Goal: Transaction & Acquisition: Book appointment/travel/reservation

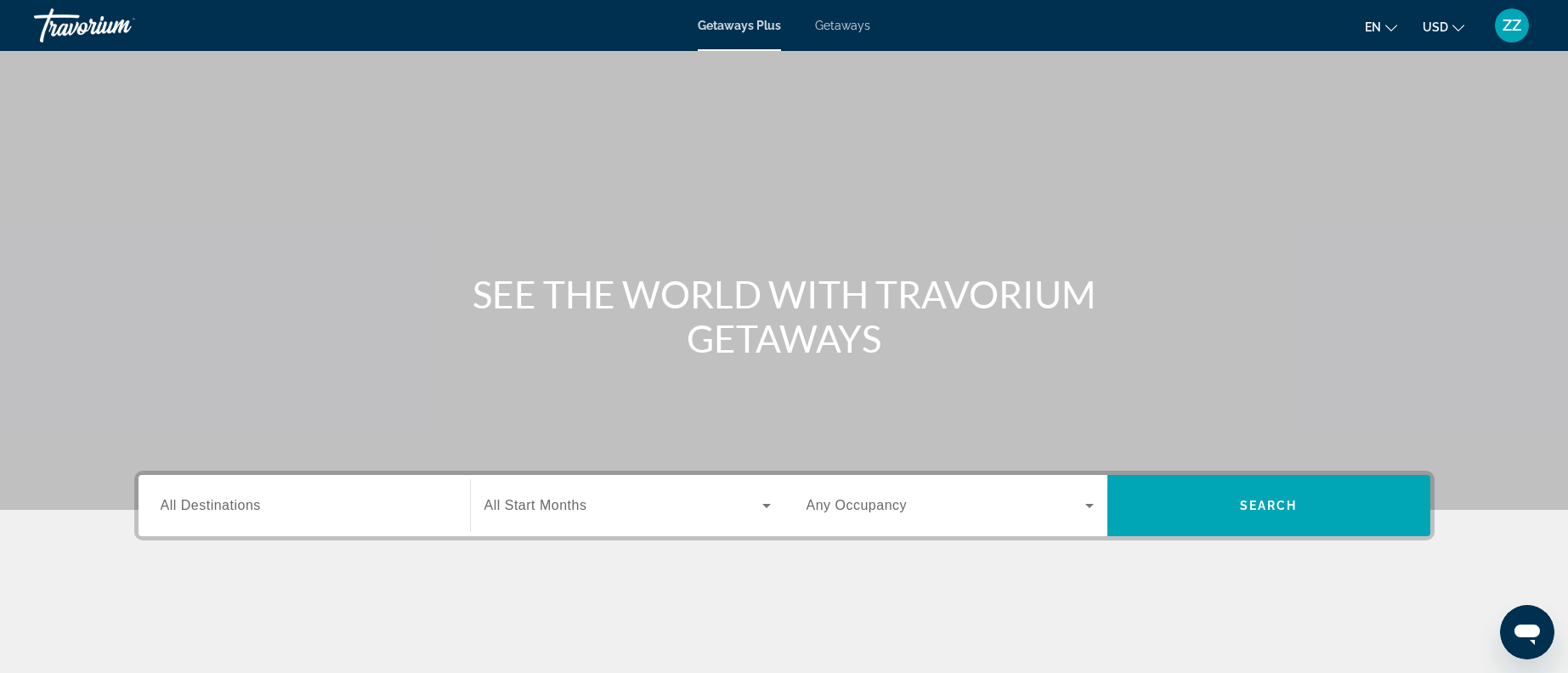
click at [839, 23] on span "Getaways" at bounding box center [842, 25] width 55 height 14
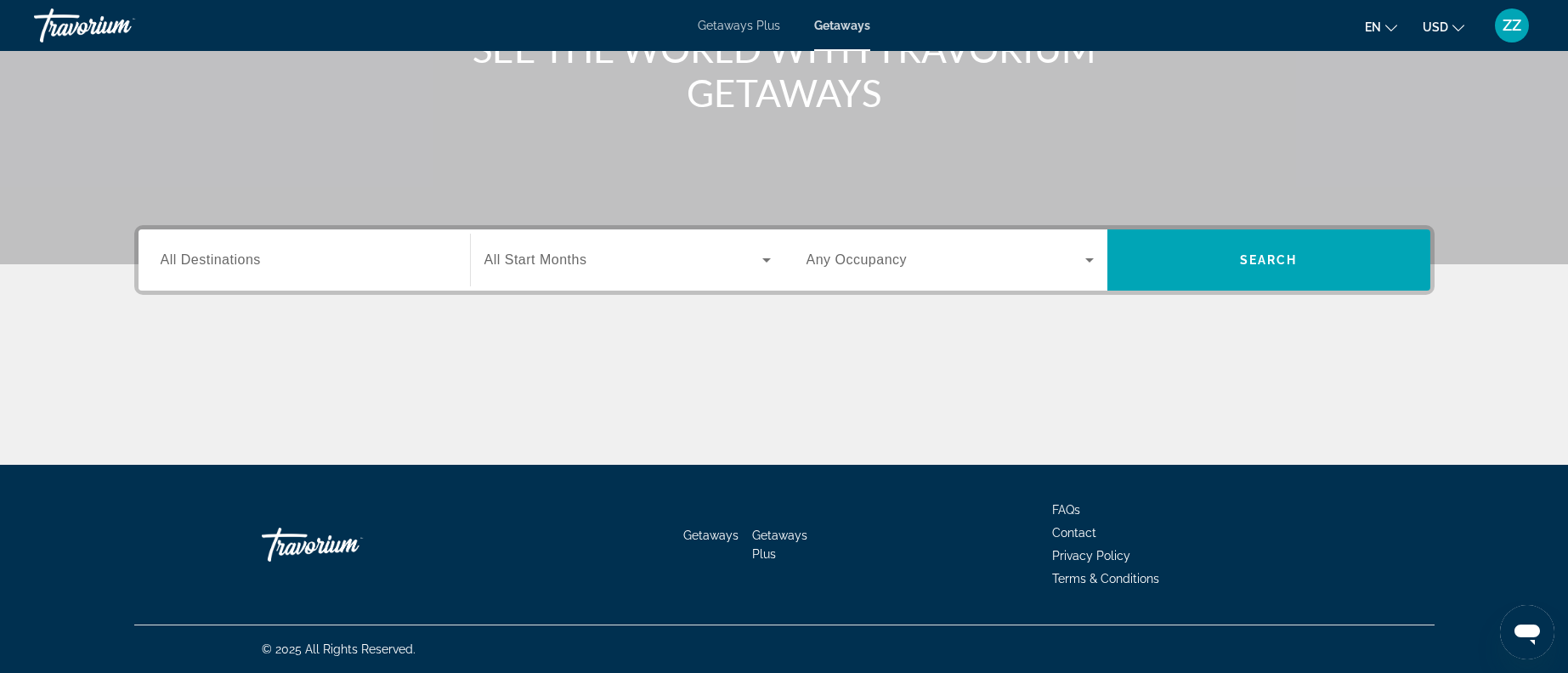
click at [332, 285] on div "Destination All Destinations" at bounding box center [304, 259] width 314 height 61
click at [238, 261] on span "All Destinations" at bounding box center [211, 259] width 100 height 14
click at [238, 261] on input "Destination All Destinations" at bounding box center [304, 261] width 287 height 21
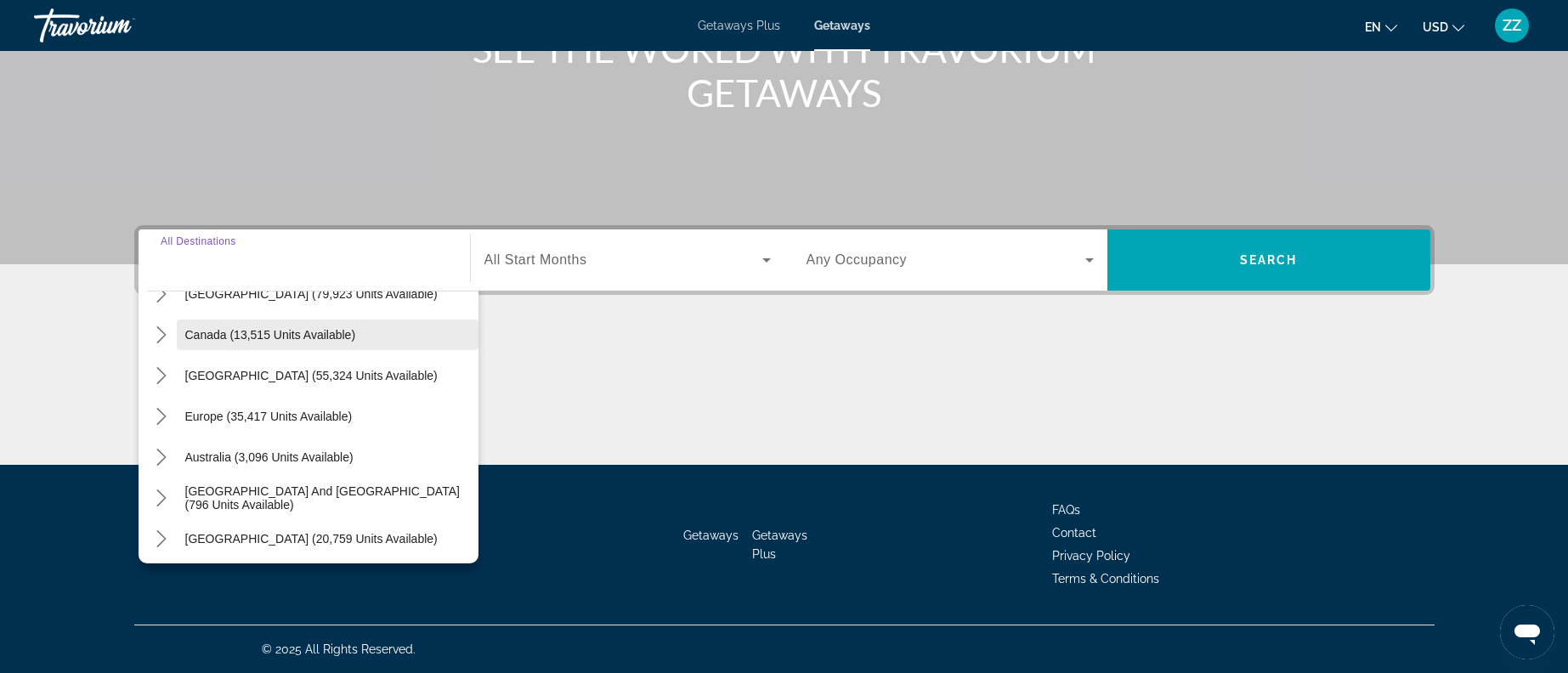
scroll to position [256, 0]
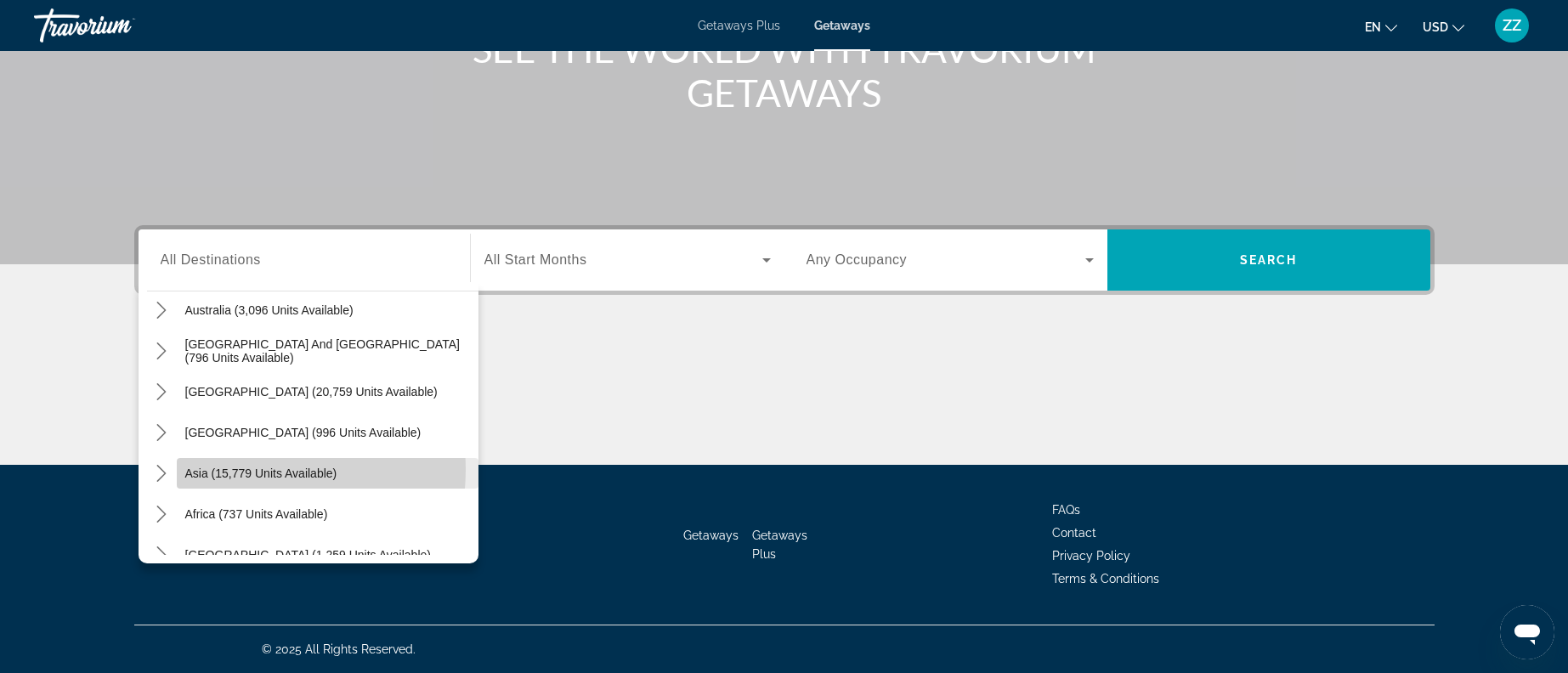
click at [224, 469] on span "Asia (15,779 units available)" at bounding box center [261, 474] width 152 height 14
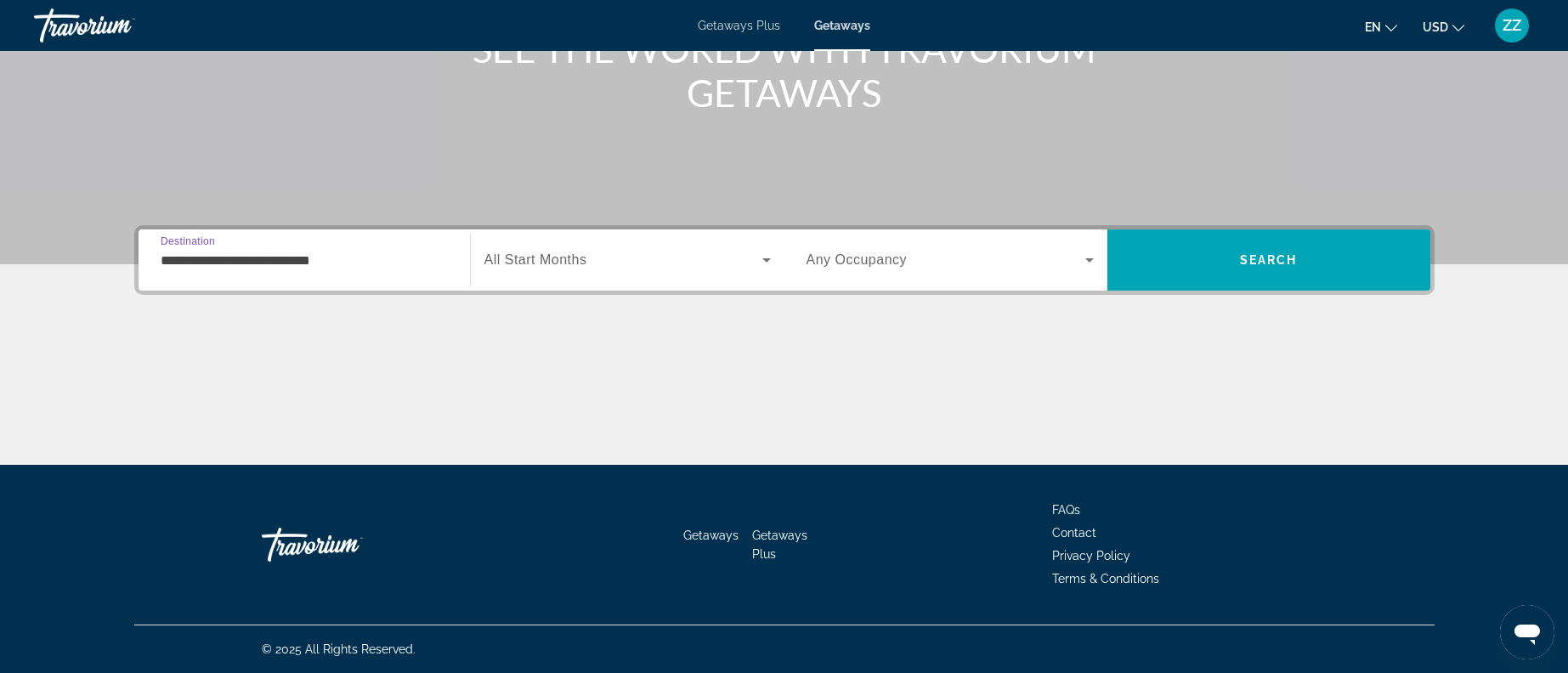
click at [366, 271] on div "**********" at bounding box center [304, 261] width 287 height 49
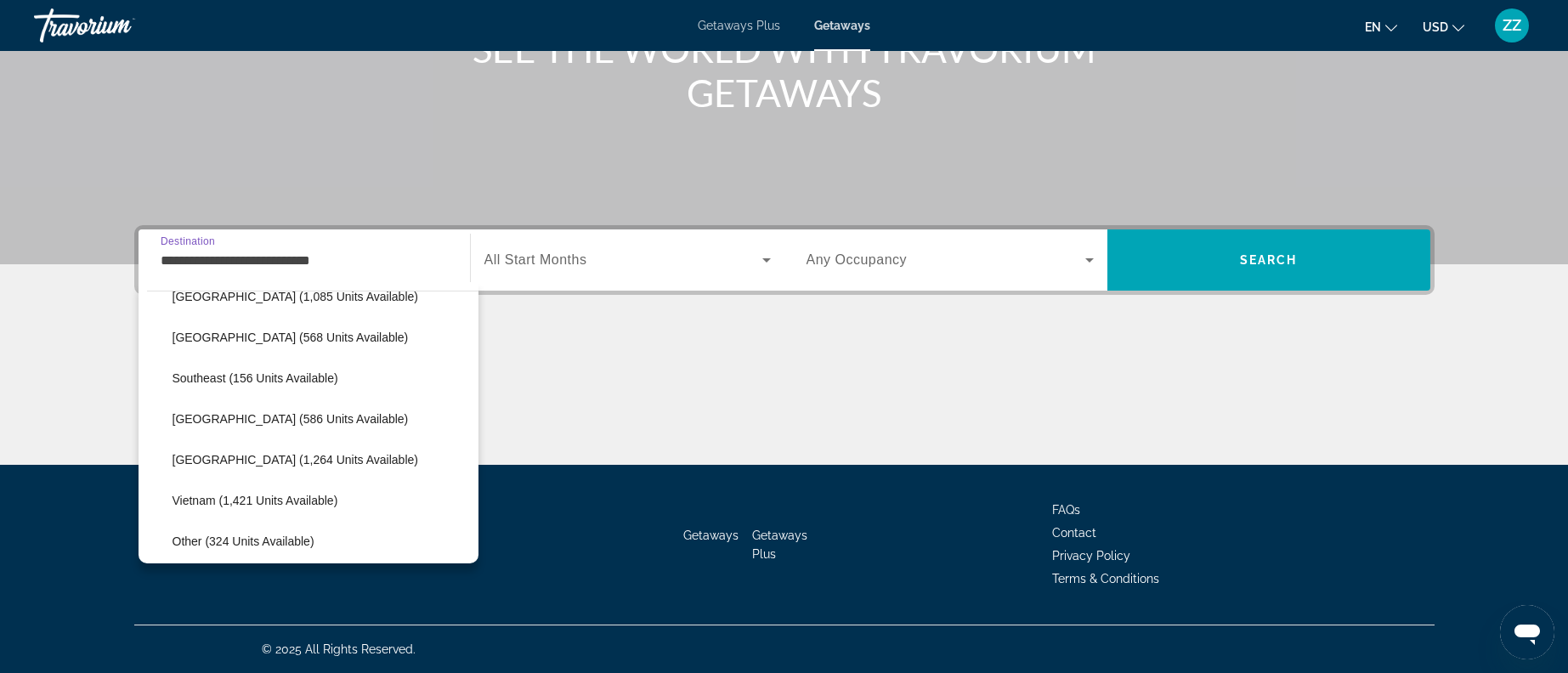
scroll to position [815, 0]
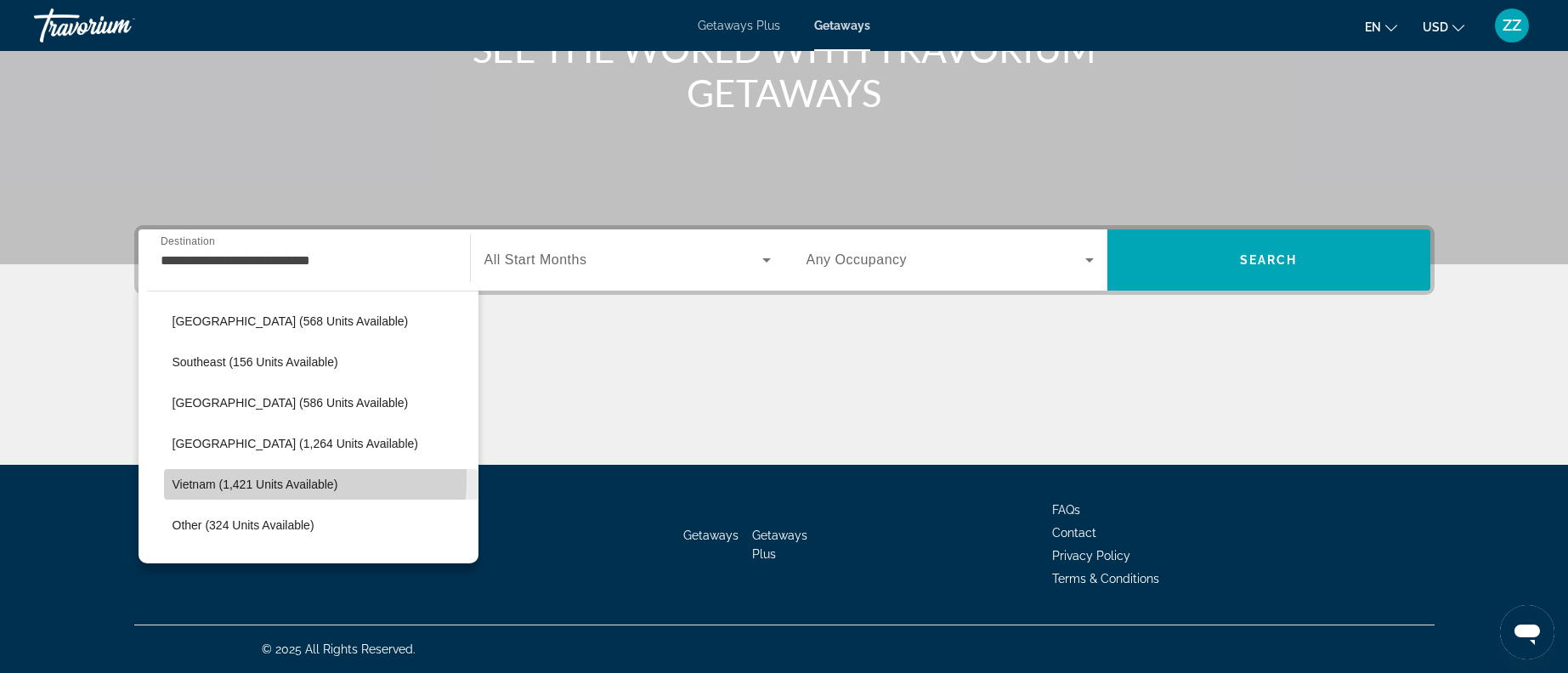
click at [249, 478] on span "Vietnam (1,421 units available)" at bounding box center [254, 484] width 166 height 14
type input "**********"
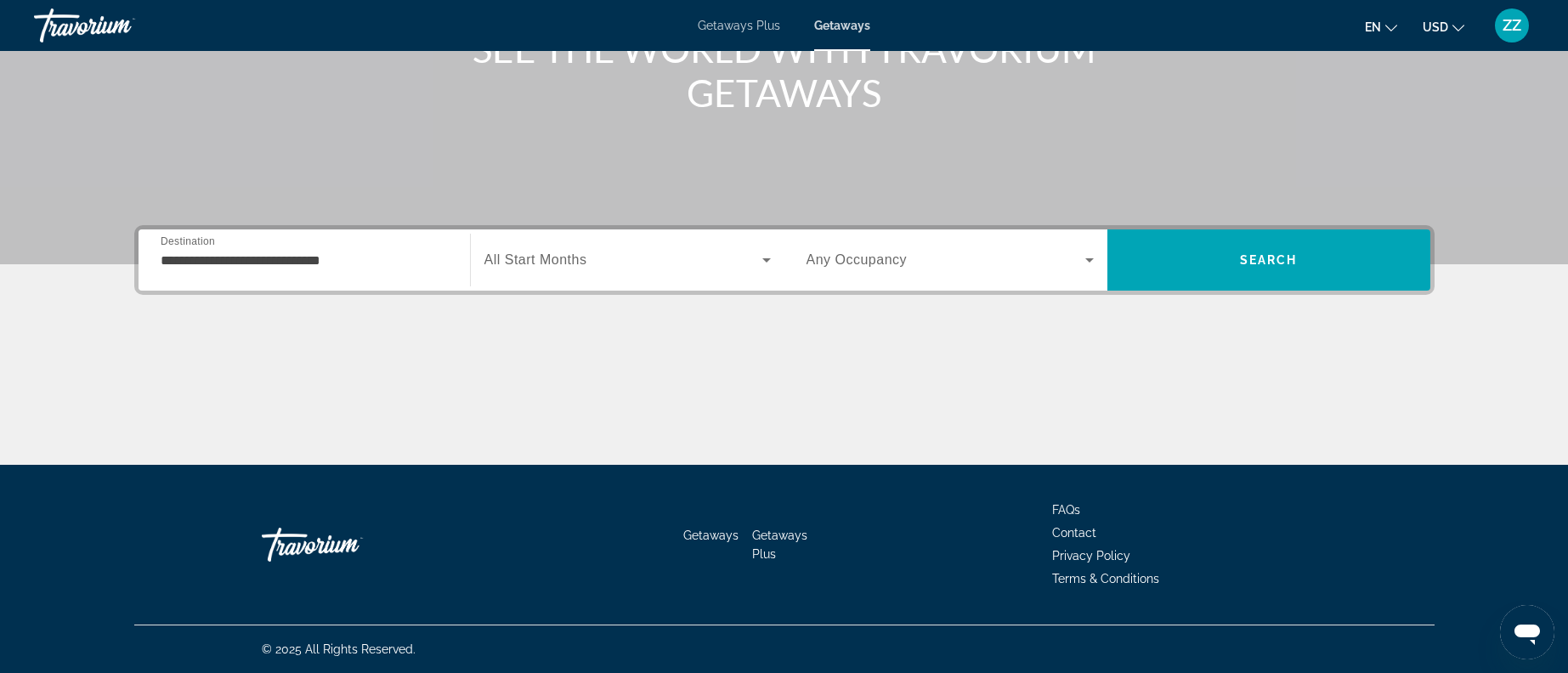
click at [530, 267] on span "All Start Months" at bounding box center [536, 259] width 103 height 14
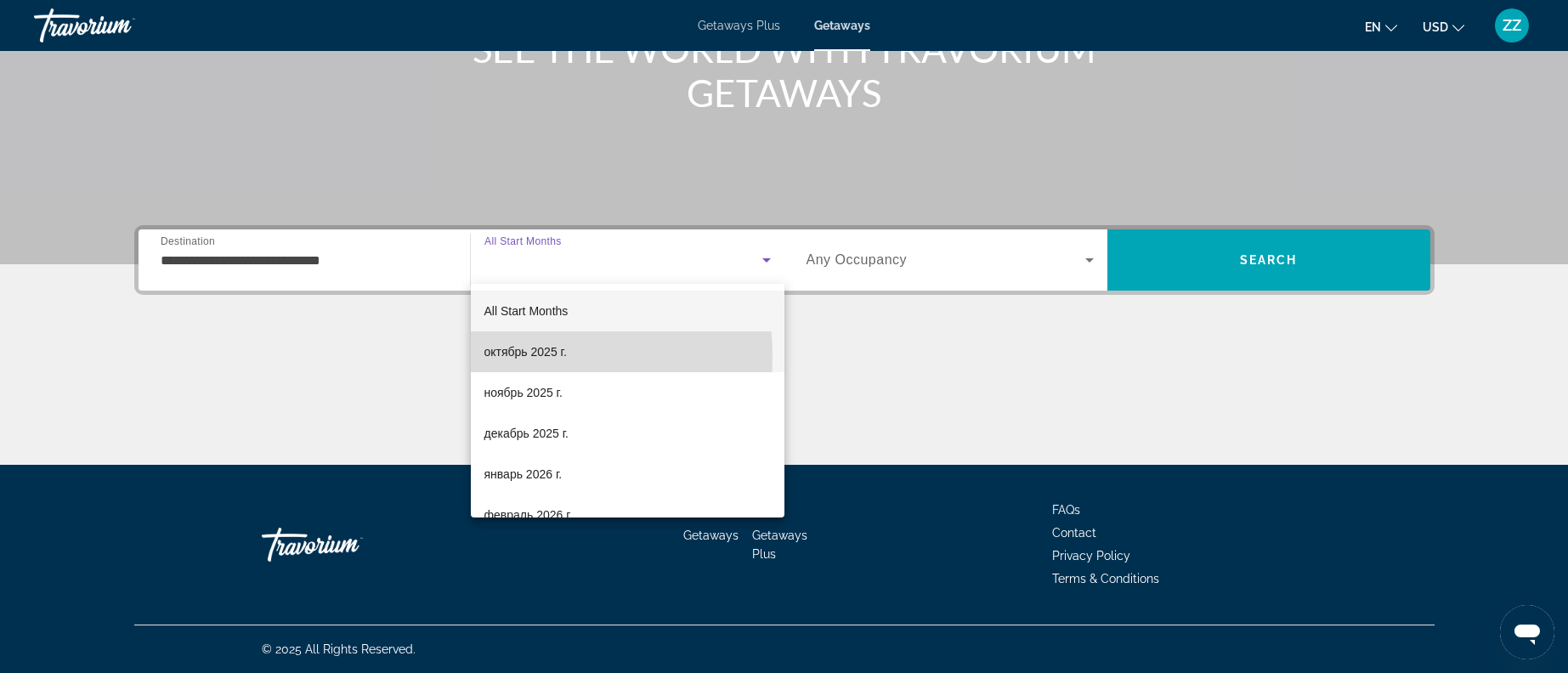
click at [502, 357] on span "октябрь 2025 г." at bounding box center [526, 352] width 82 height 21
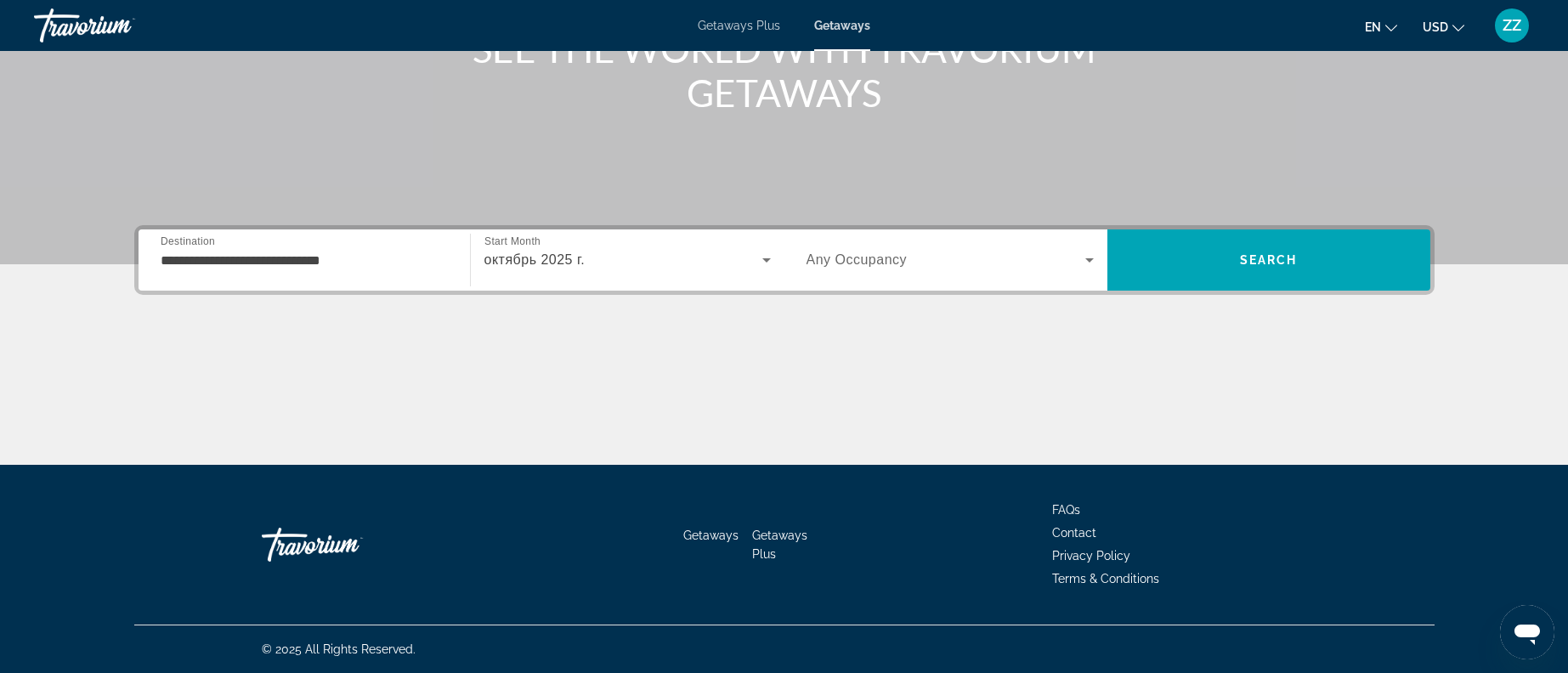
click at [1043, 273] on div "Search widget" at bounding box center [950, 260] width 287 height 48
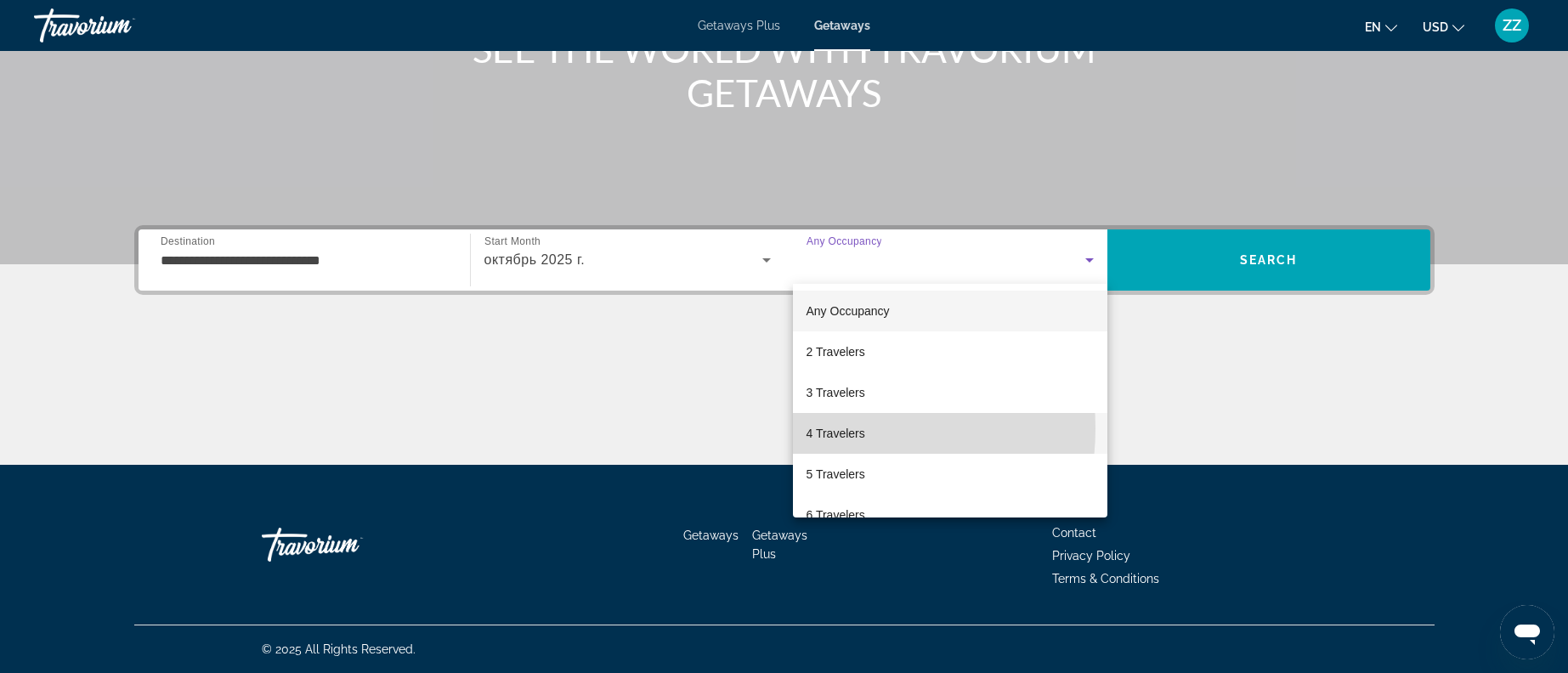
click at [825, 429] on span "4 Travelers" at bounding box center [835, 433] width 59 height 21
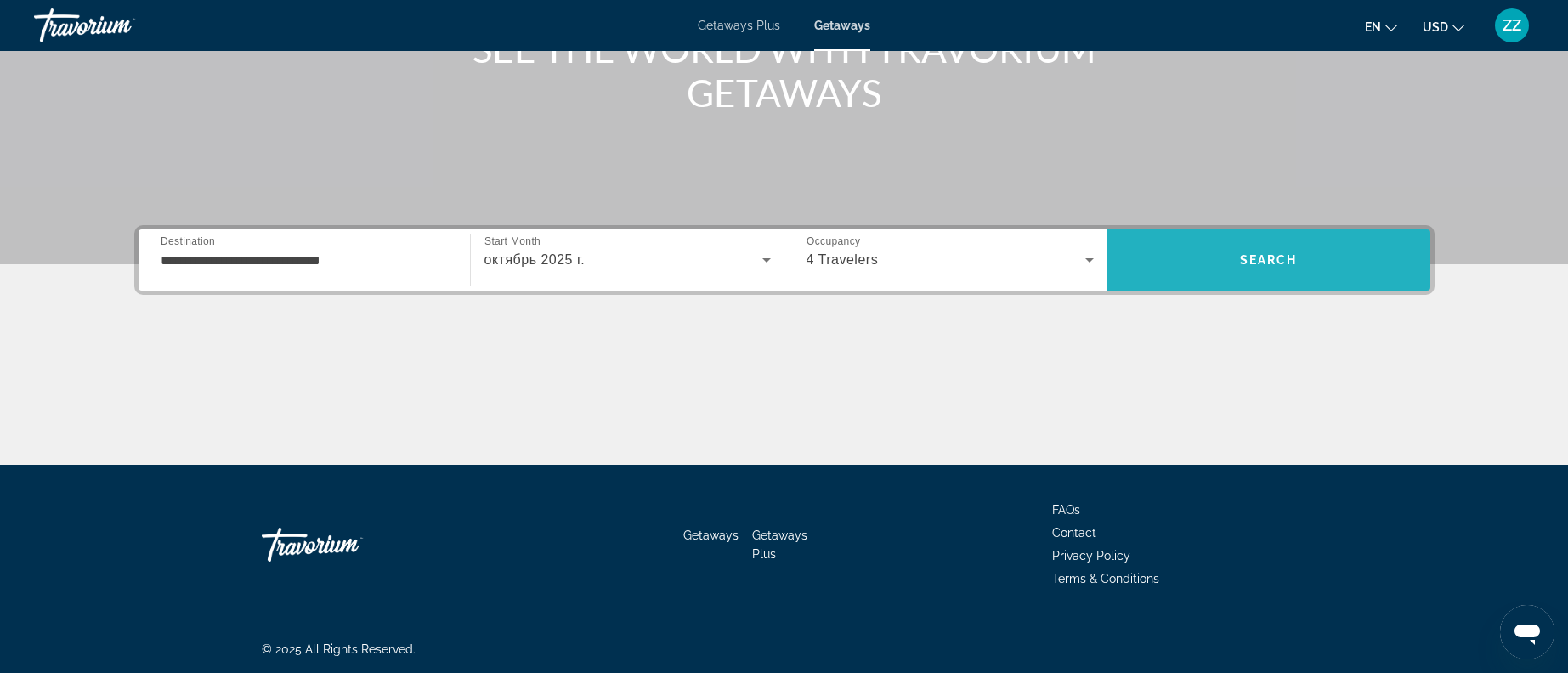
click at [1325, 269] on span "Search" at bounding box center [1269, 260] width 323 height 41
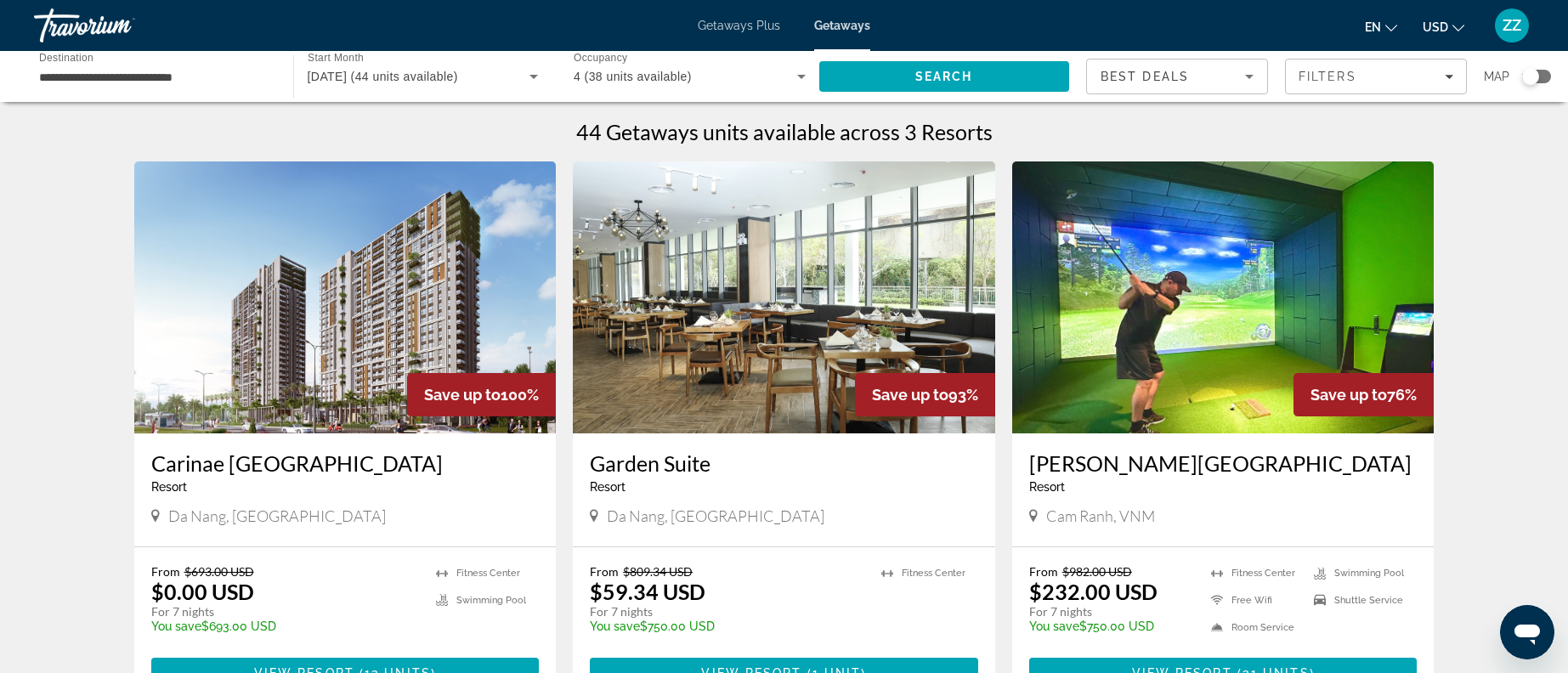
click at [1193, 333] on img "Main content" at bounding box center [1223, 298] width 422 height 272
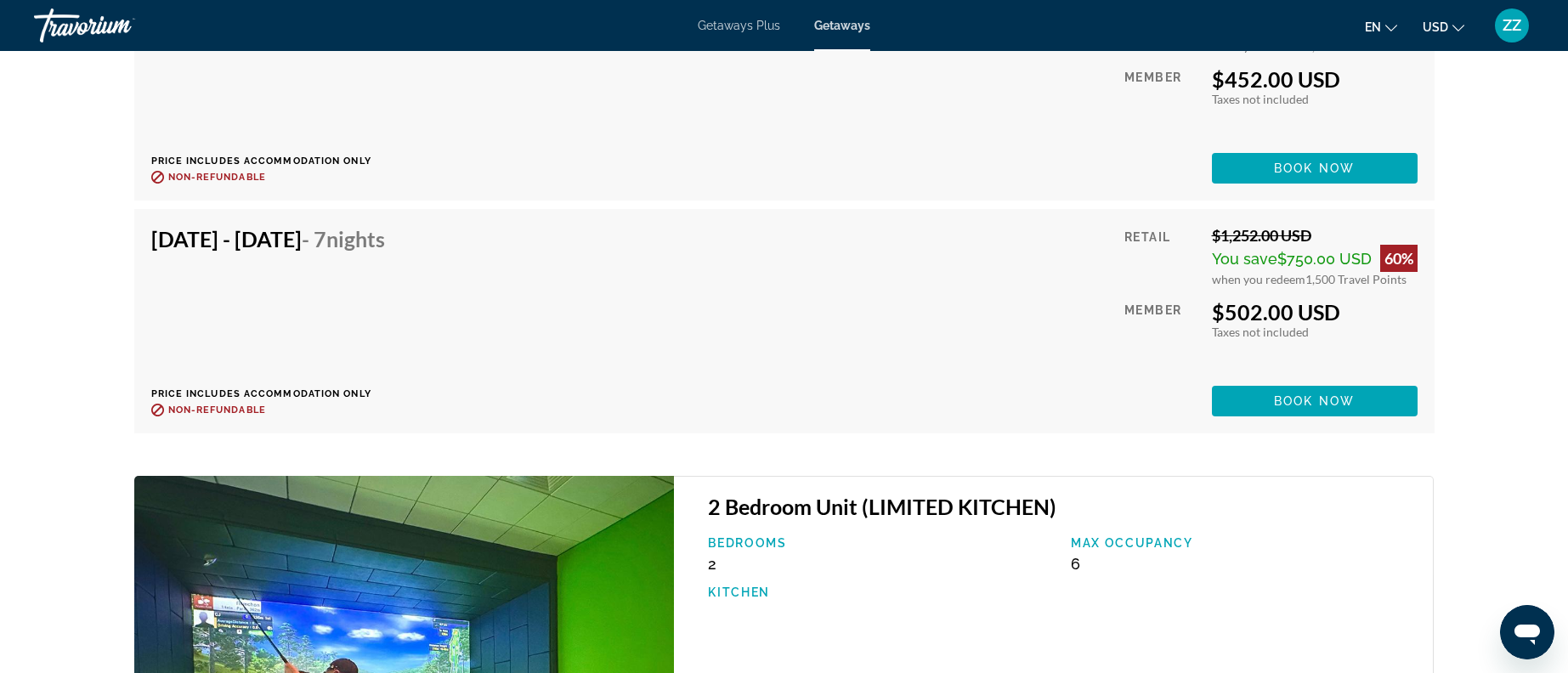
scroll to position [4368, 0]
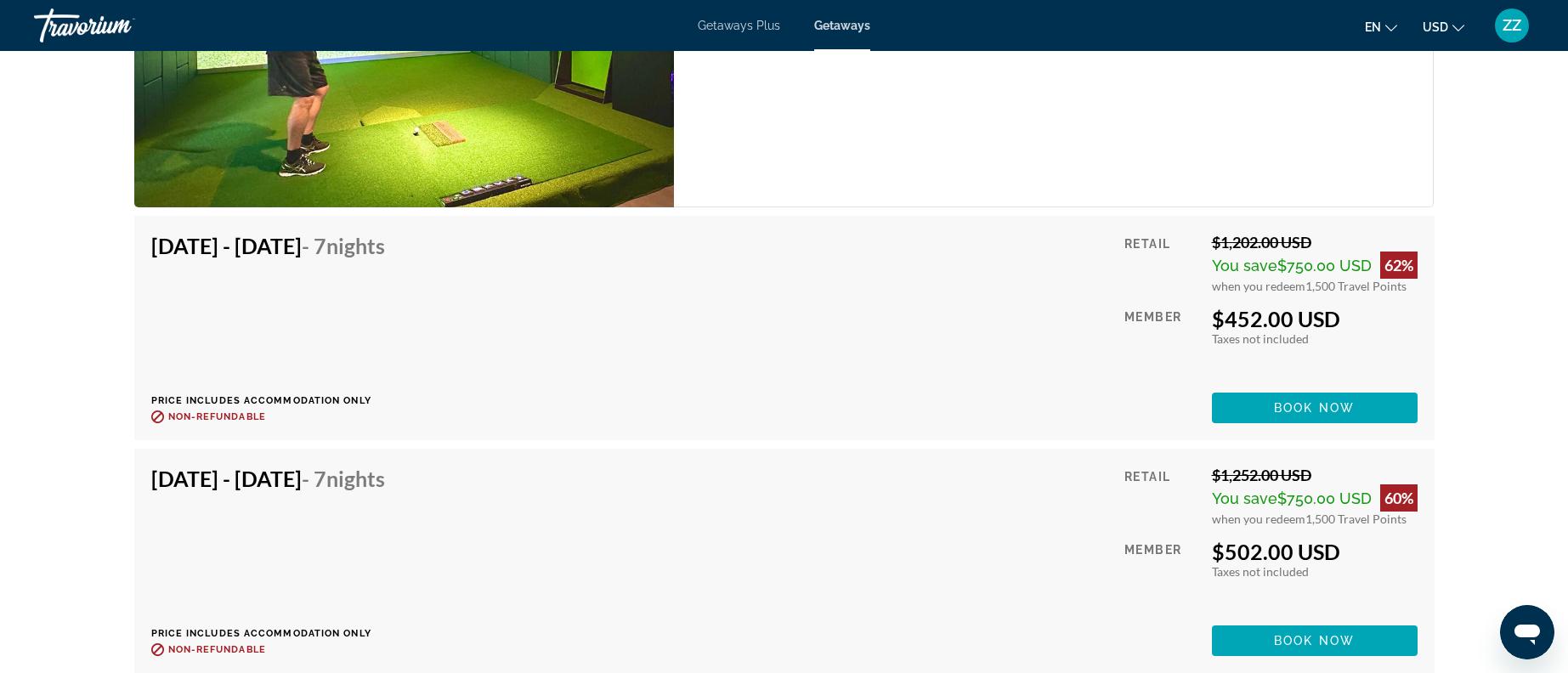
click at [730, 28] on span "Getaways Plus" at bounding box center [739, 25] width 82 height 14
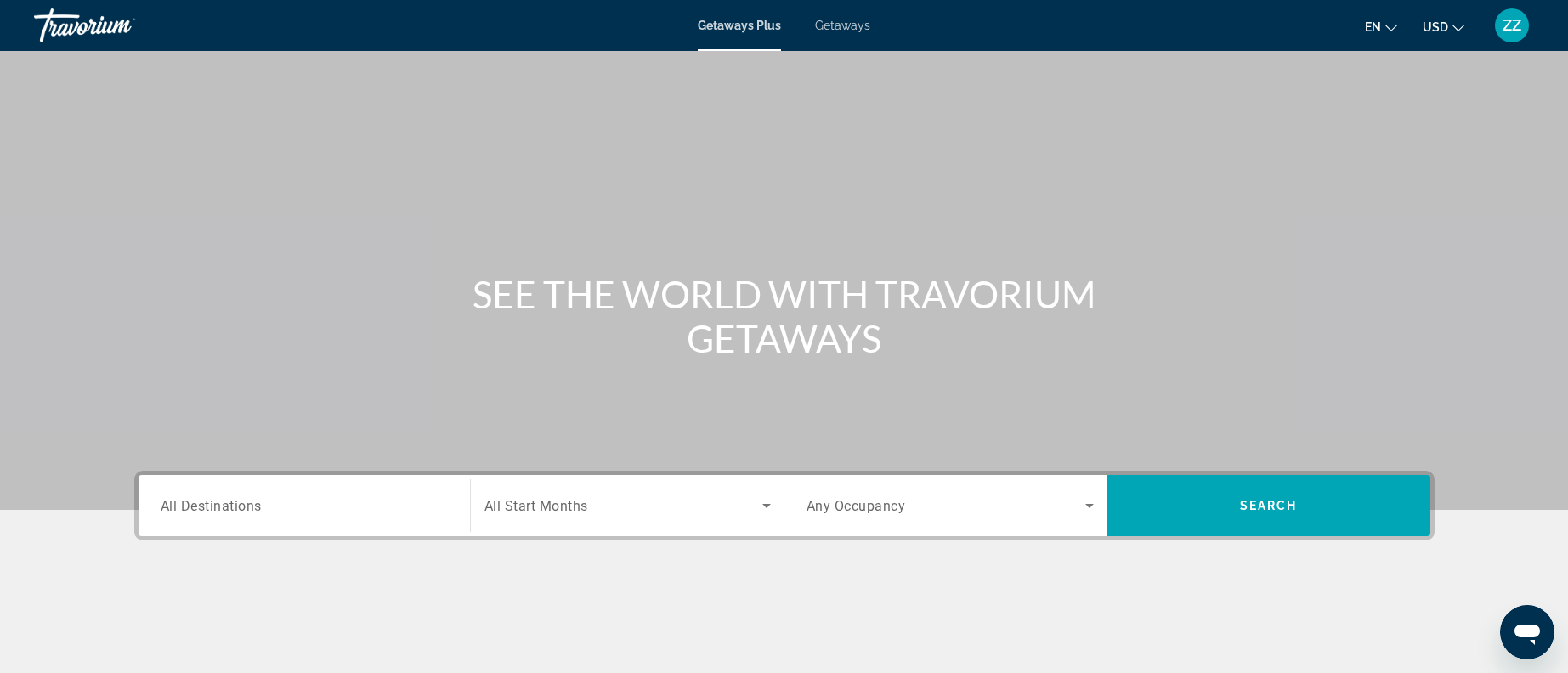
click at [735, 35] on div "Getaways Plus Getaways en English Español Français Italiano Português русский U…" at bounding box center [784, 25] width 1568 height 44
click at [324, 498] on input "Destination All Destinations" at bounding box center [304, 506] width 287 height 21
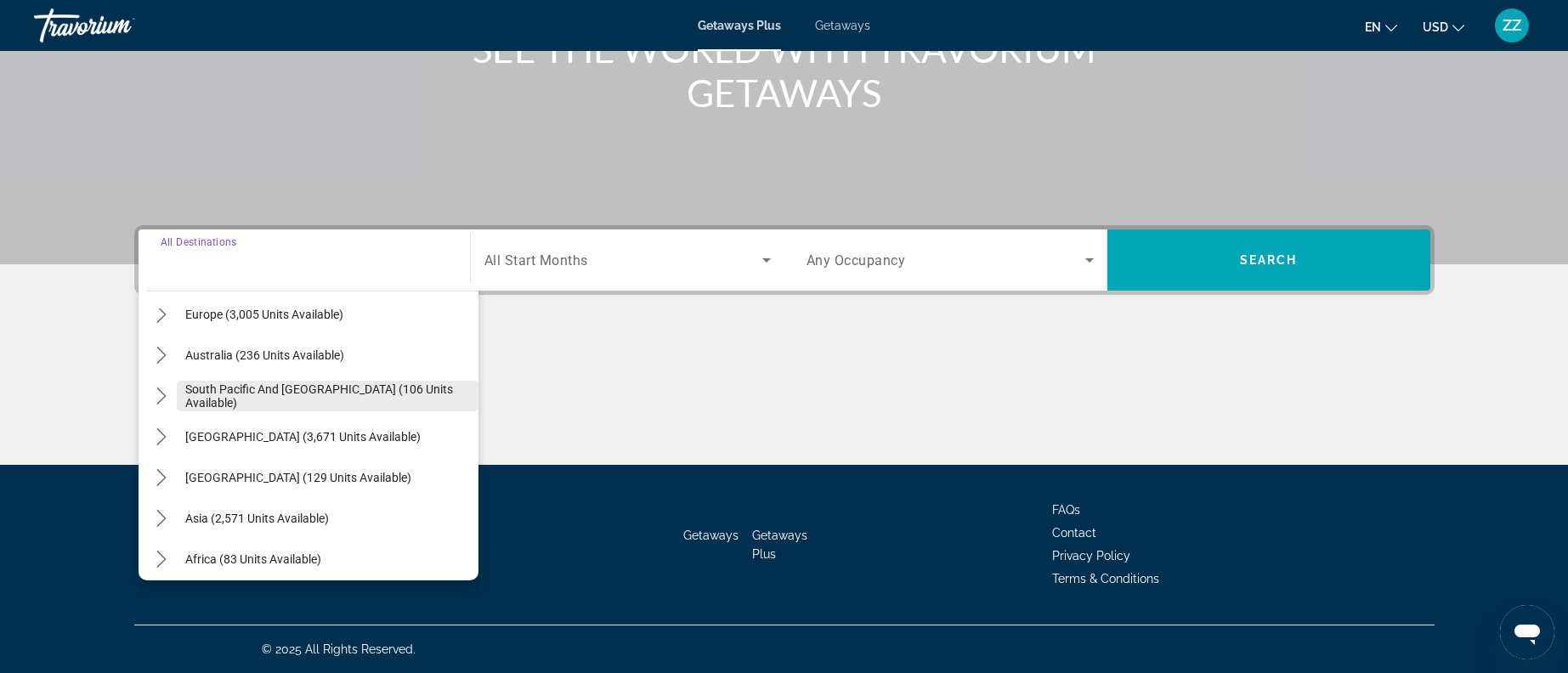
scroll to position [256, 0]
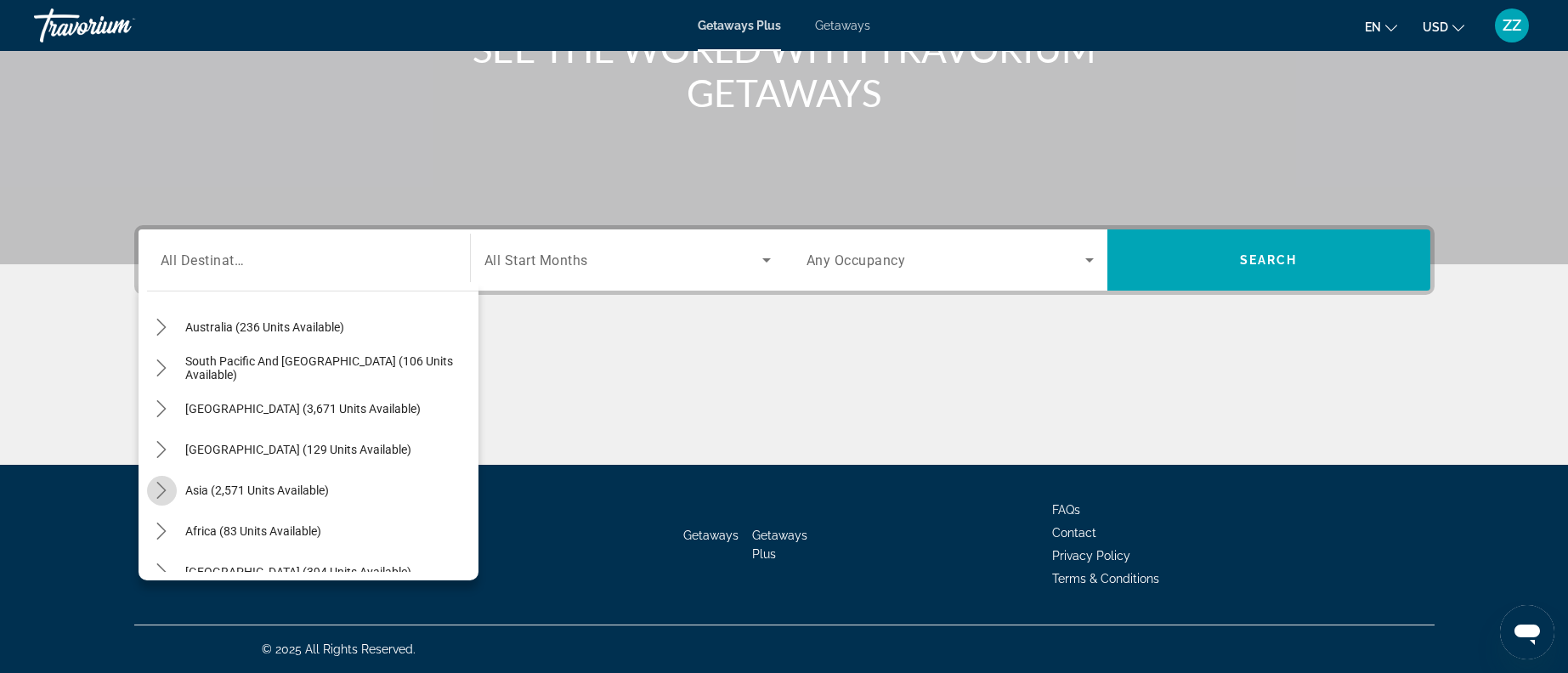
click at [156, 492] on icon "Toggle Asia (2,571 units available) submenu" at bounding box center [162, 490] width 17 height 17
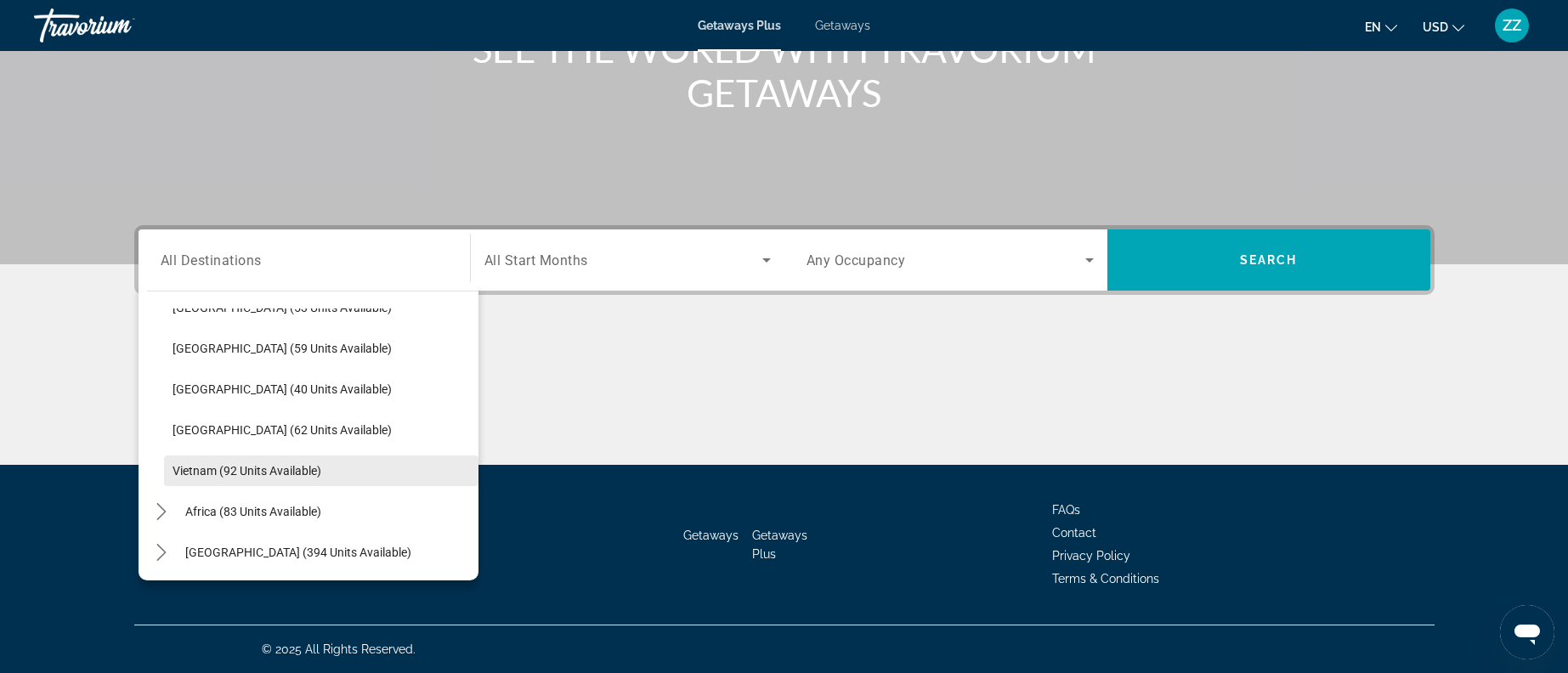
scroll to position [683, 0]
click at [250, 466] on span "Vietnam (92 units available)" at bounding box center [246, 470] width 149 height 14
type input "**********"
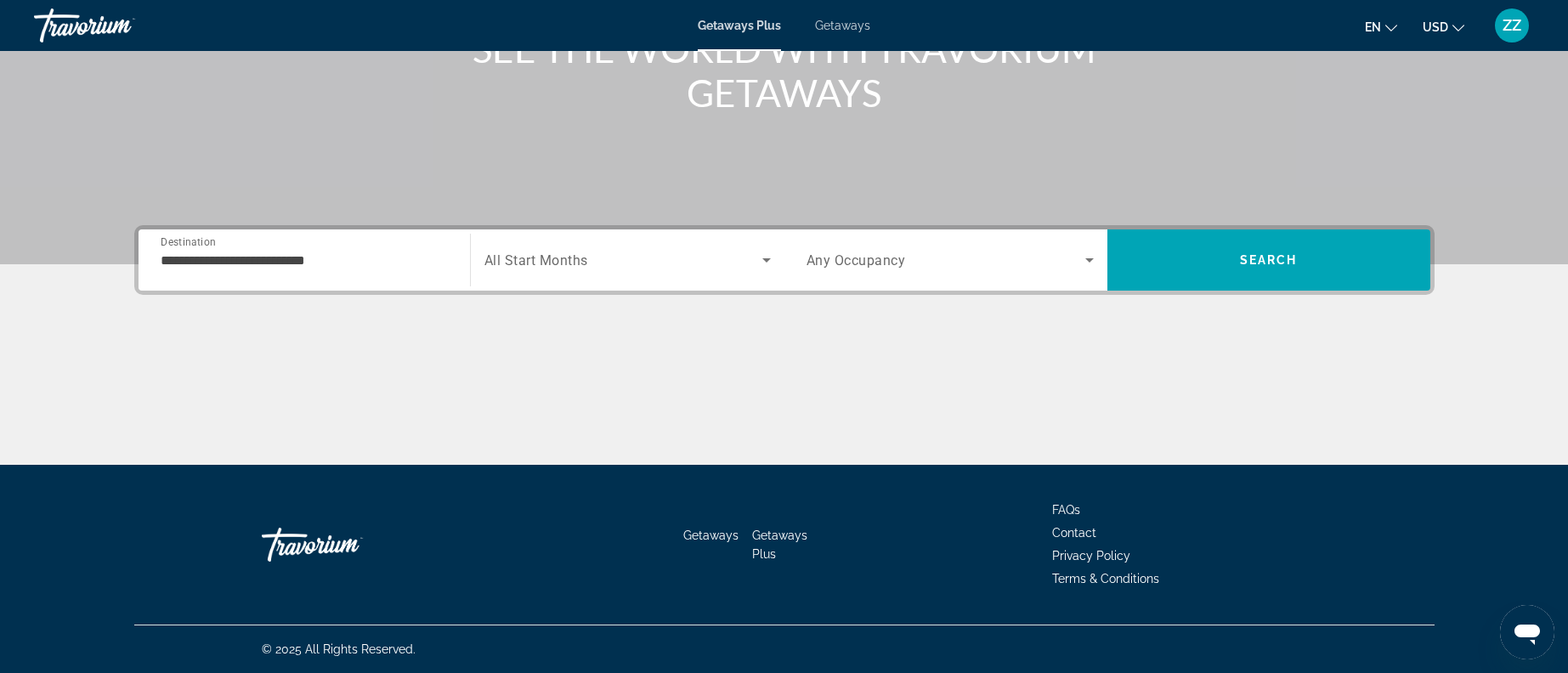
click at [550, 263] on span "All Start Months" at bounding box center [536, 260] width 104 height 16
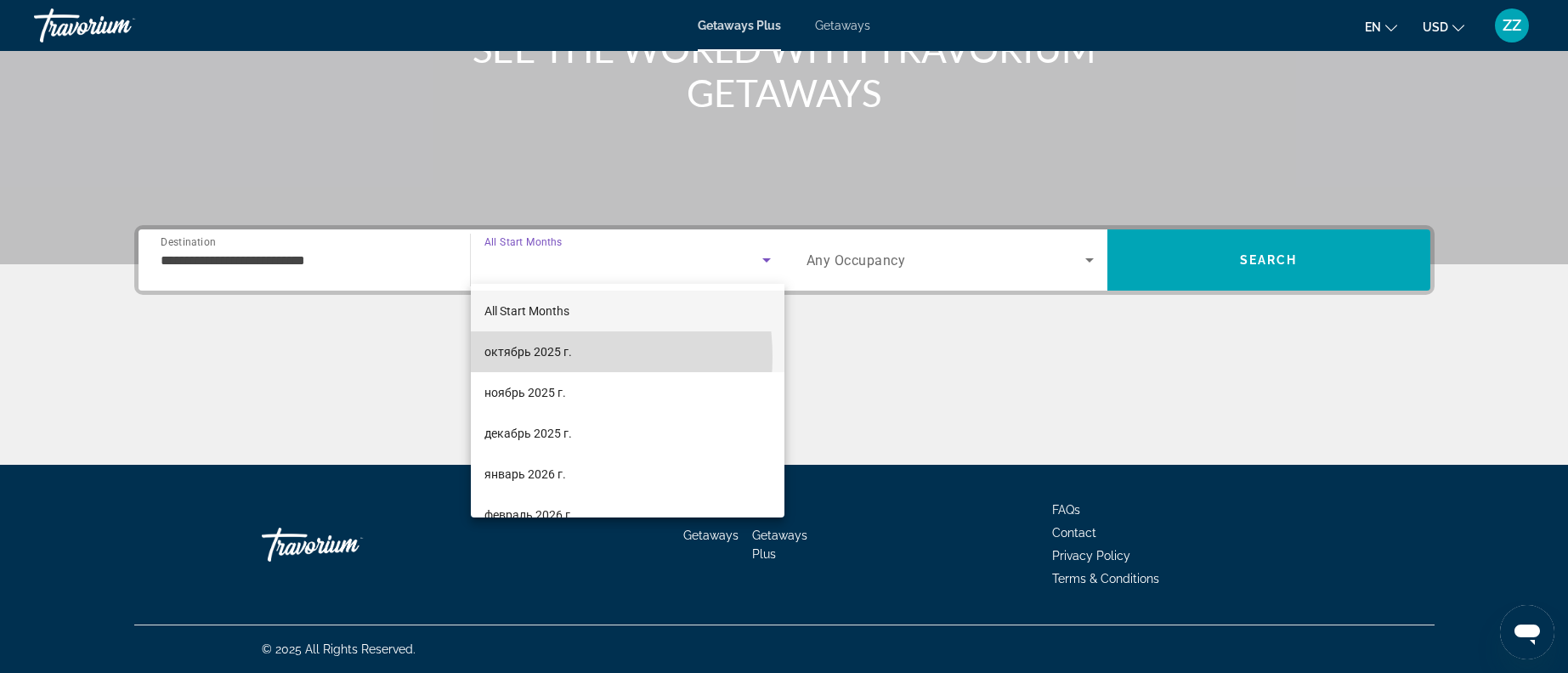
click at [530, 358] on span "октябрь 2025 г." at bounding box center [529, 352] width 88 height 21
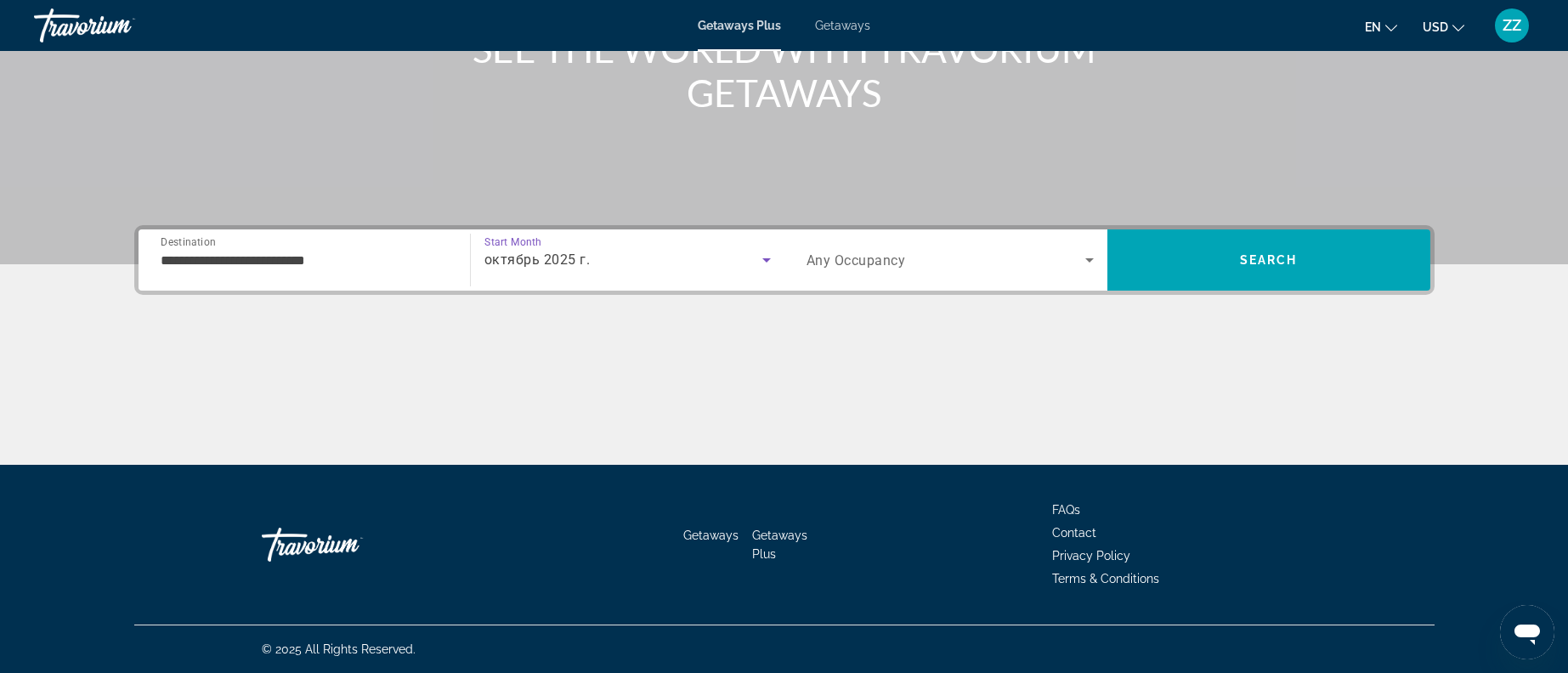
click at [1097, 270] on icon "Search widget" at bounding box center [1090, 260] width 21 height 21
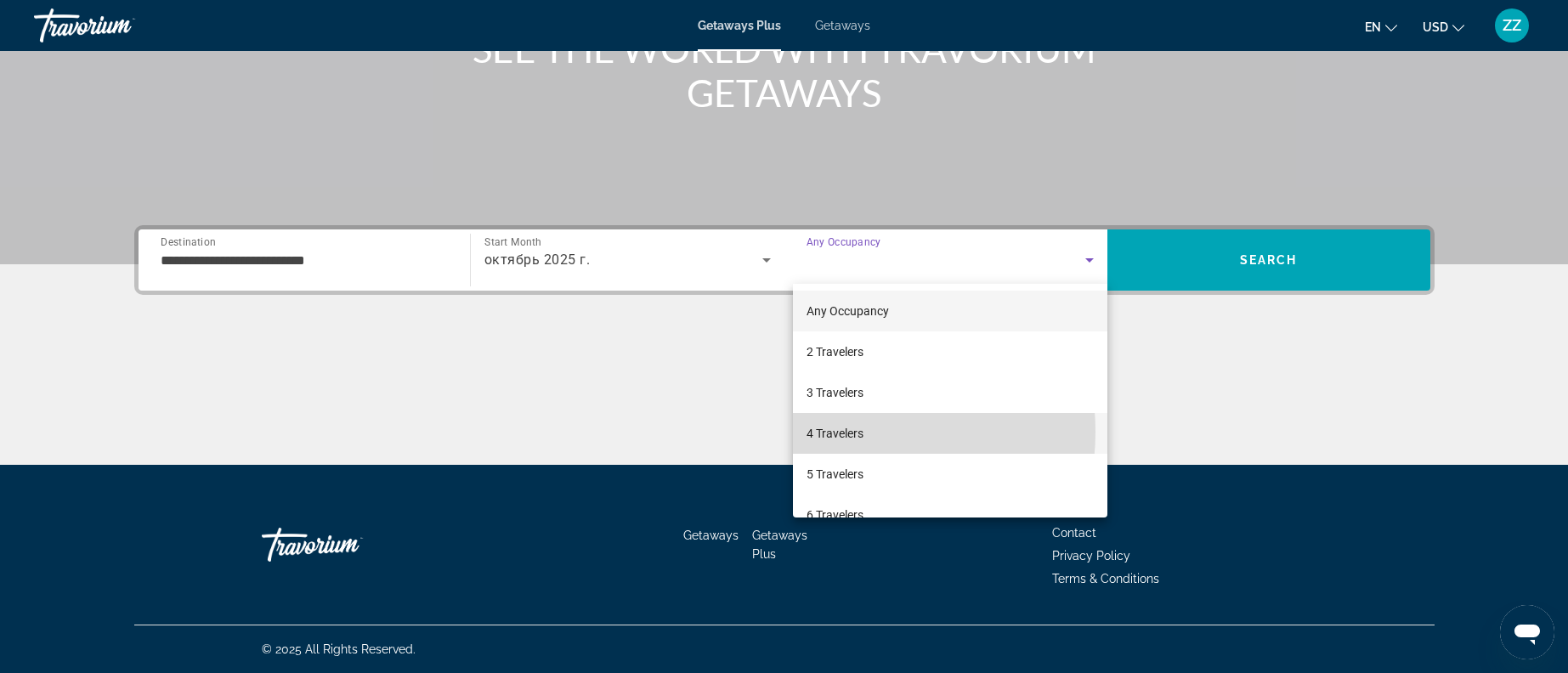
click at [838, 432] on span "4 Travelers" at bounding box center [835, 433] width 57 height 21
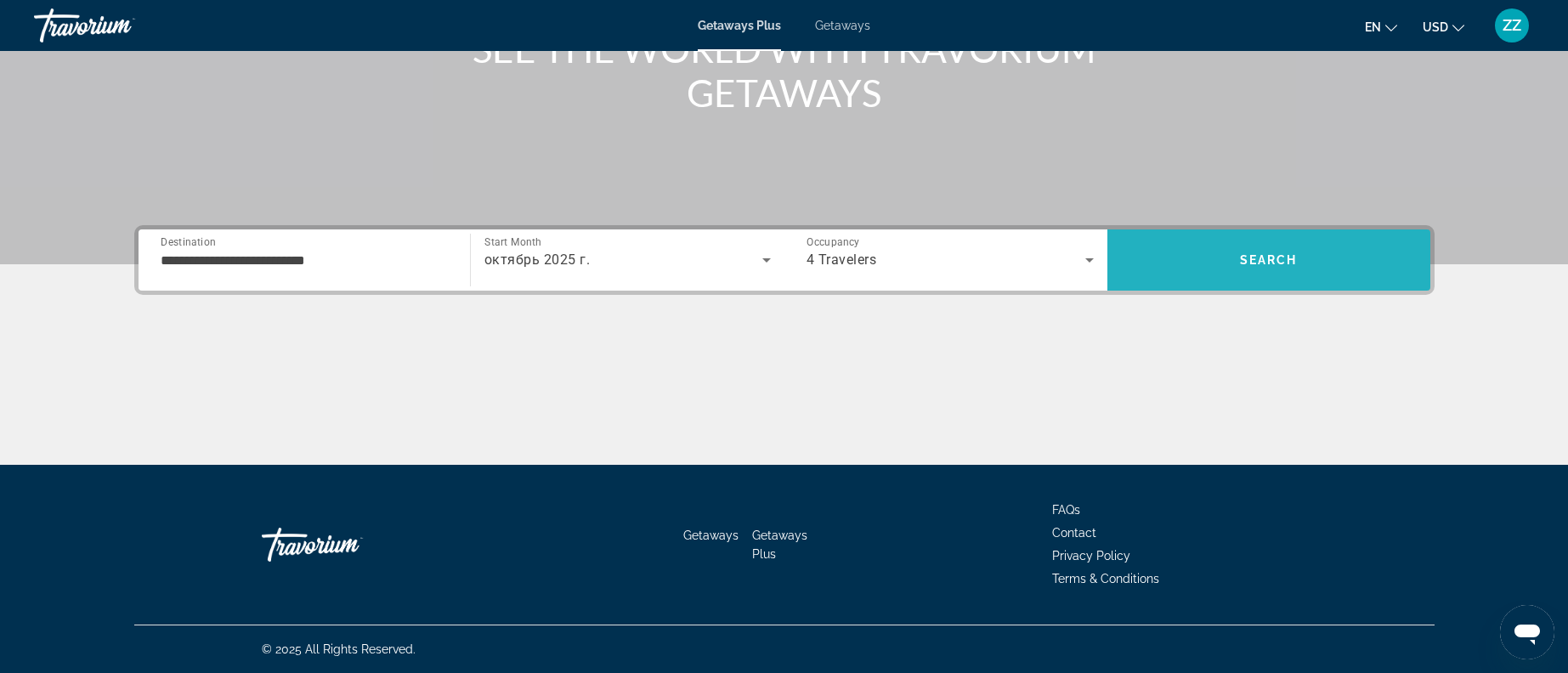
click at [1286, 277] on span "Search" at bounding box center [1269, 260] width 323 height 41
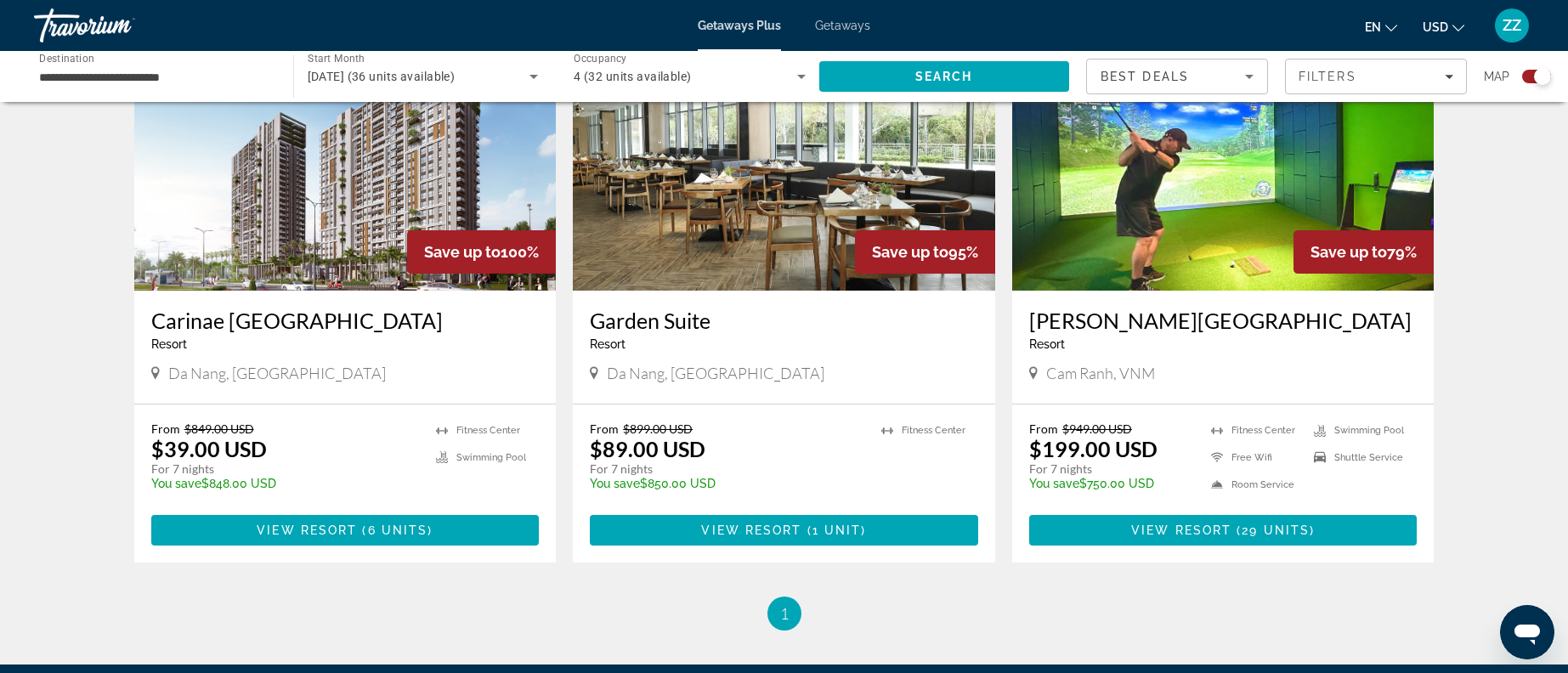
scroll to position [680, 0]
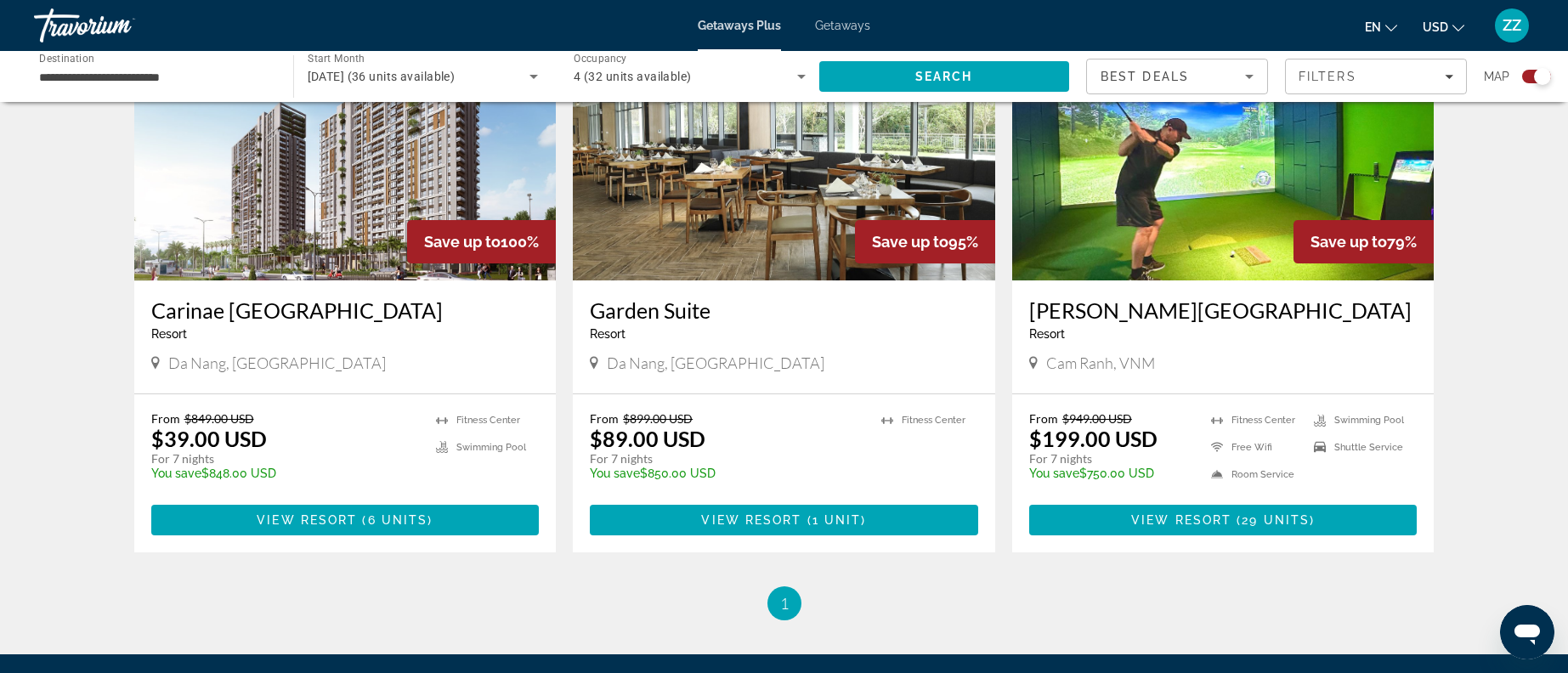
click at [1216, 176] on img "Main content" at bounding box center [1223, 144] width 422 height 272
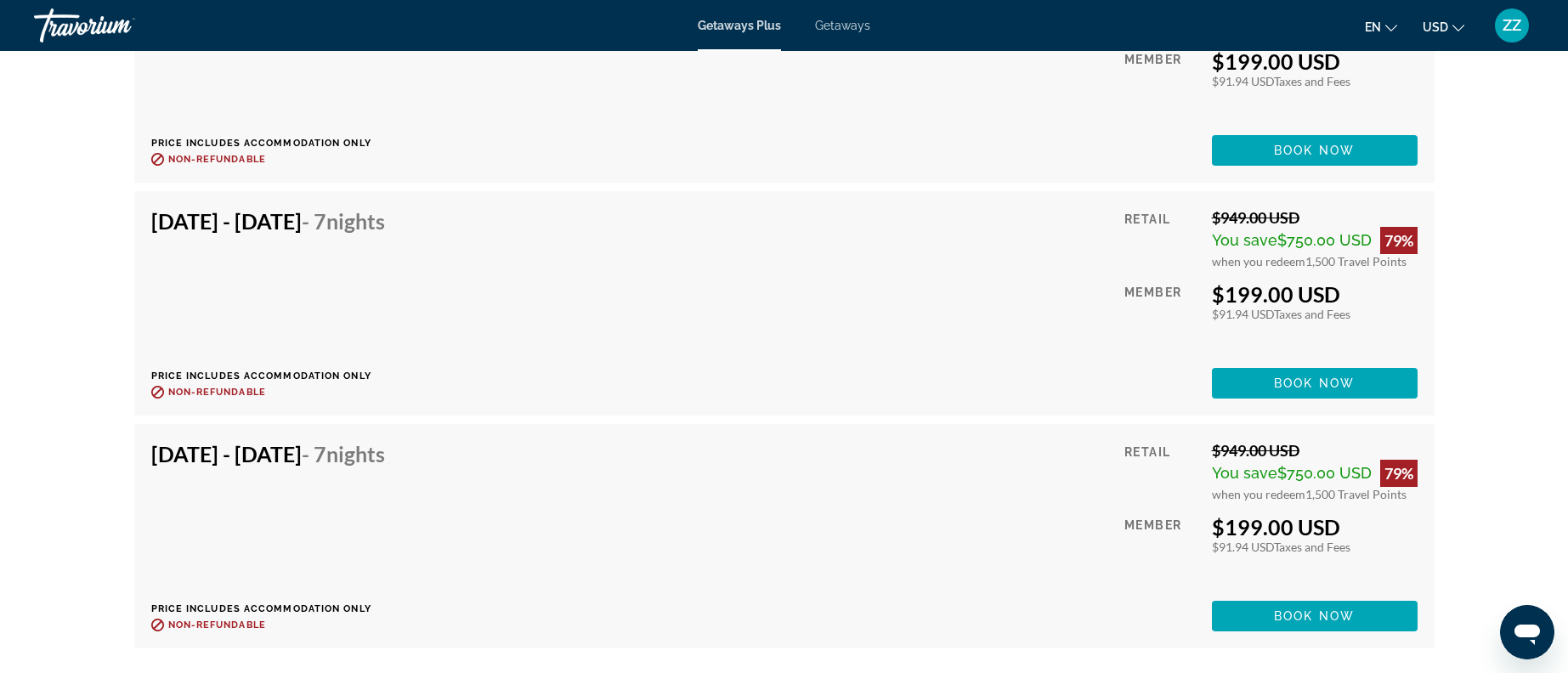
scroll to position [3428, 0]
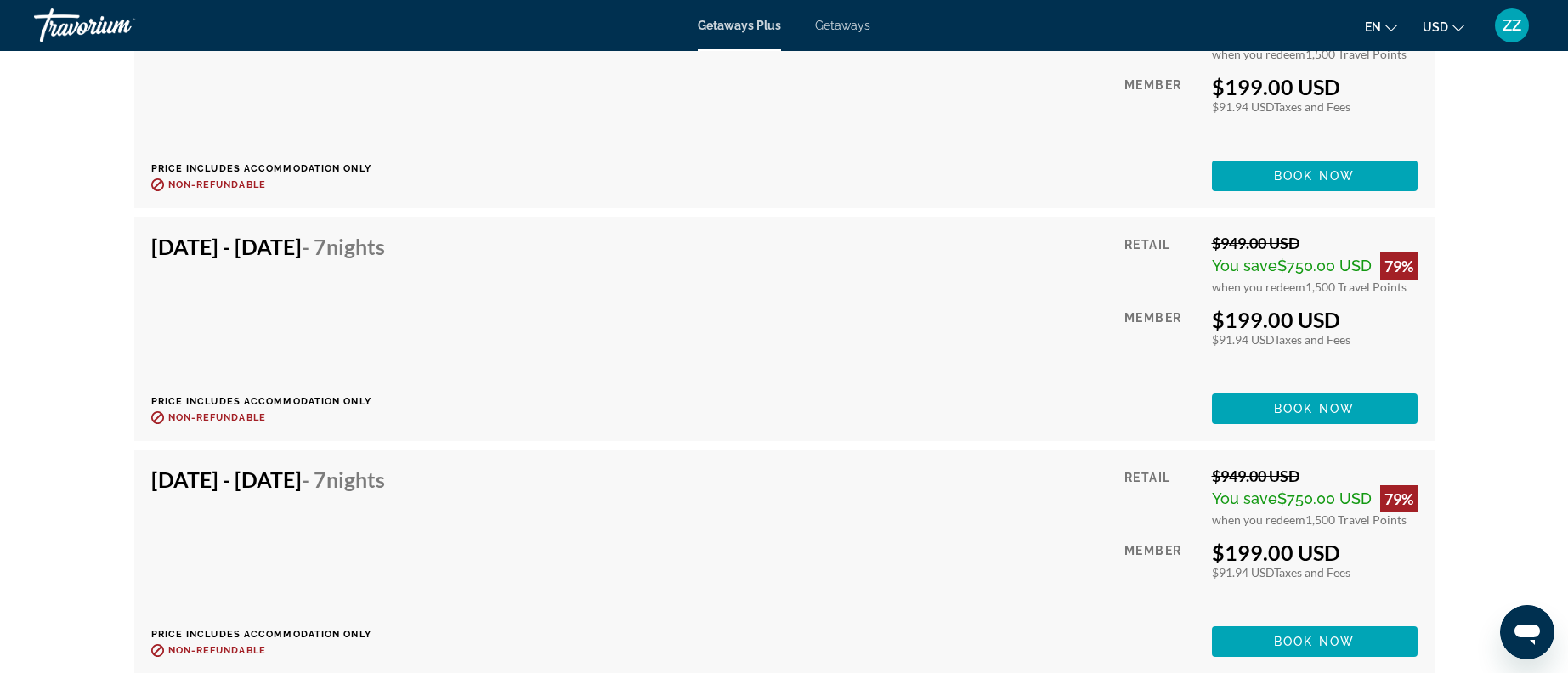
click at [756, 368] on div "Oct 19, 2025 - Oct 26, 2025 - 7 Nights Price includes accommodation only Refund…" at bounding box center [784, 329] width 1266 height 190
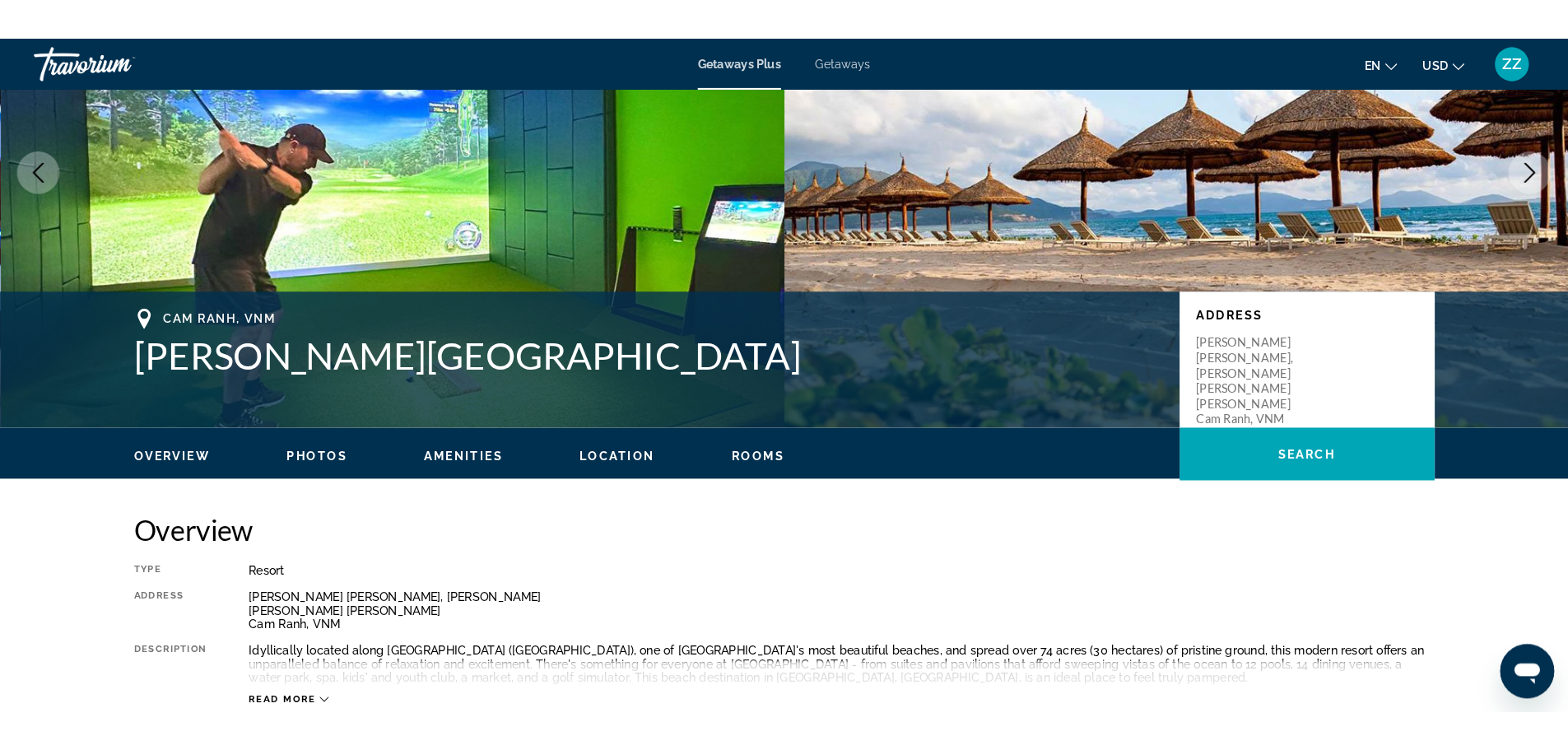
scroll to position [0, 0]
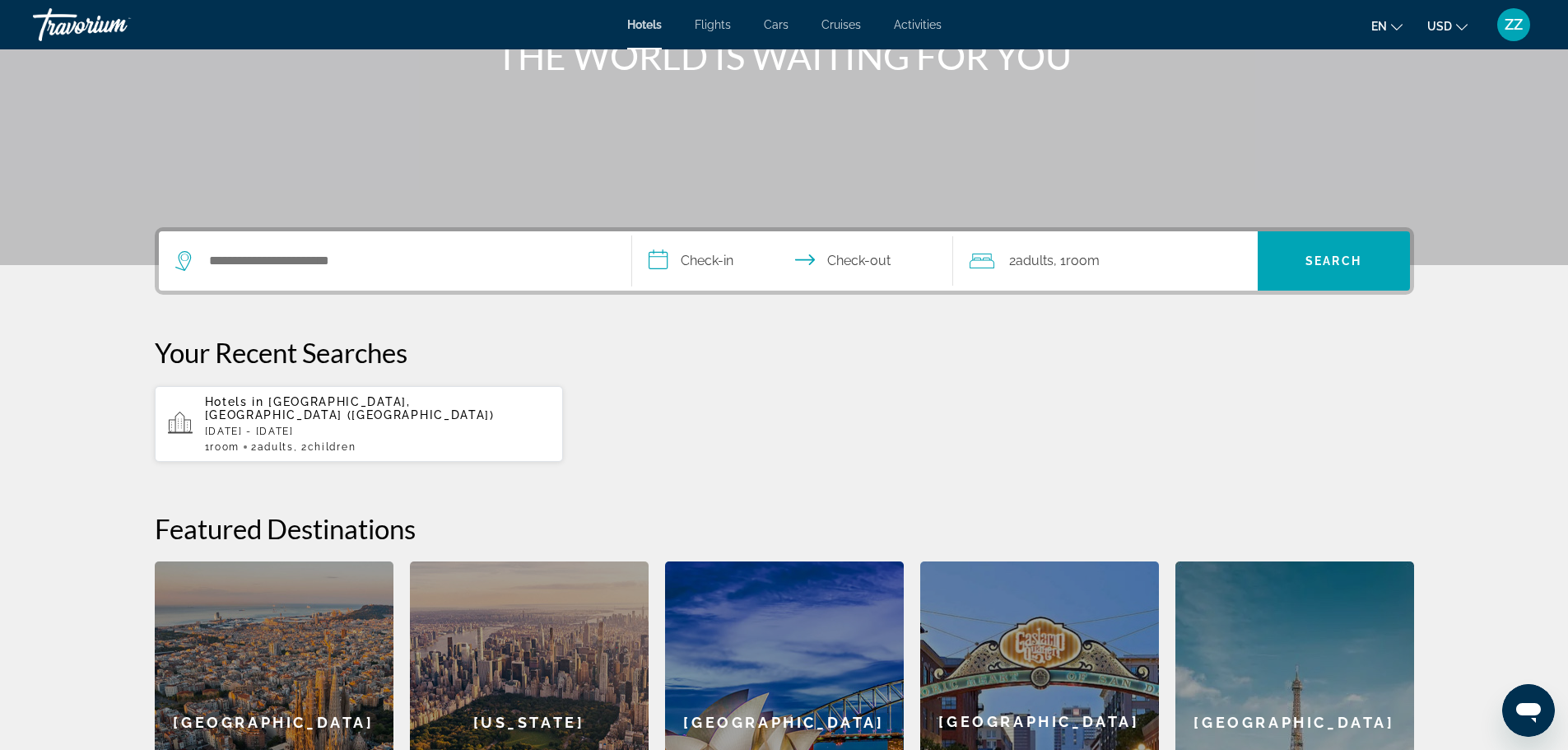
scroll to position [247, 0]
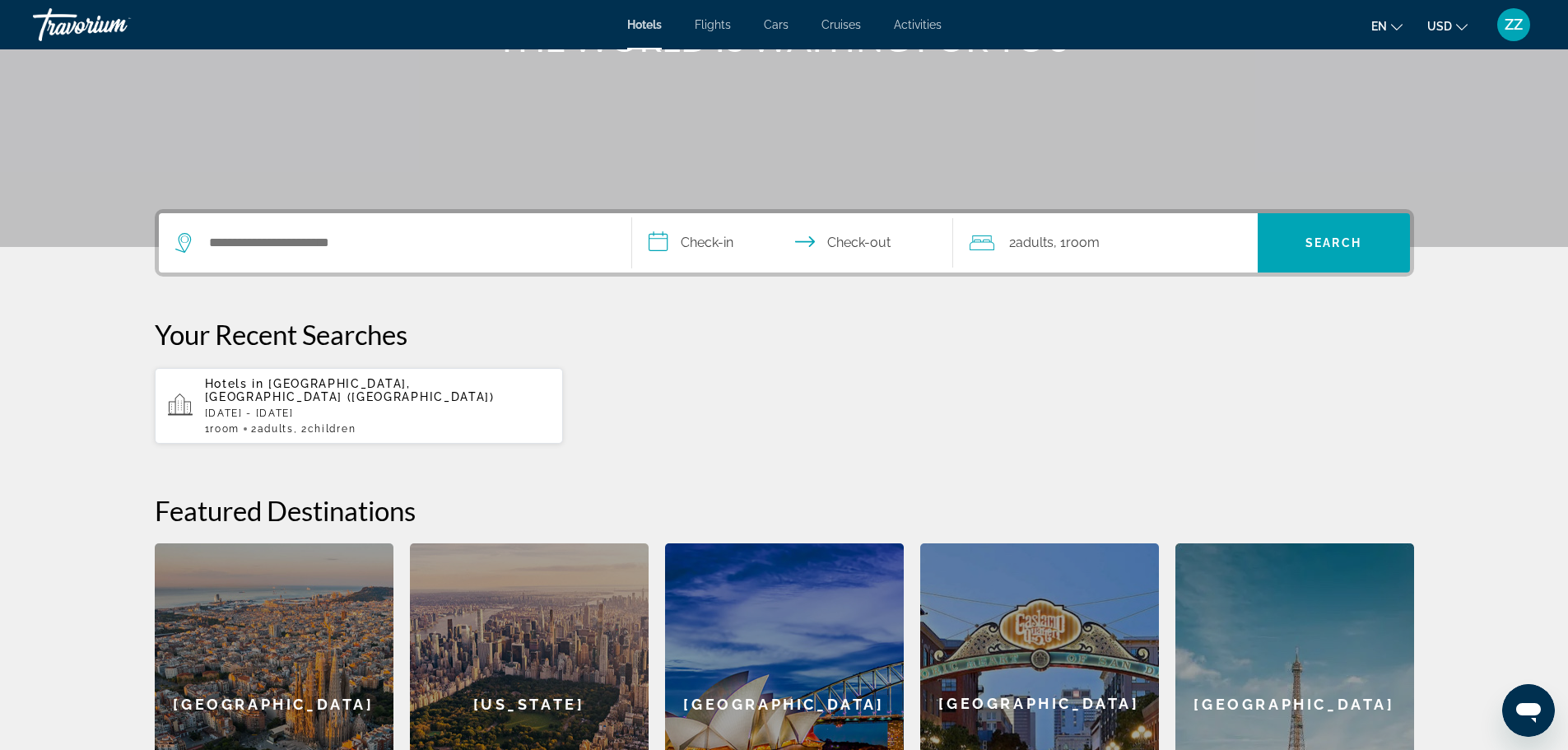
click at [307, 408] on p "[DATE] - [DATE]" at bounding box center [378, 413] width 346 height 12
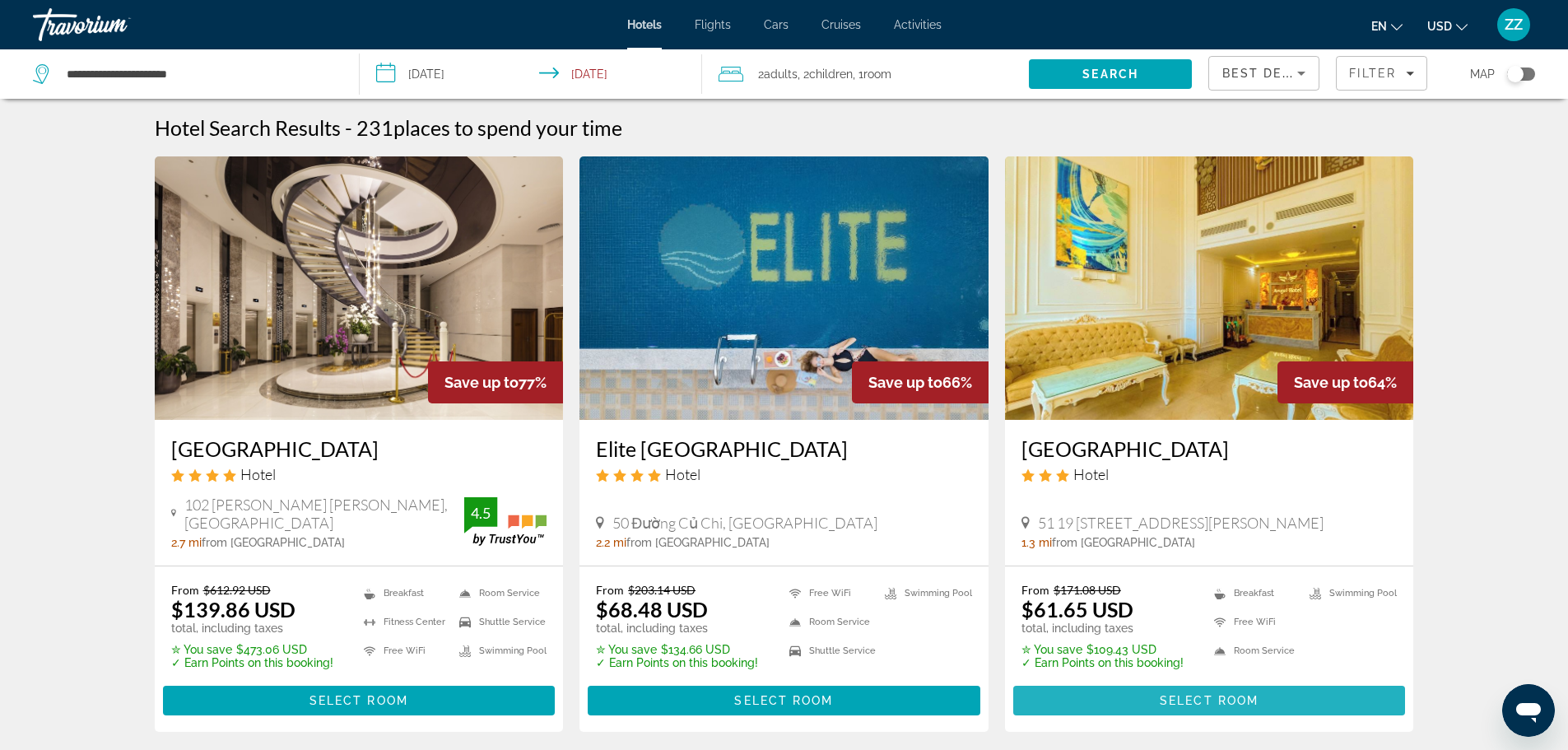
click at [1175, 701] on span "Select Room" at bounding box center [1209, 700] width 99 height 14
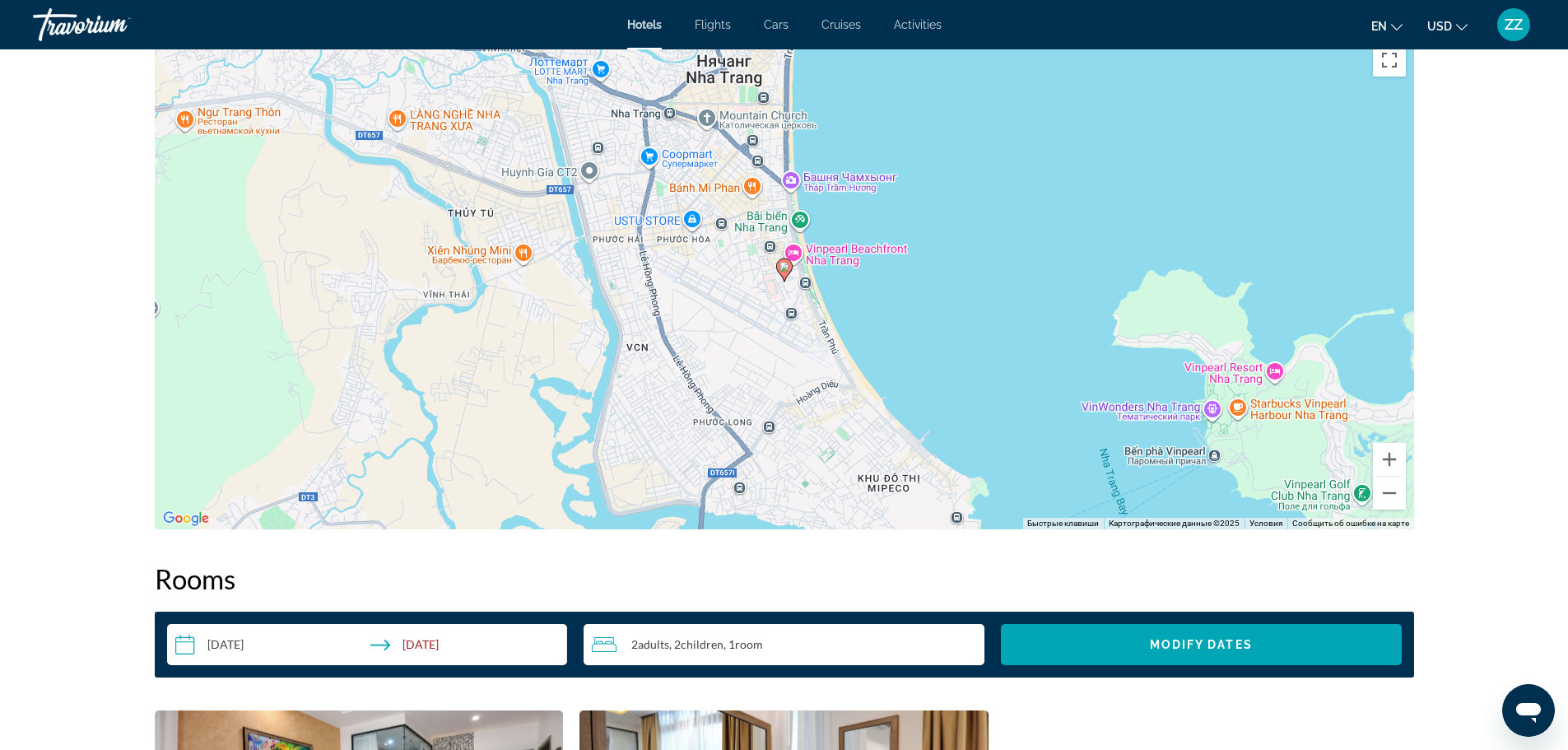
scroll to position [1413, 0]
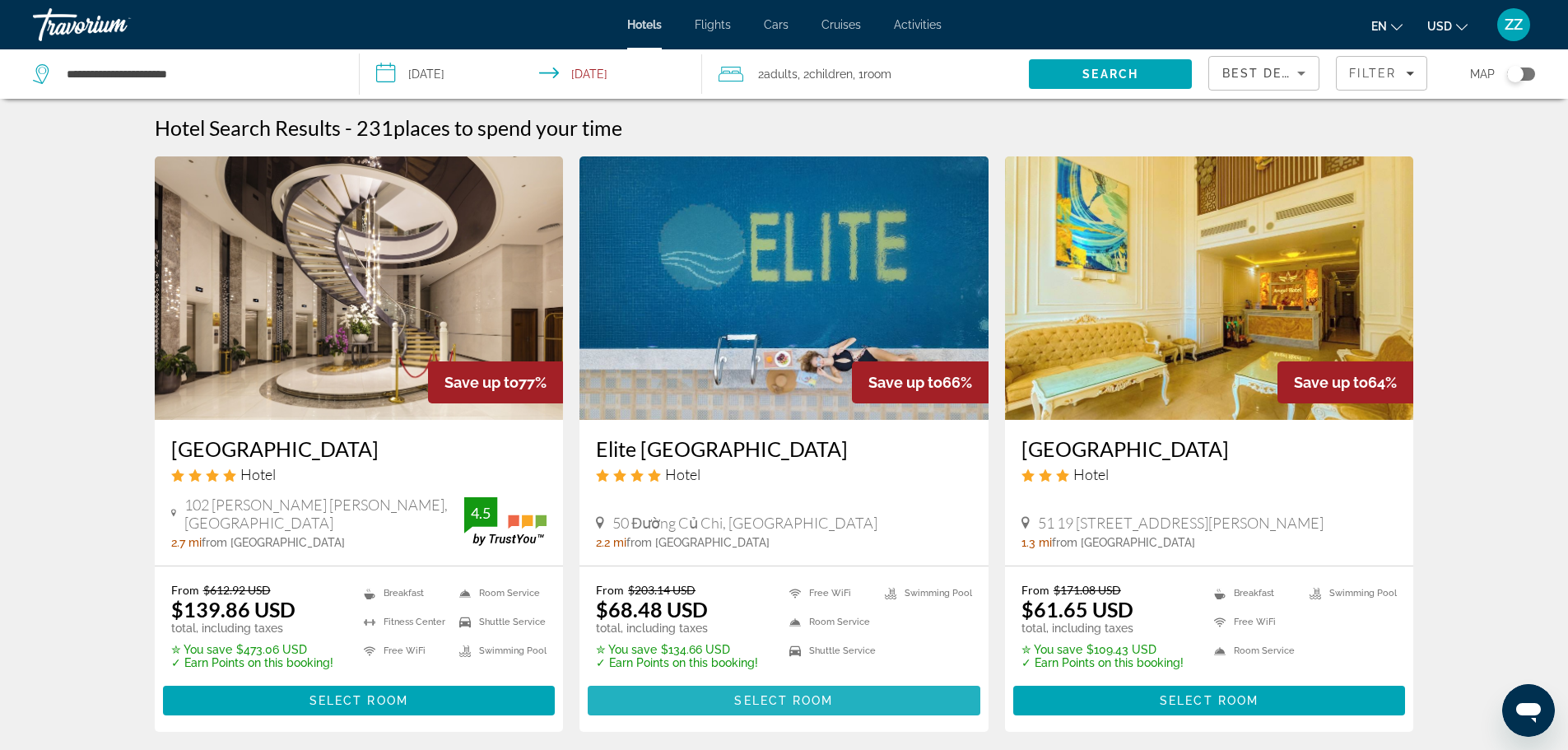
click at [770, 707] on span "Main content" at bounding box center [784, 700] width 392 height 40
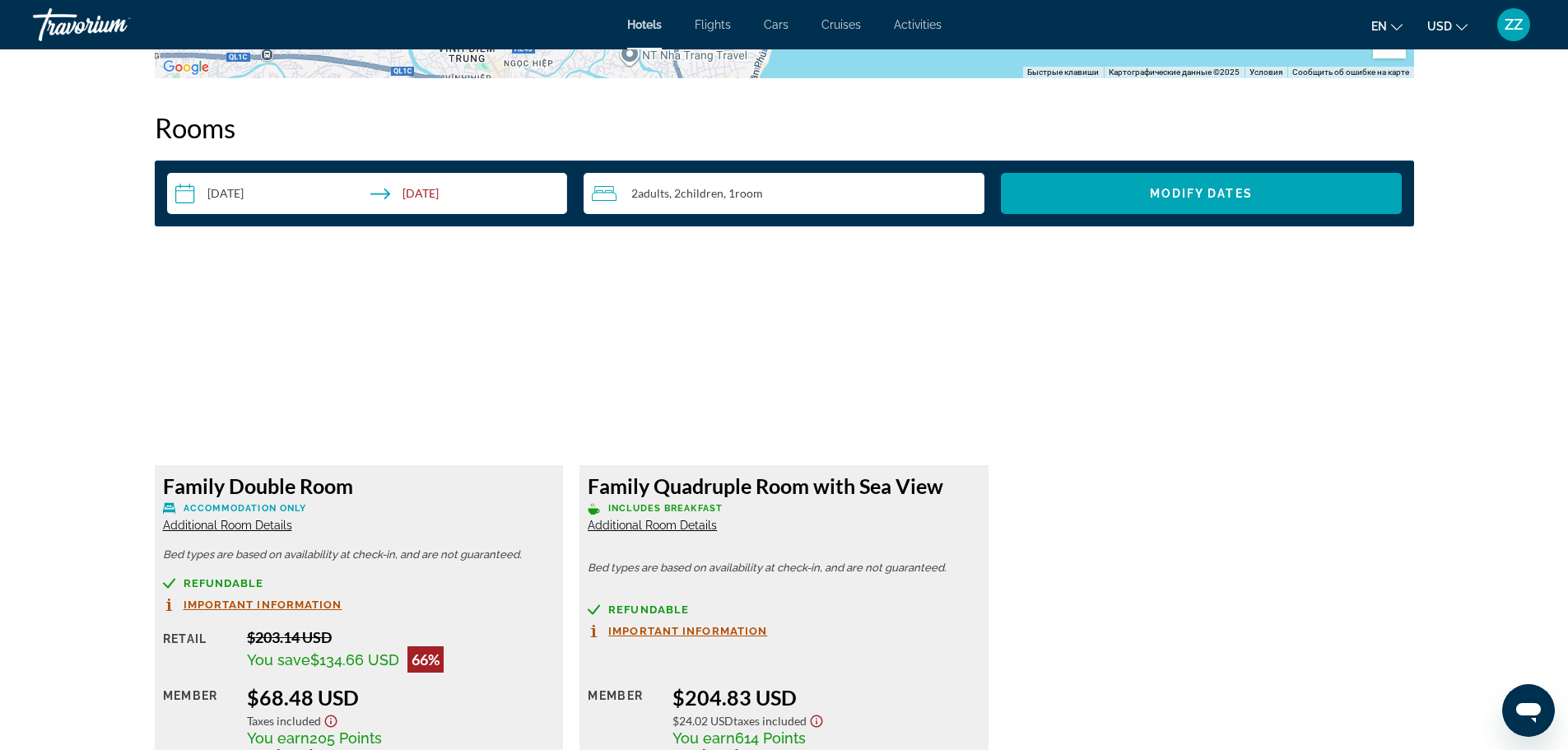
scroll to position [2057, 0]
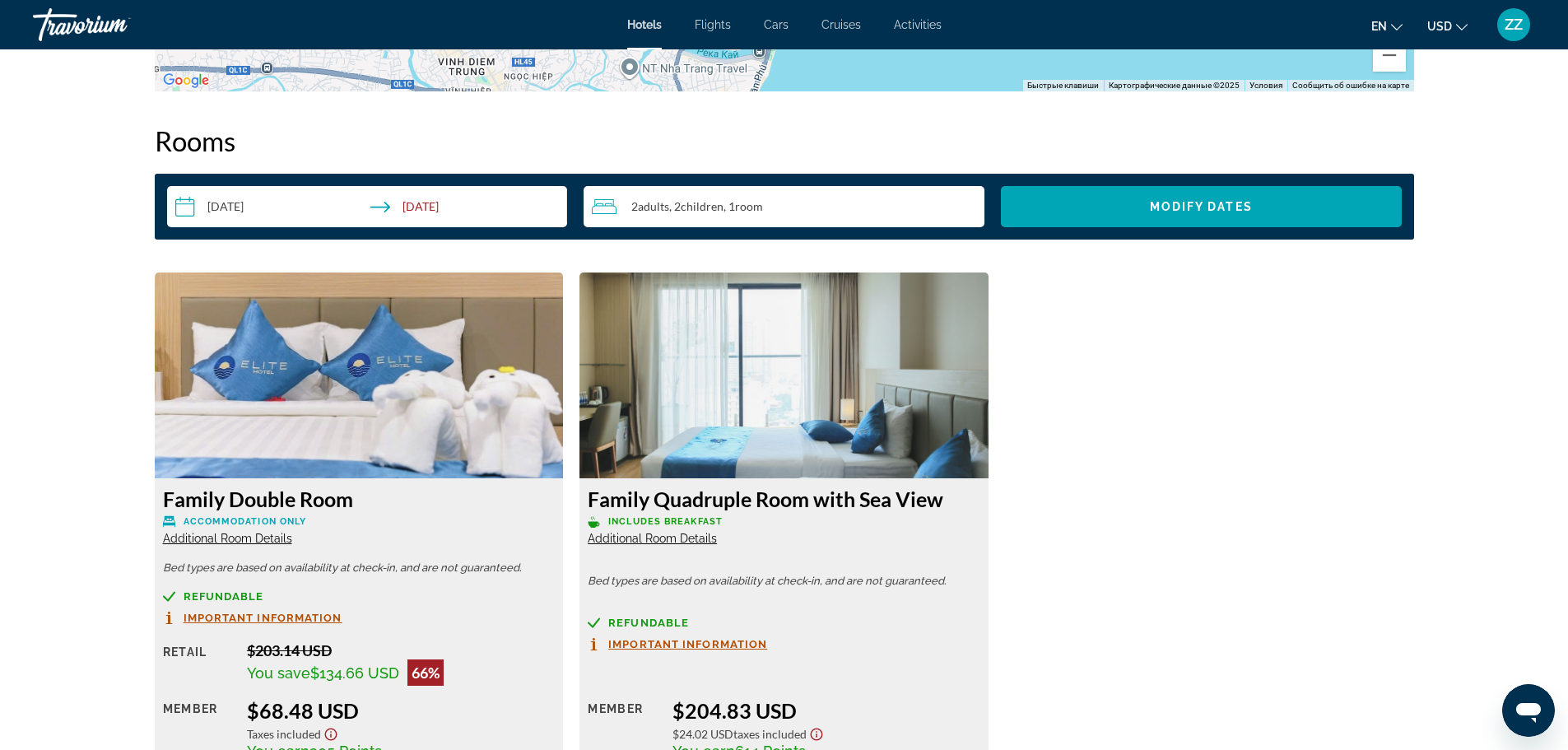
click at [369, 417] on img "Main content" at bounding box center [359, 375] width 409 height 206
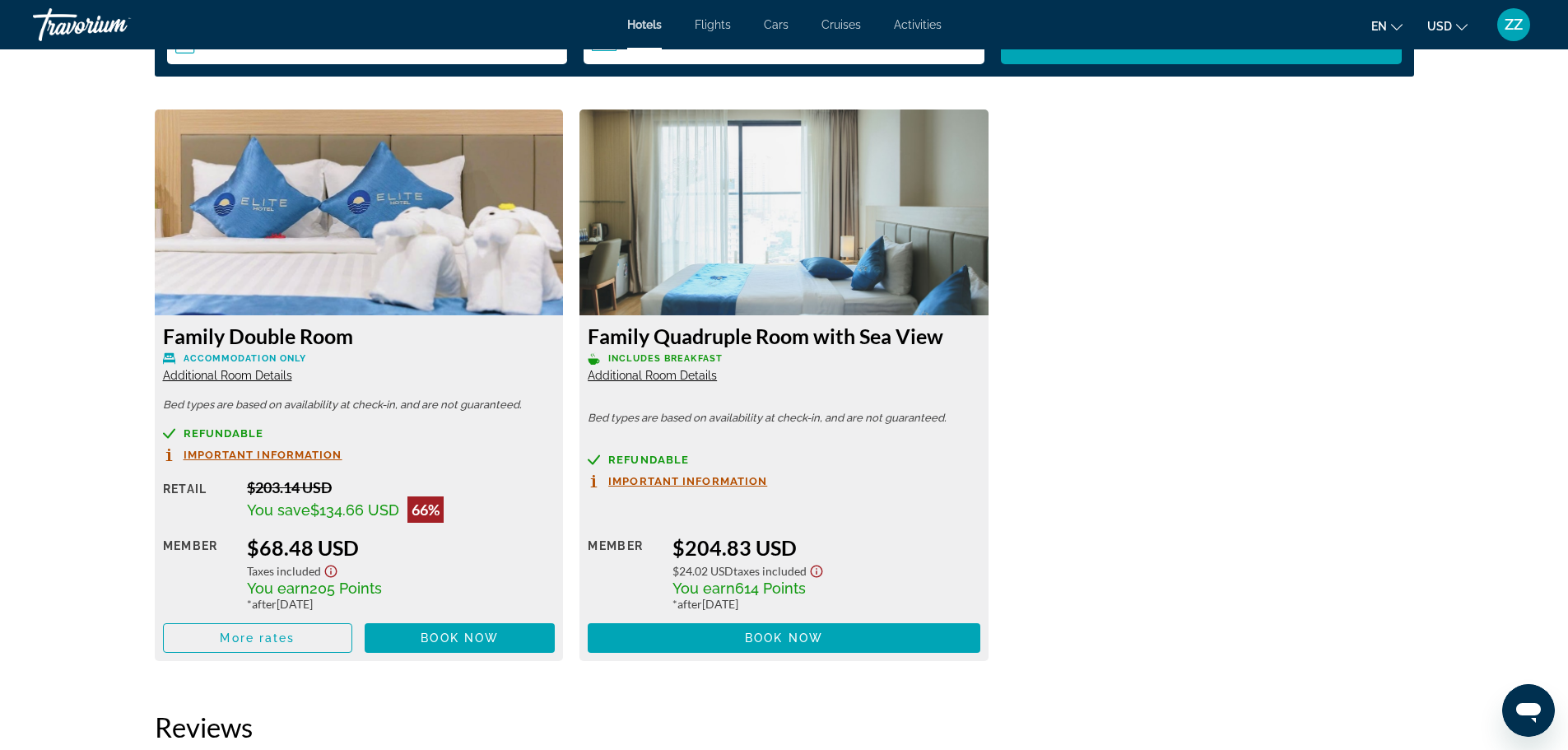
scroll to position [2222, 0]
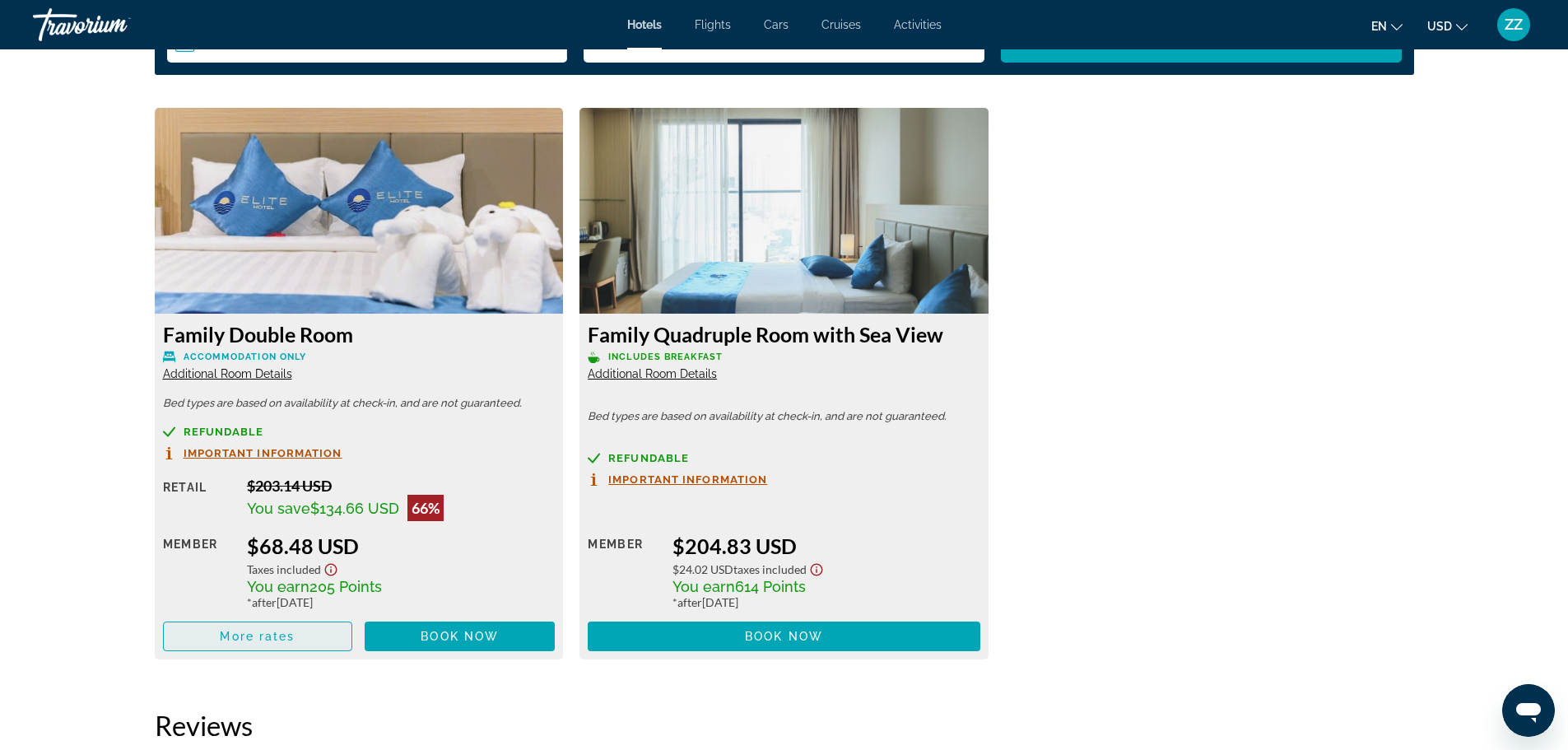
click at [222, 645] on span "Main content" at bounding box center [258, 636] width 189 height 40
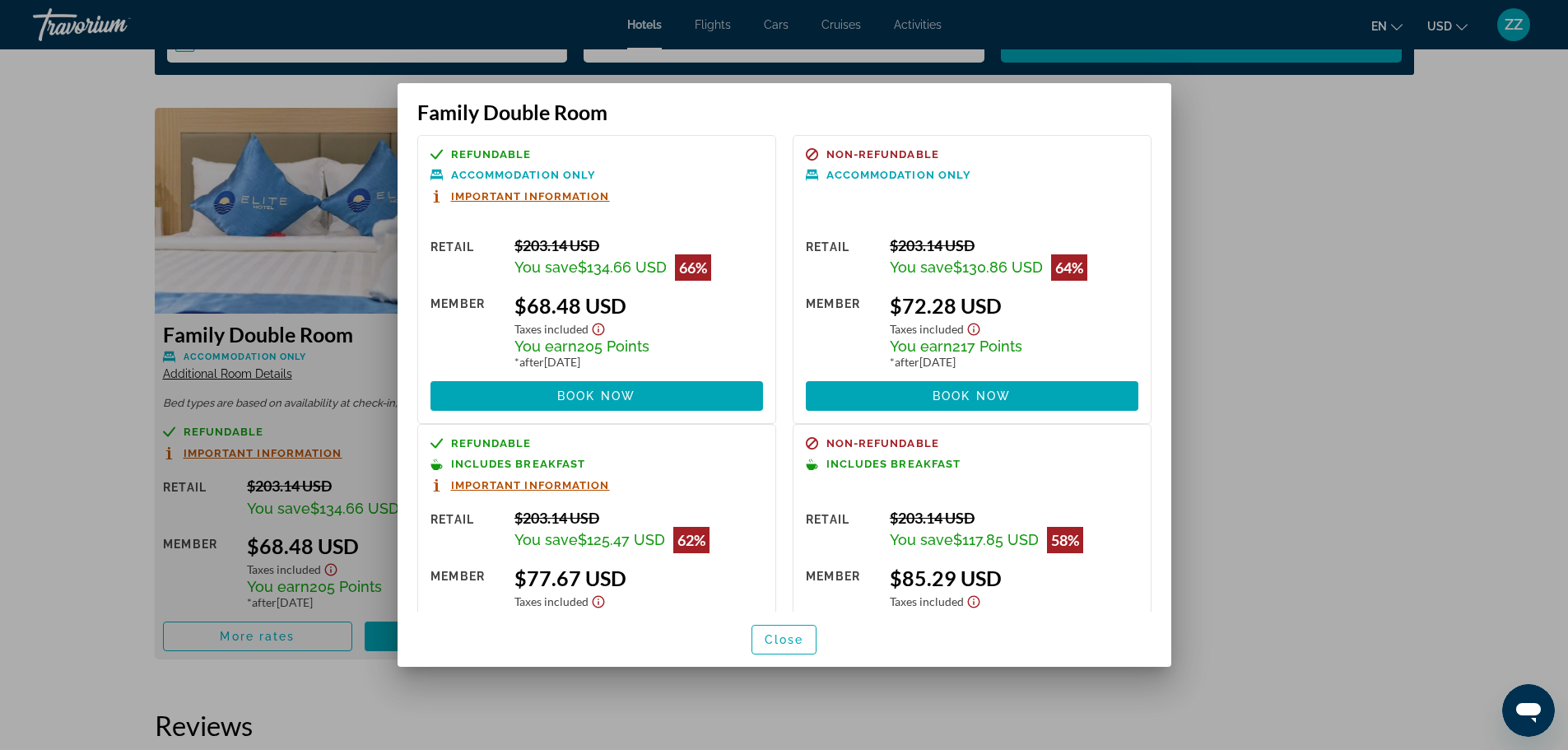
scroll to position [0, 0]
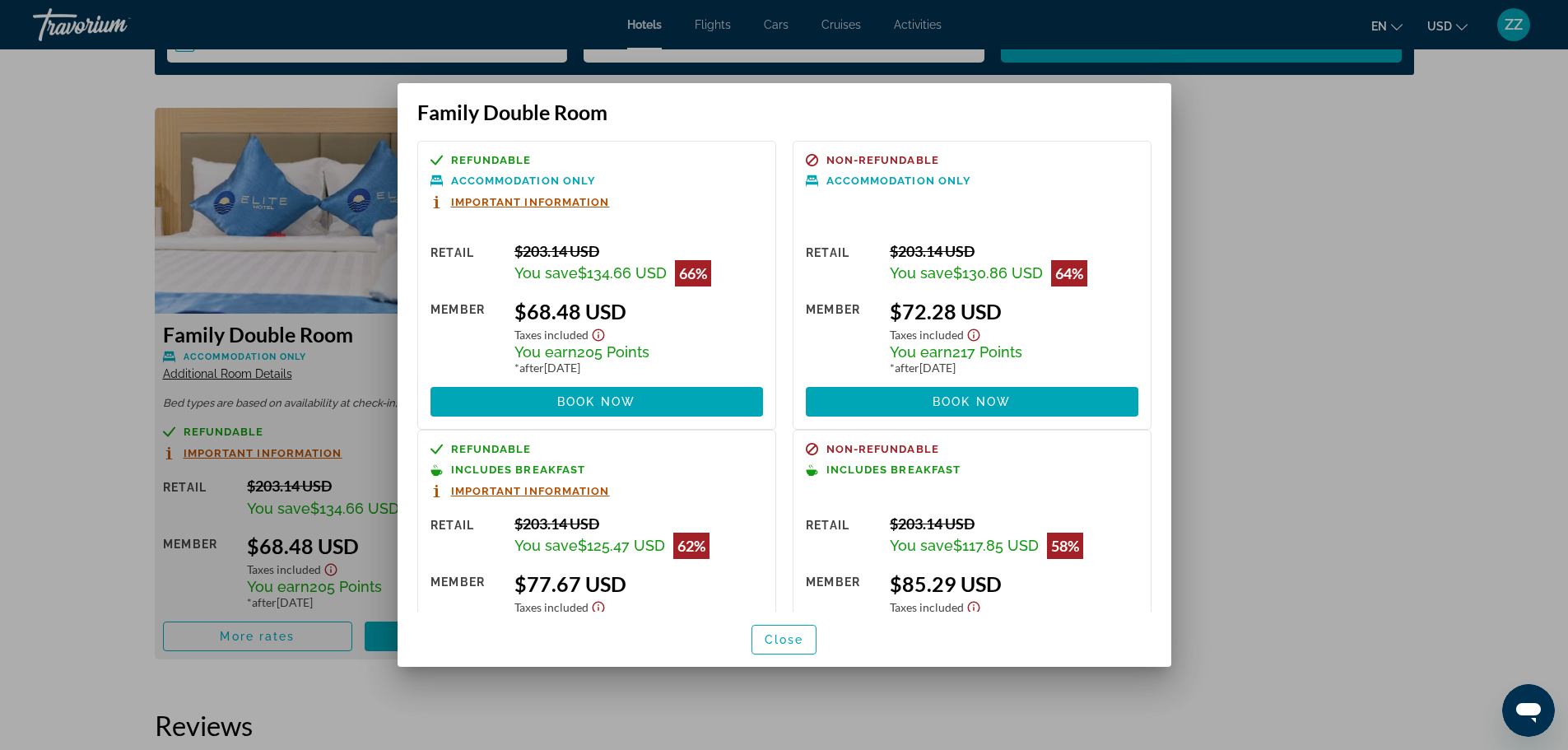
click at [1365, 533] on div at bounding box center [784, 375] width 1568 height 750
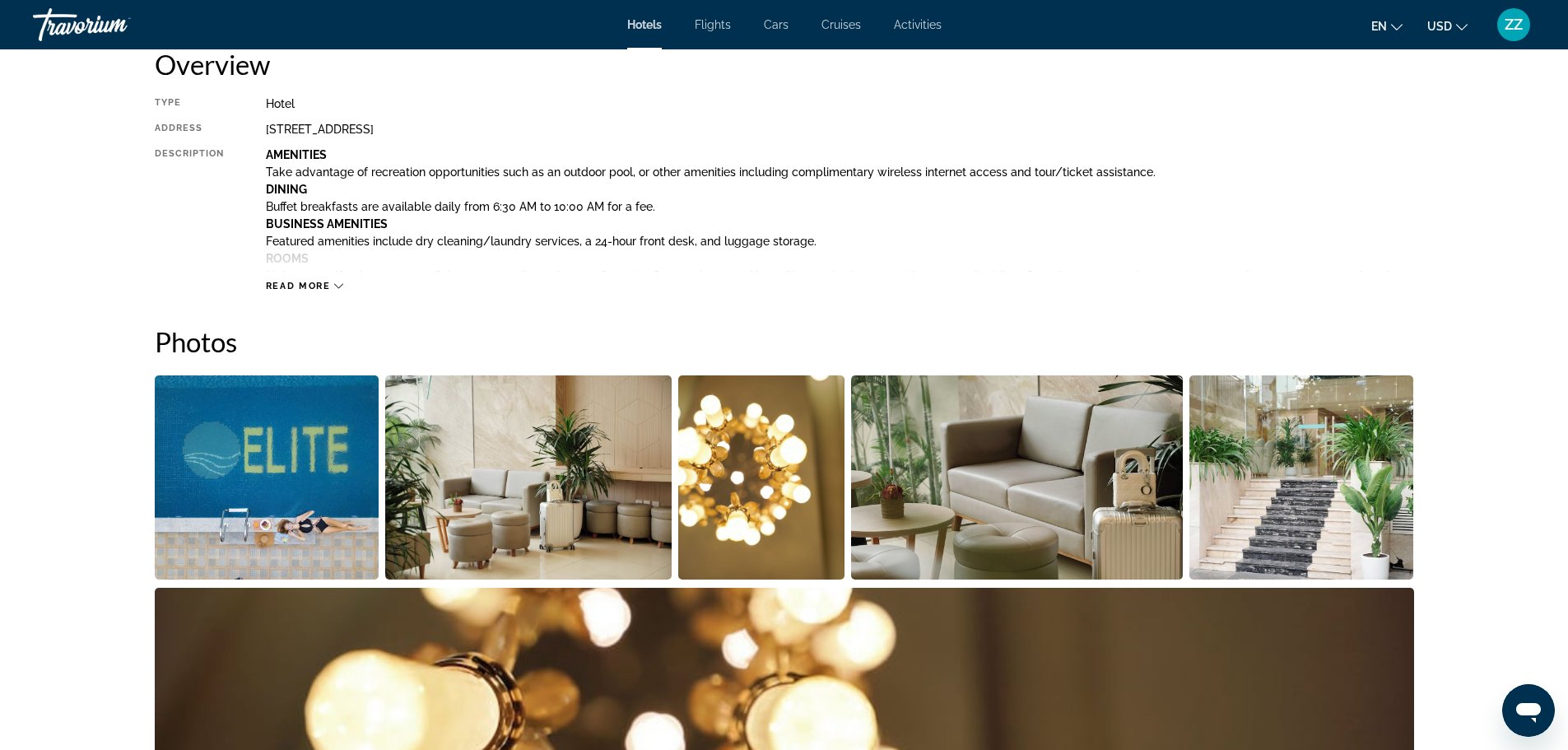
scroll to position [576, 0]
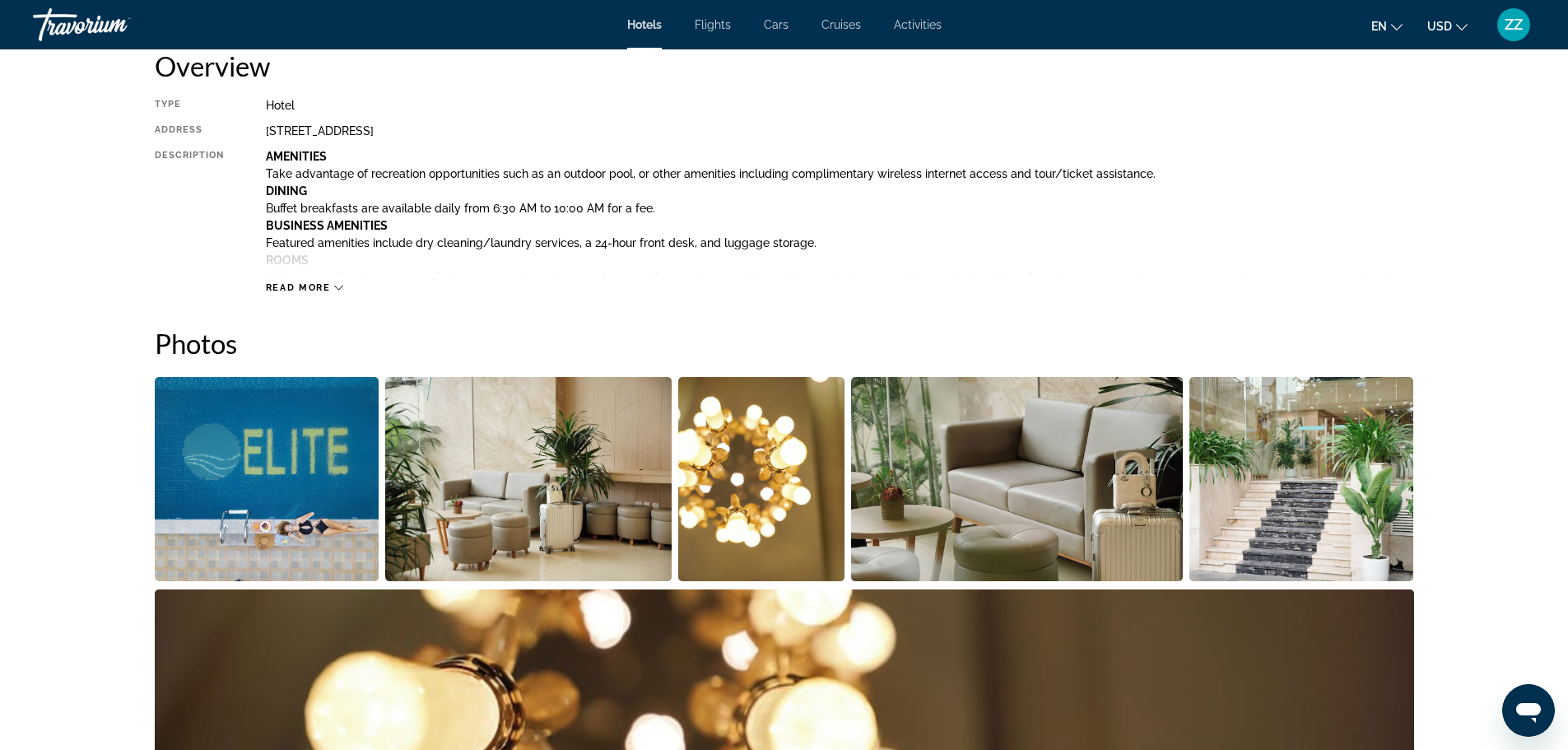
click at [450, 471] on img "Open full-screen image slider" at bounding box center [528, 478] width 286 height 204
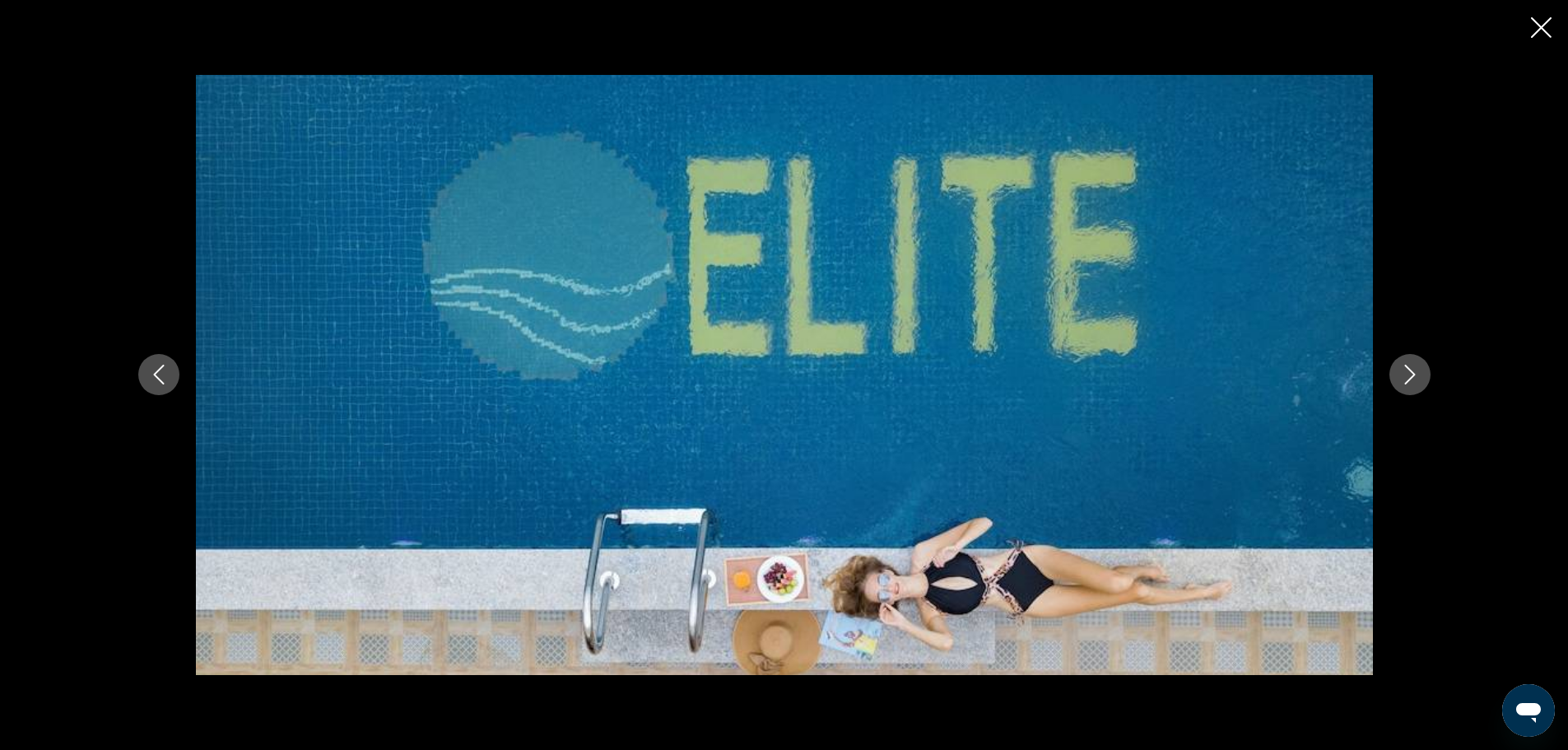
click at [1406, 381] on icon "Next image" at bounding box center [1410, 374] width 20 height 20
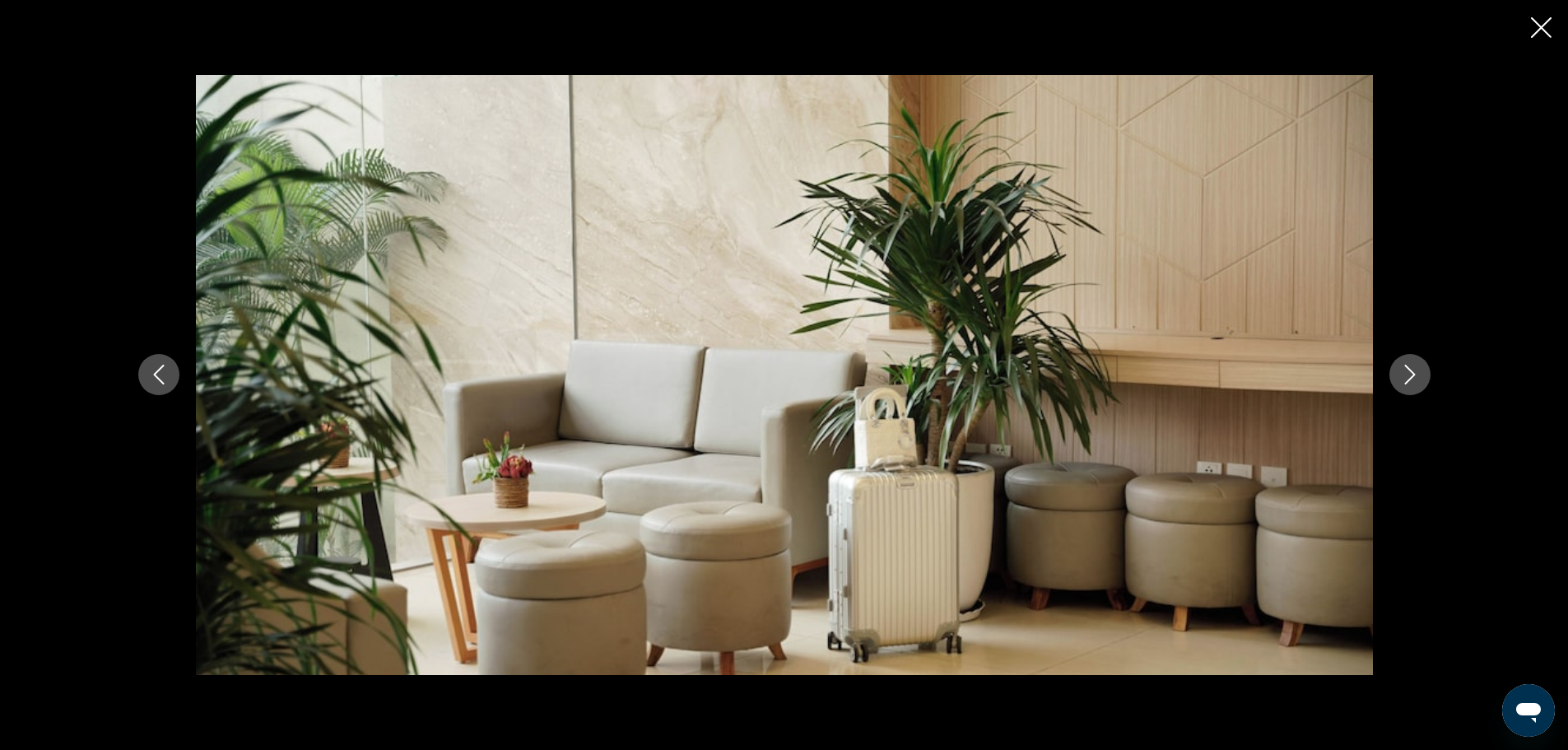
click at [1406, 381] on icon "Next image" at bounding box center [1410, 374] width 20 height 20
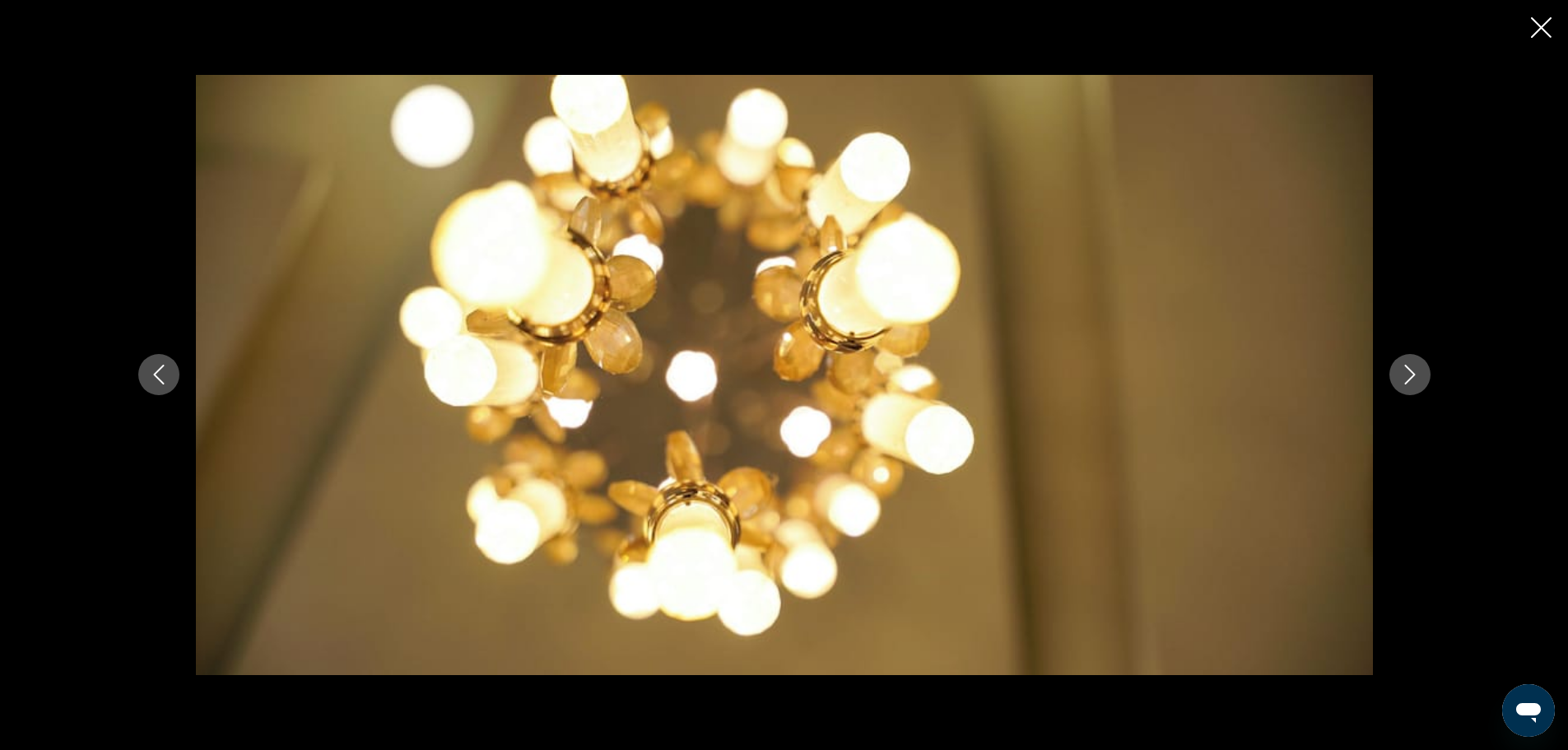
click at [1406, 381] on icon "Next image" at bounding box center [1410, 374] width 20 height 20
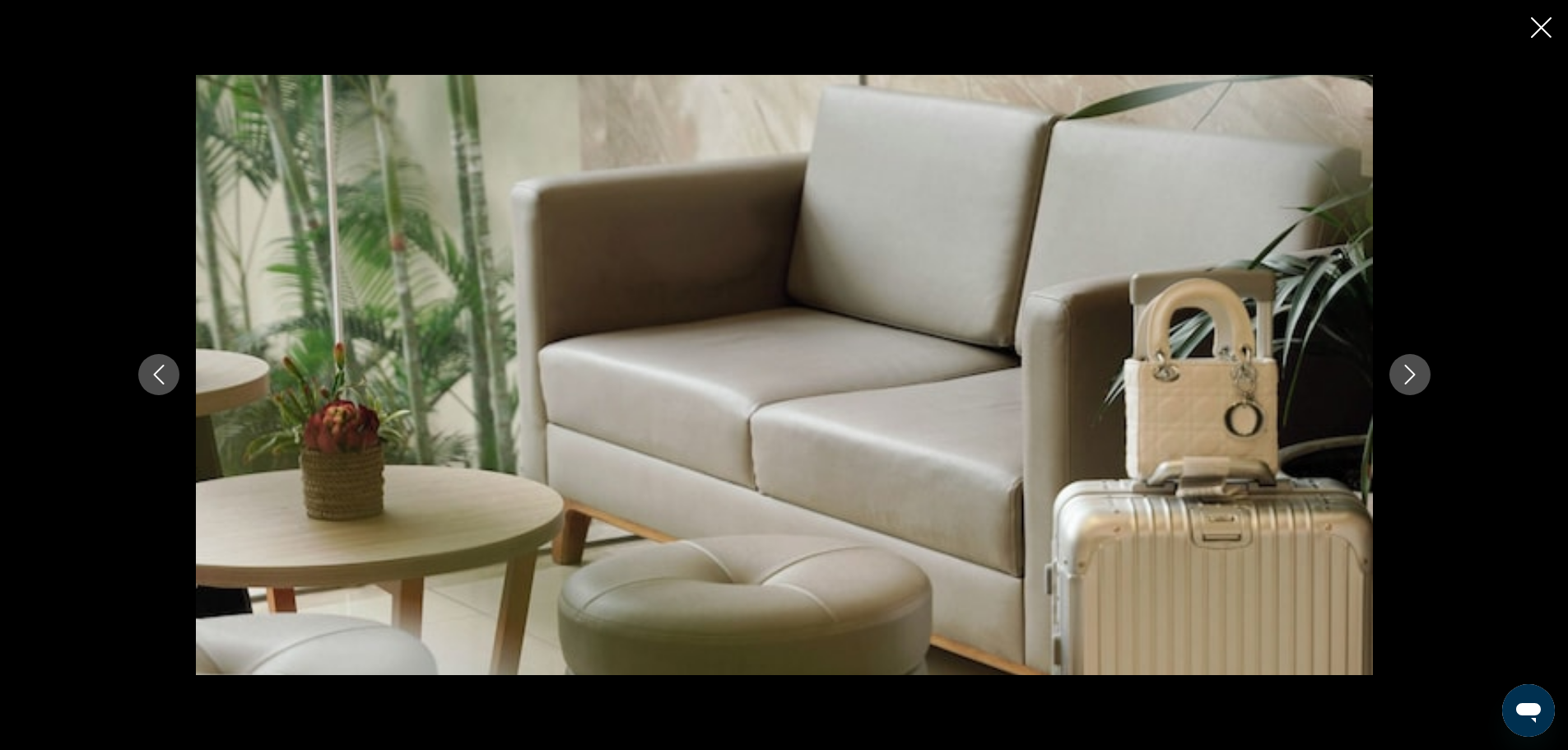
click at [1406, 381] on icon "Next image" at bounding box center [1410, 374] width 20 height 20
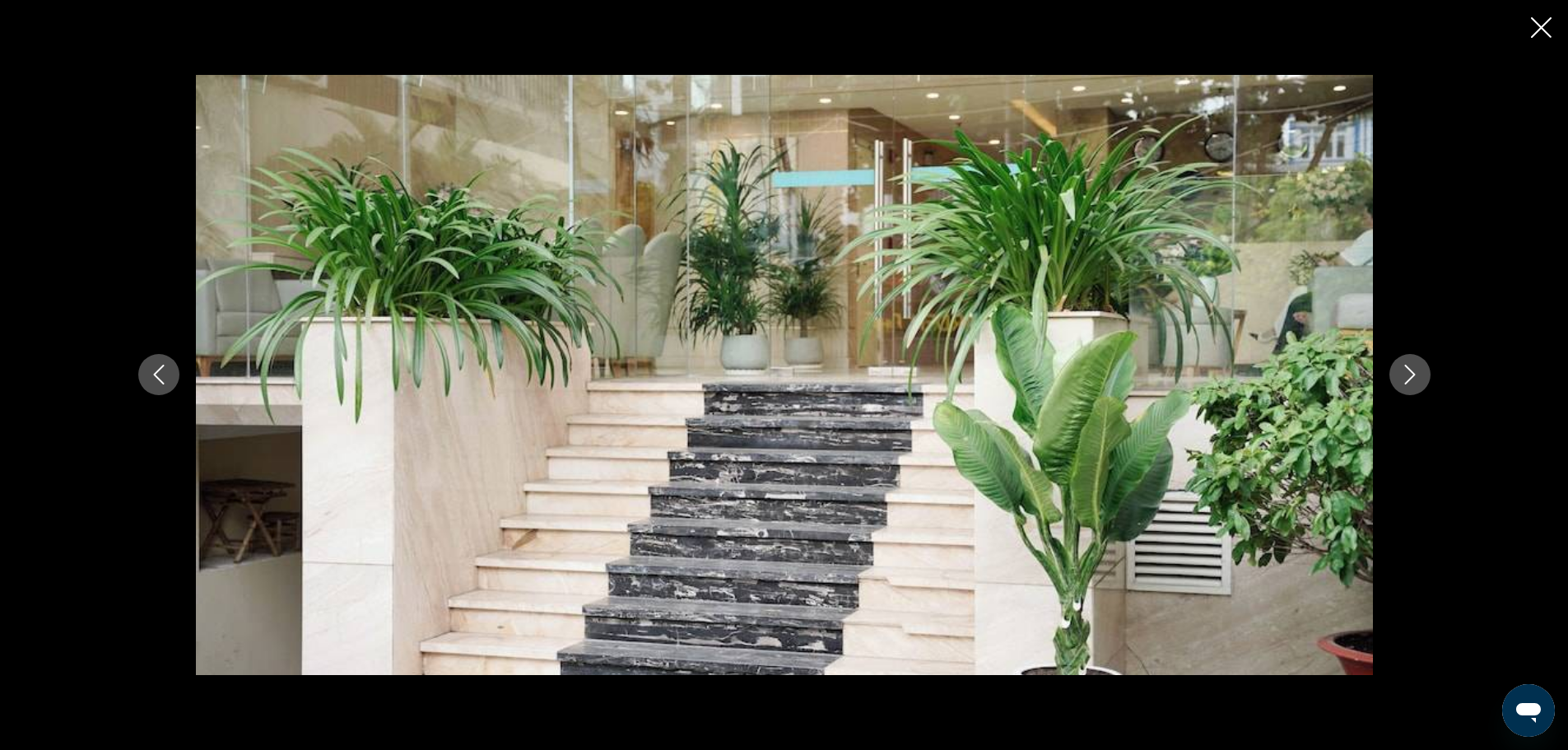
click at [1406, 381] on icon "Next image" at bounding box center [1410, 374] width 20 height 20
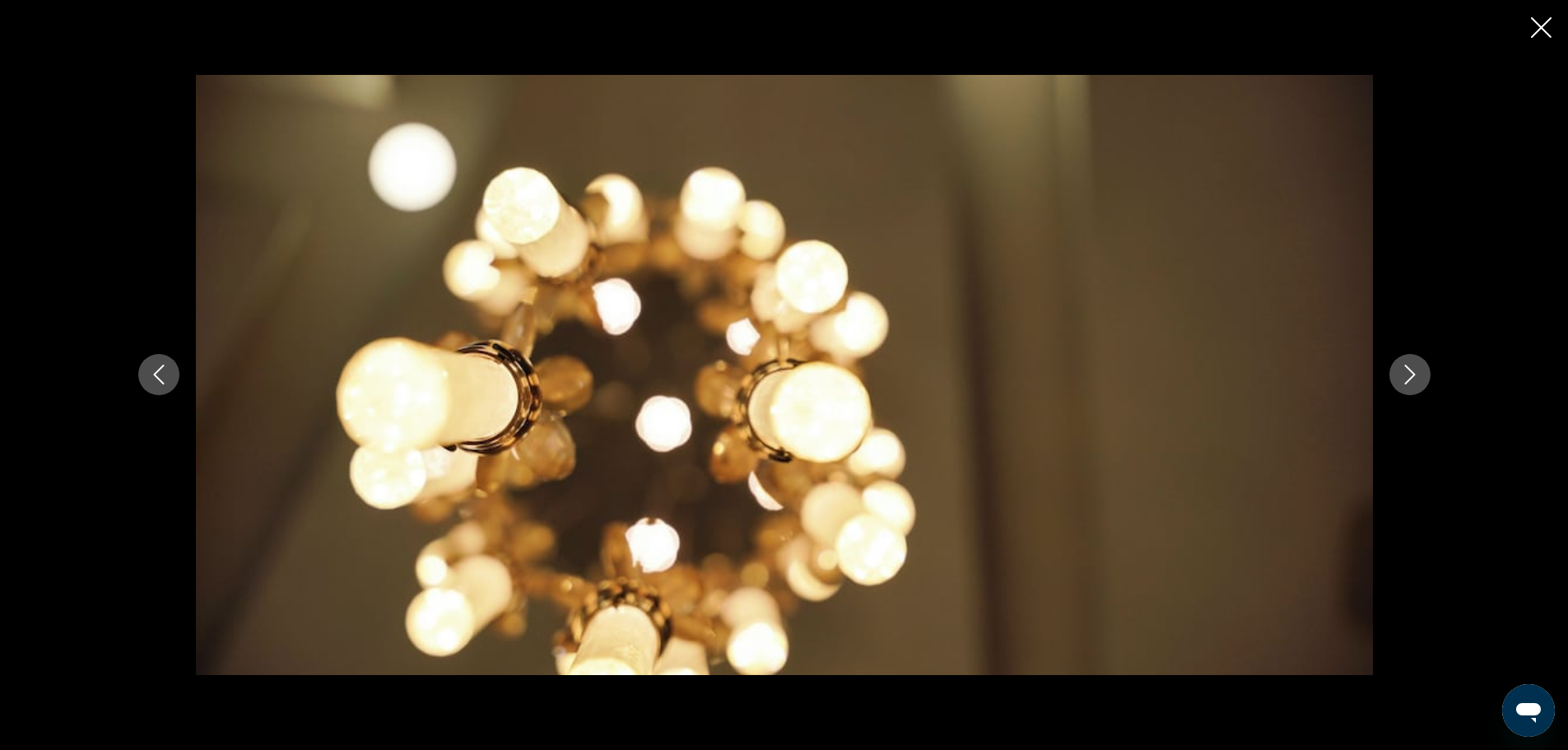
click at [1406, 381] on icon "Next image" at bounding box center [1410, 374] width 20 height 20
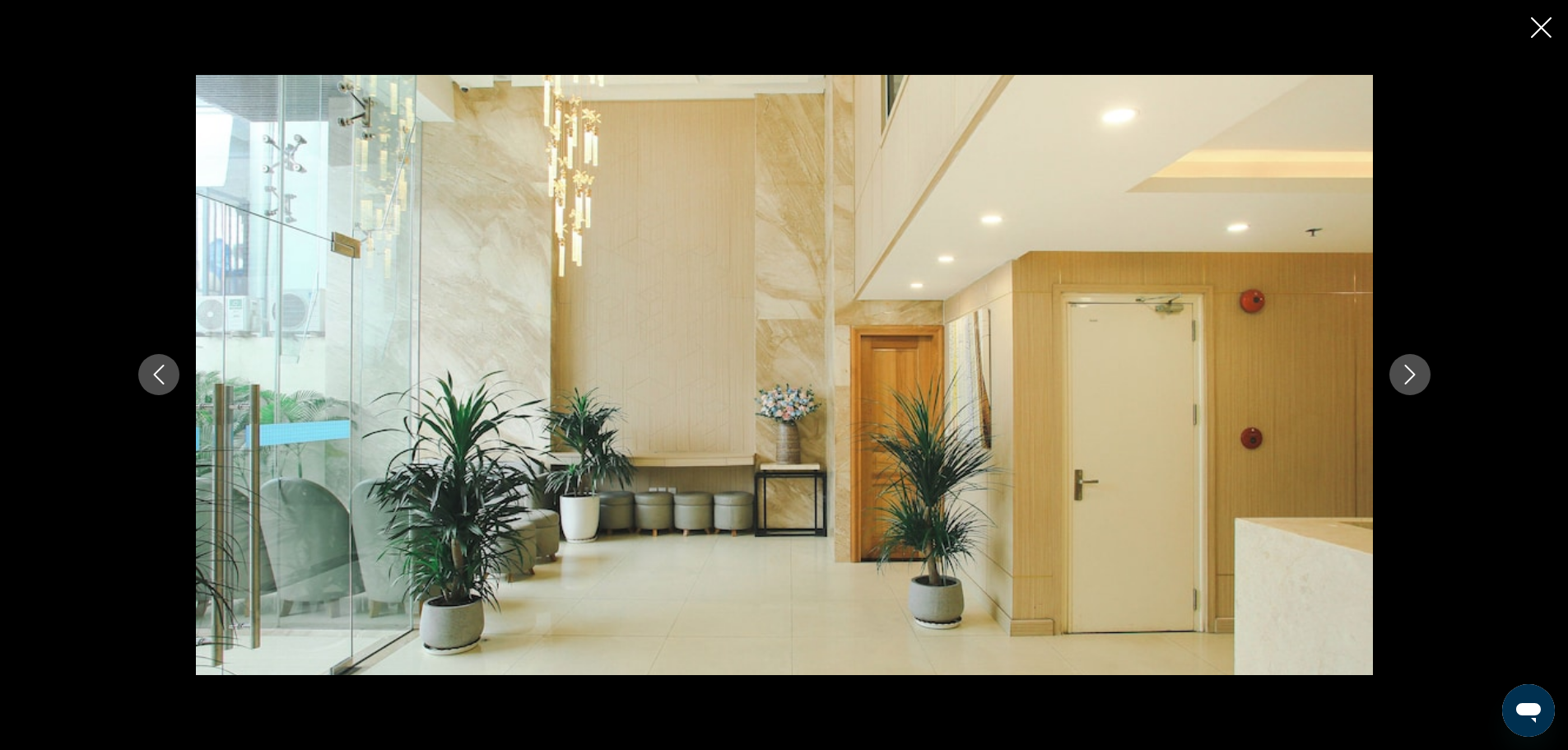
click at [1406, 381] on icon "Next image" at bounding box center [1410, 374] width 20 height 20
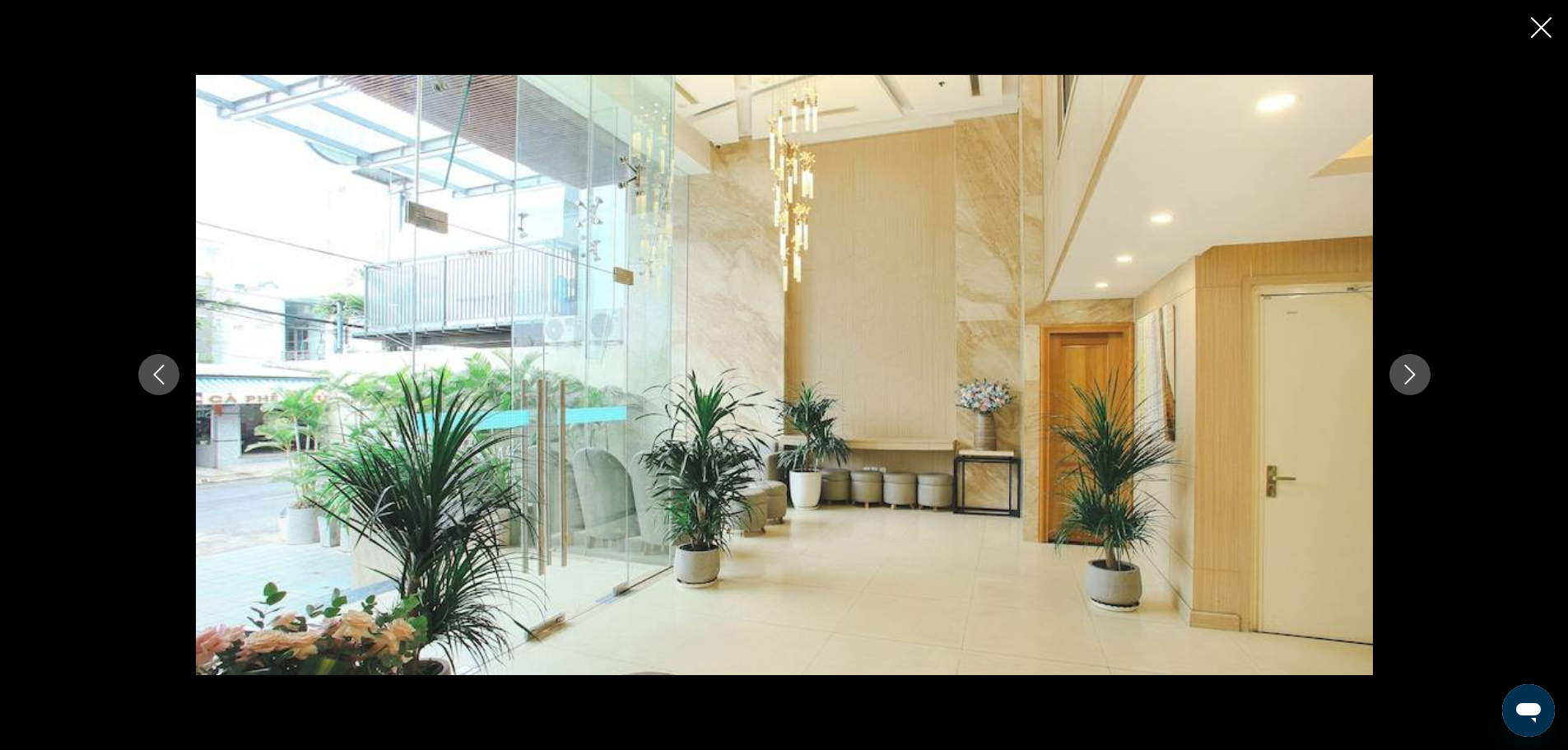
click at [1406, 381] on icon "Next image" at bounding box center [1410, 374] width 20 height 20
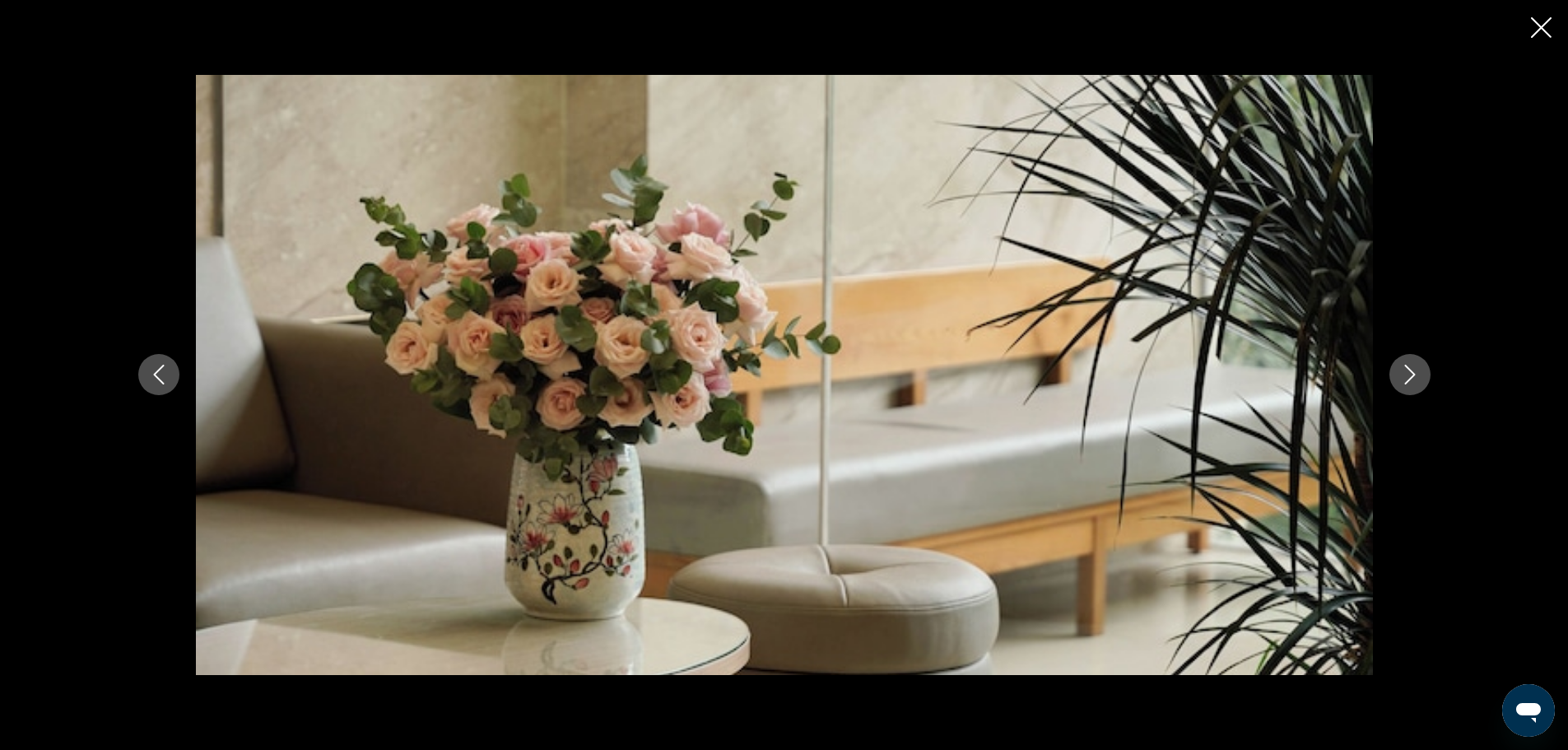
click at [1406, 381] on icon "Next image" at bounding box center [1410, 374] width 20 height 20
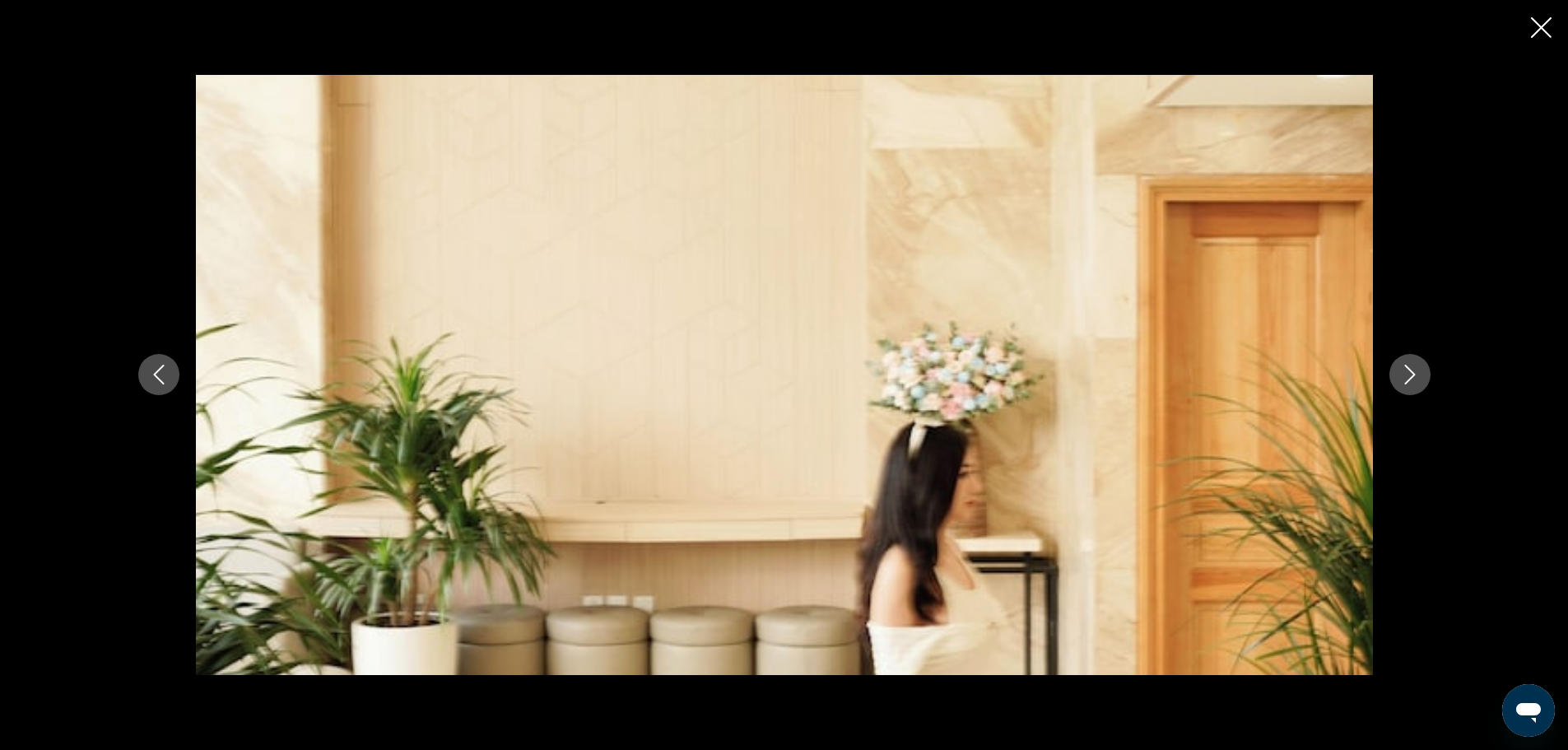
click at [1406, 381] on icon "Next image" at bounding box center [1410, 374] width 20 height 20
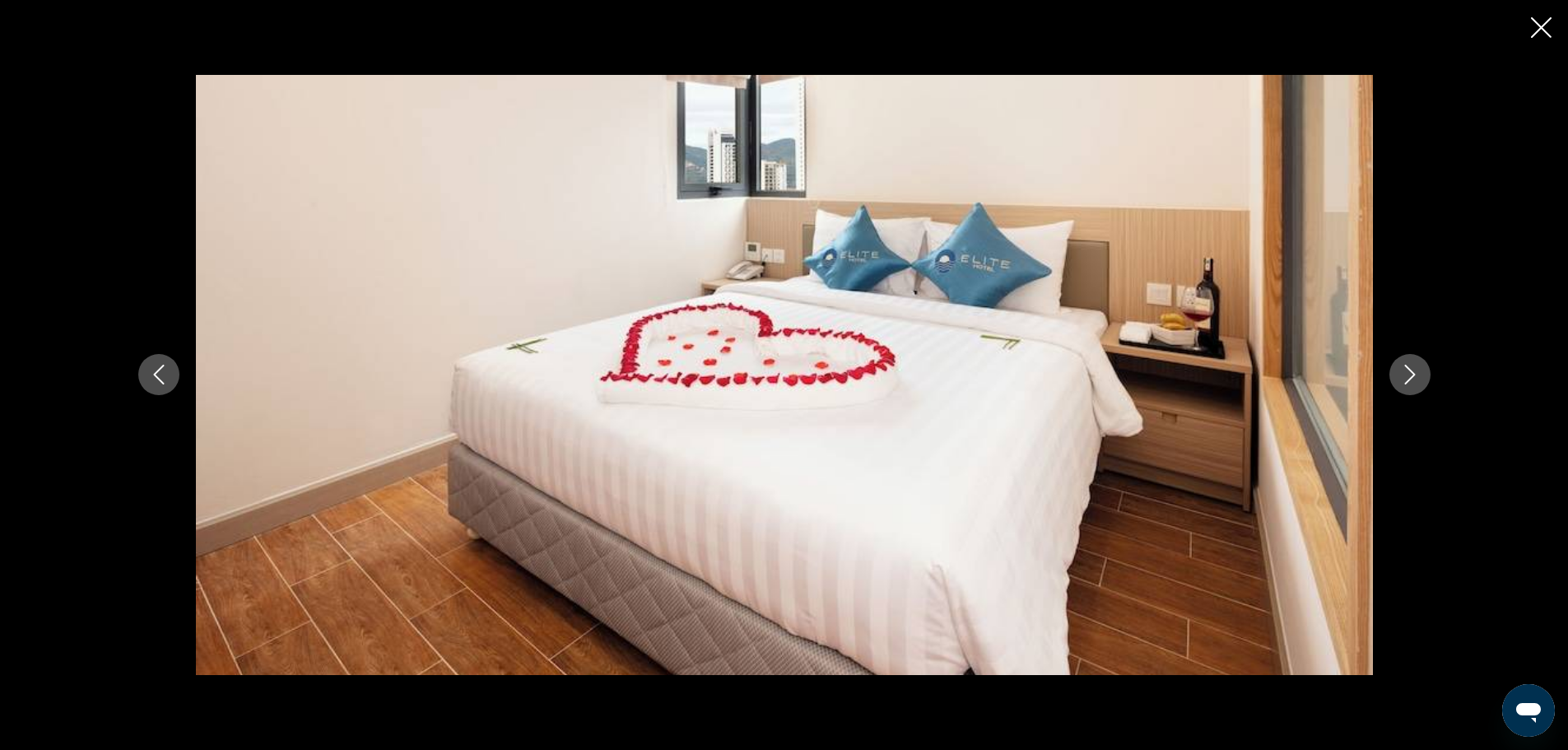
click at [1406, 381] on icon "Next image" at bounding box center [1410, 374] width 20 height 20
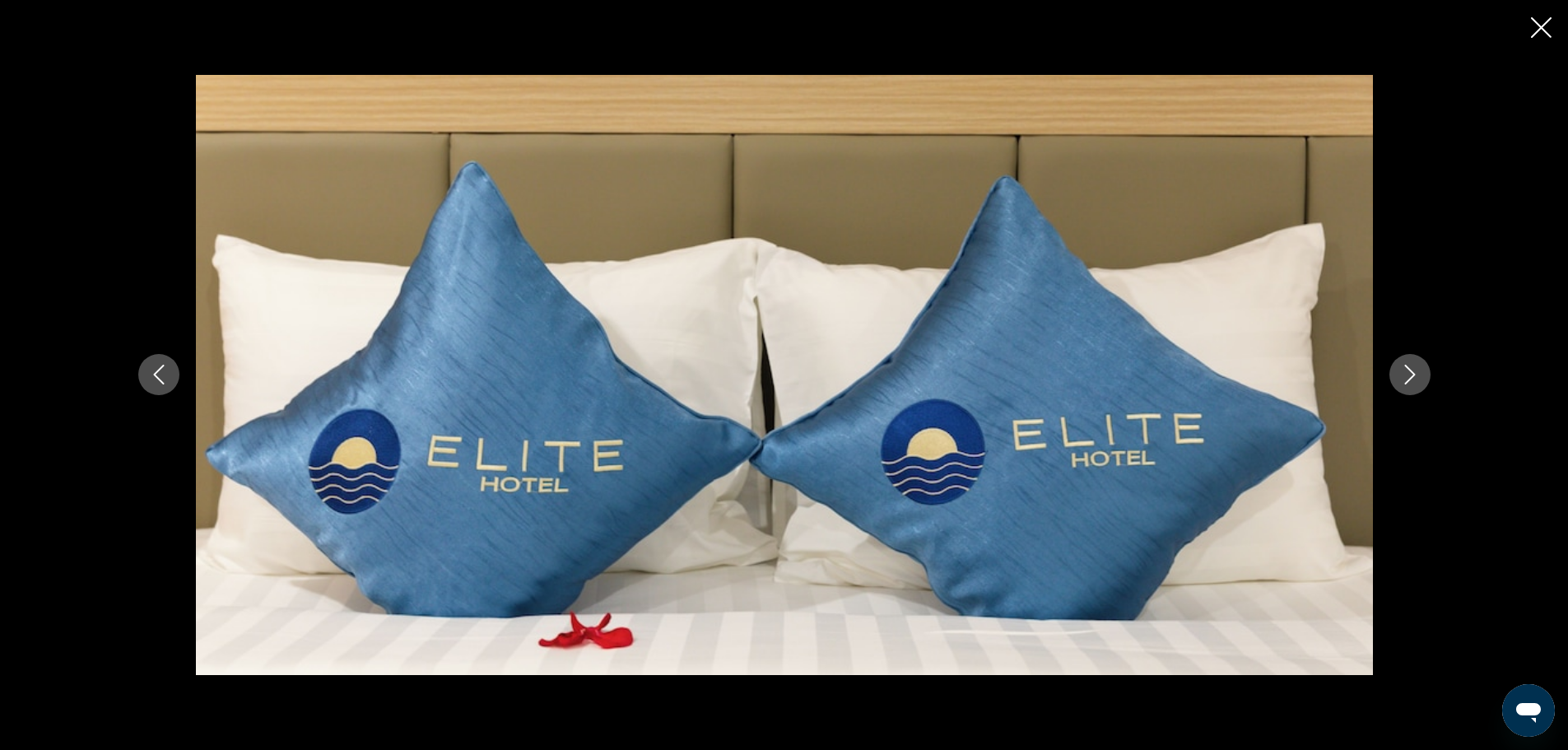
click at [1406, 381] on icon "Next image" at bounding box center [1410, 374] width 20 height 20
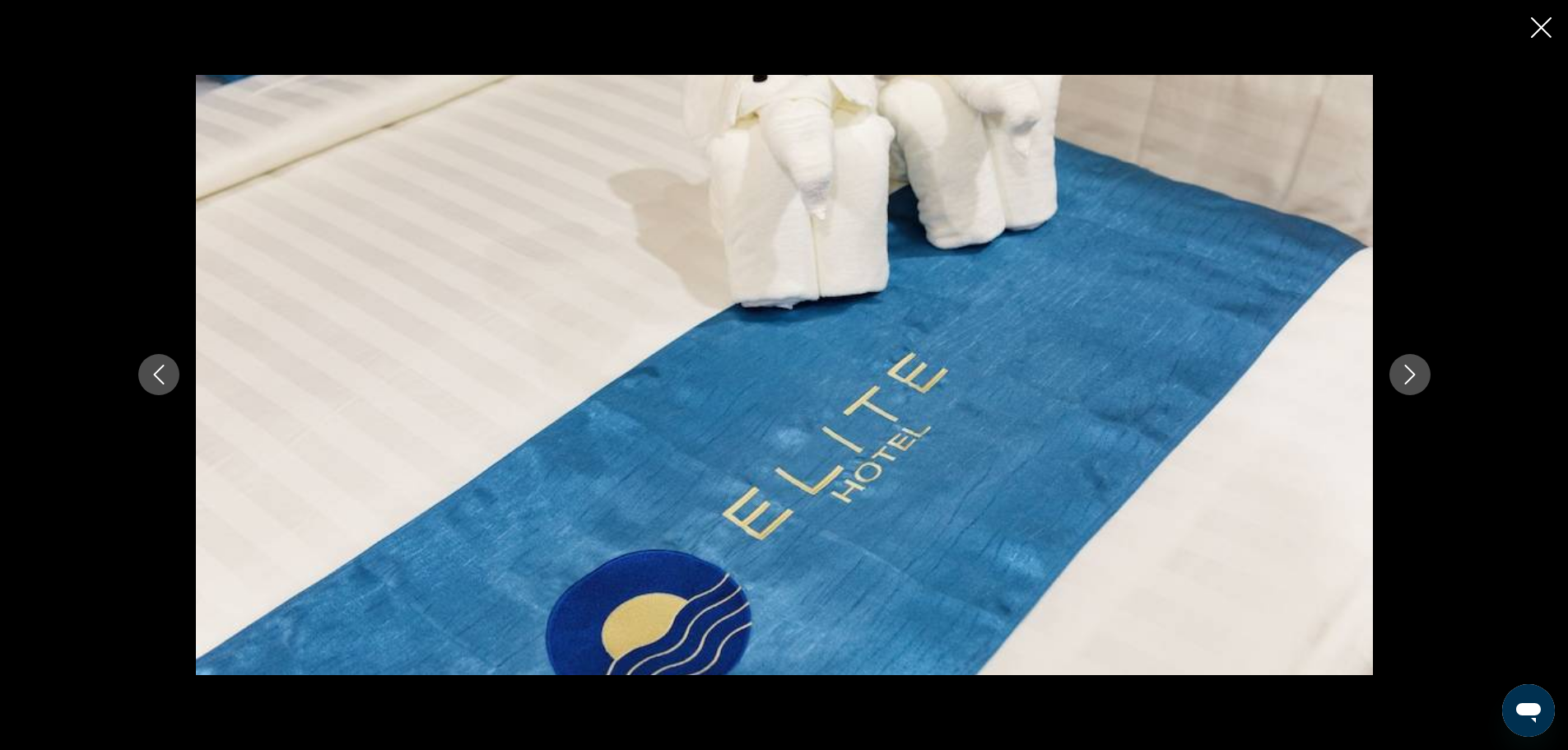
click at [1406, 381] on icon "Next image" at bounding box center [1410, 374] width 20 height 20
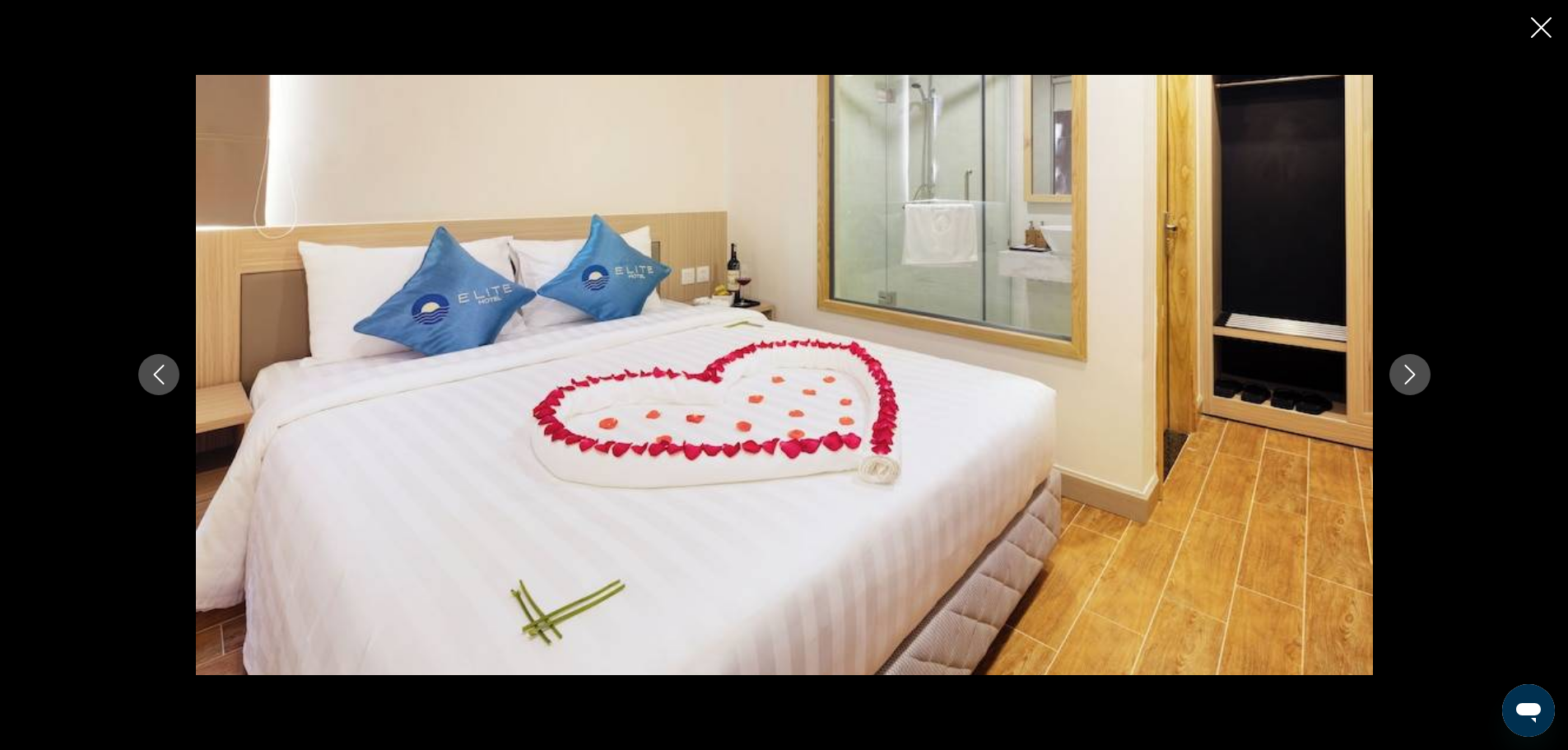
click at [1406, 381] on icon "Next image" at bounding box center [1410, 374] width 20 height 20
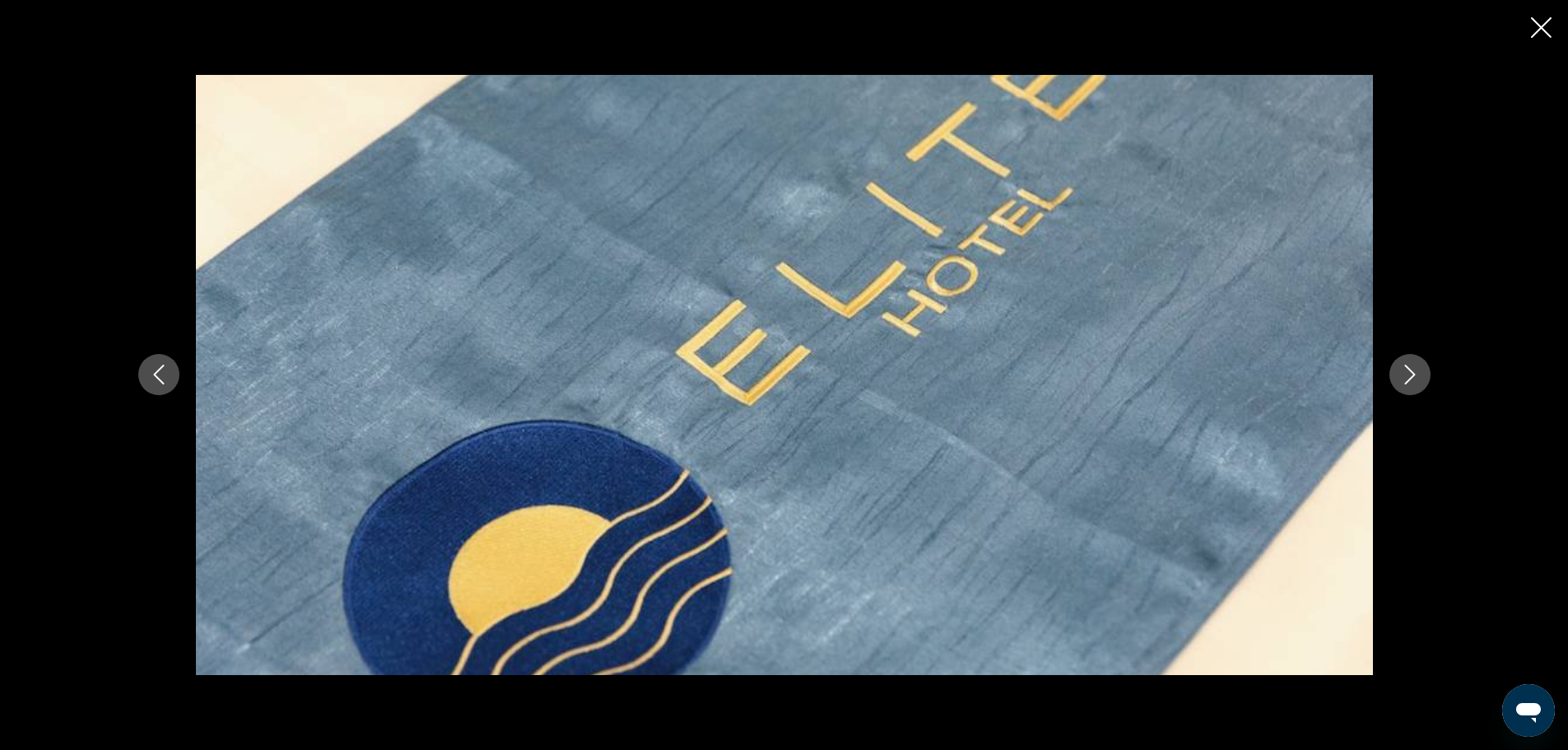
click at [1406, 381] on icon "Next image" at bounding box center [1410, 374] width 20 height 20
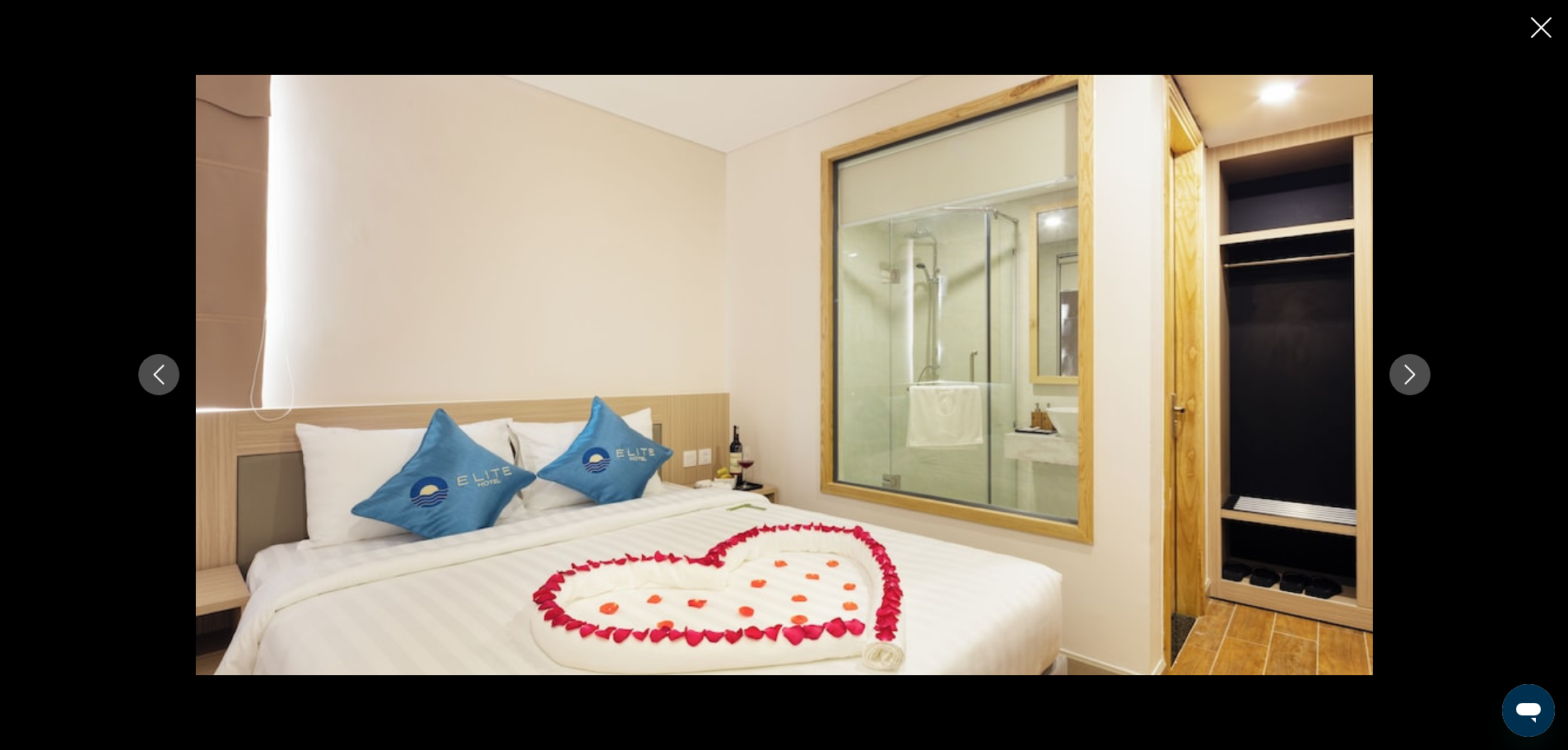
click at [1406, 381] on icon "Next image" at bounding box center [1410, 374] width 20 height 20
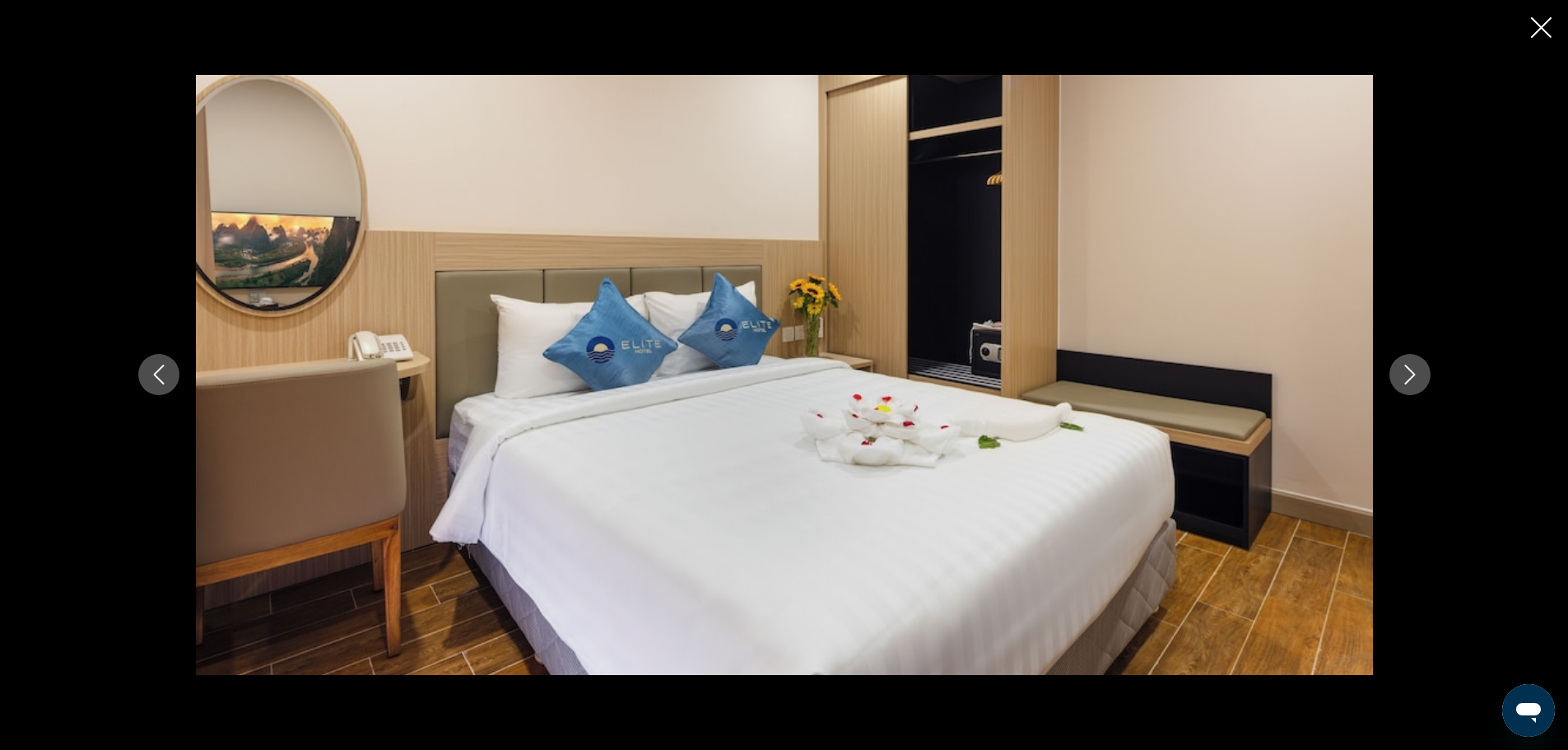
click at [1406, 381] on icon "Next image" at bounding box center [1410, 374] width 20 height 20
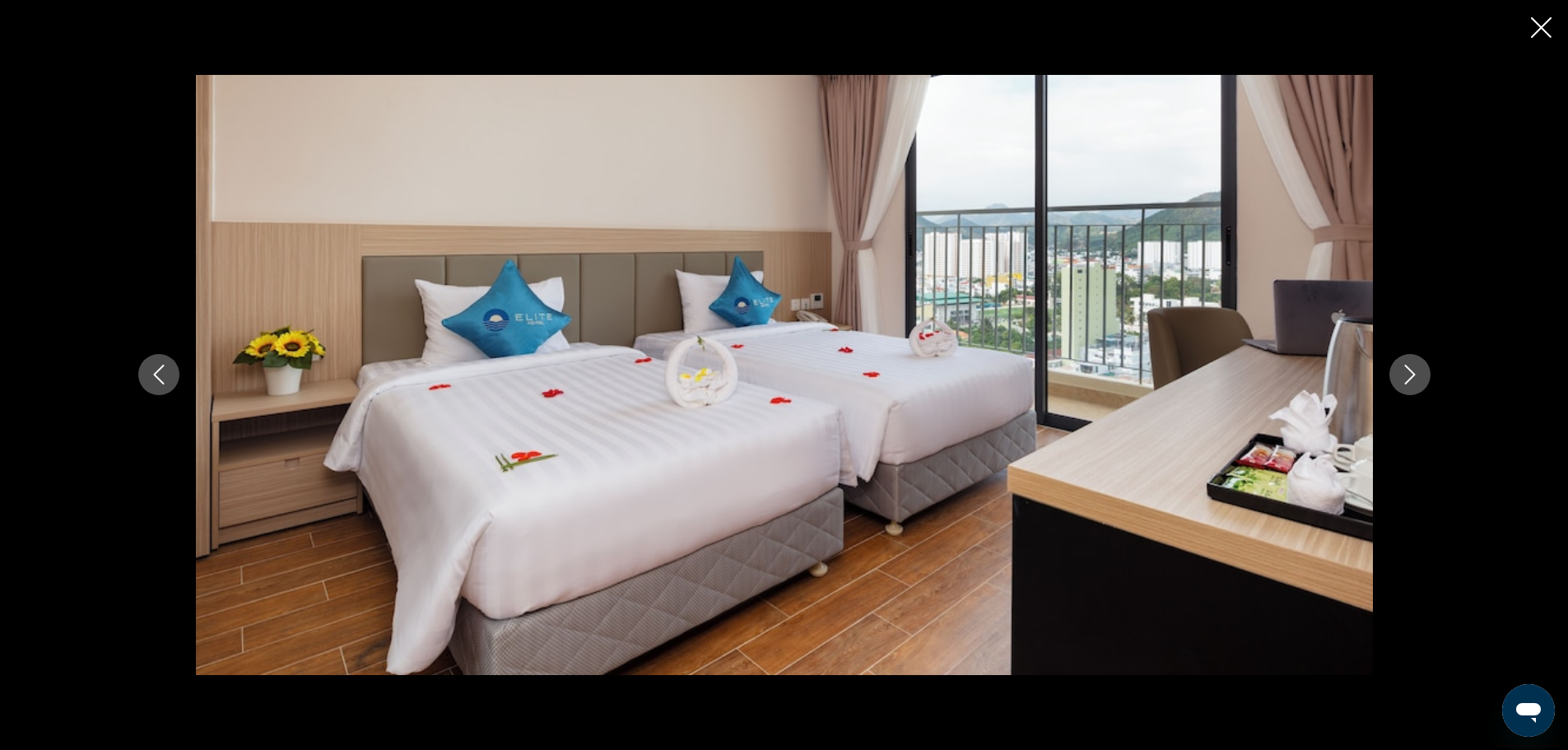
click at [1406, 381] on icon "Next image" at bounding box center [1410, 374] width 20 height 20
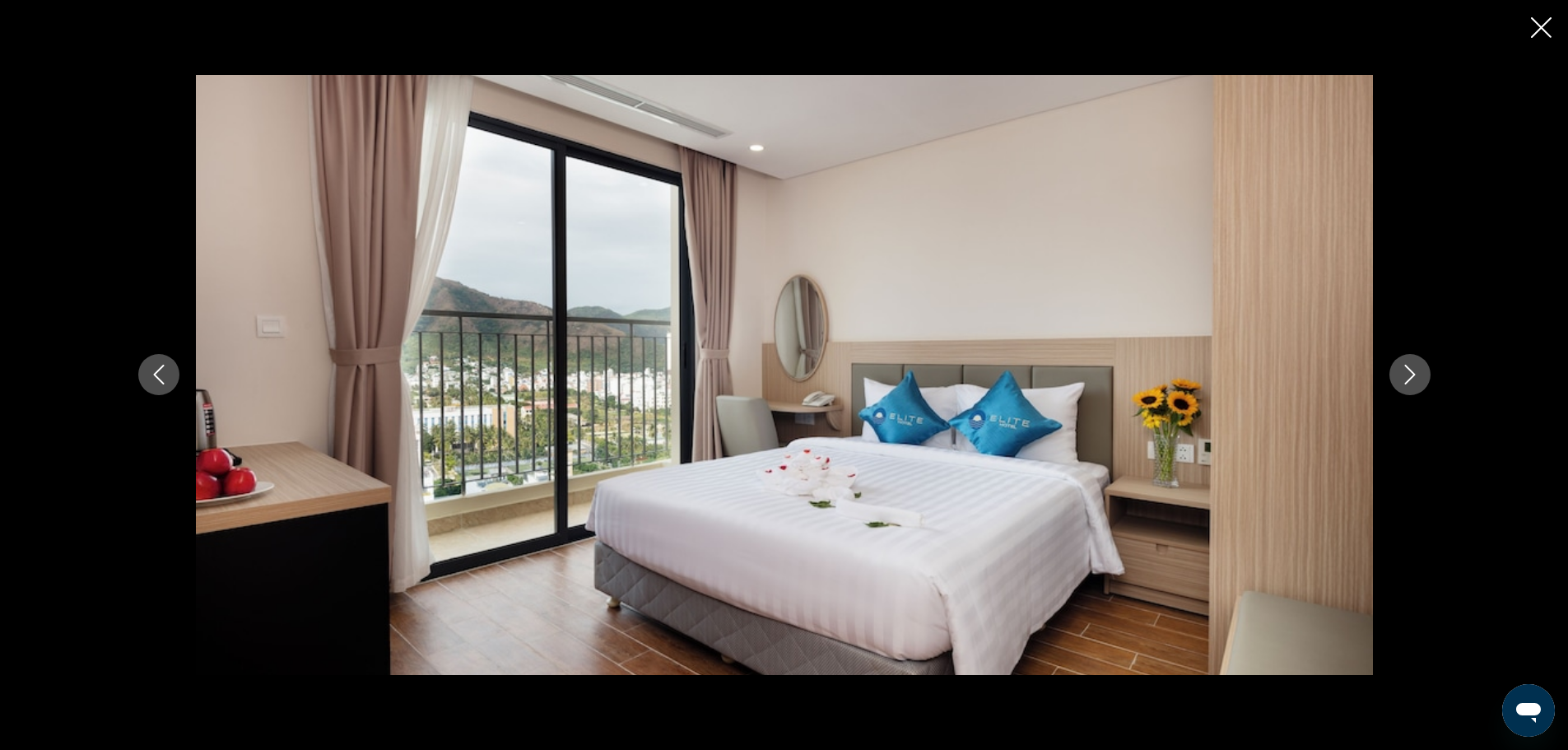
click at [1406, 381] on icon "Next image" at bounding box center [1410, 374] width 20 height 20
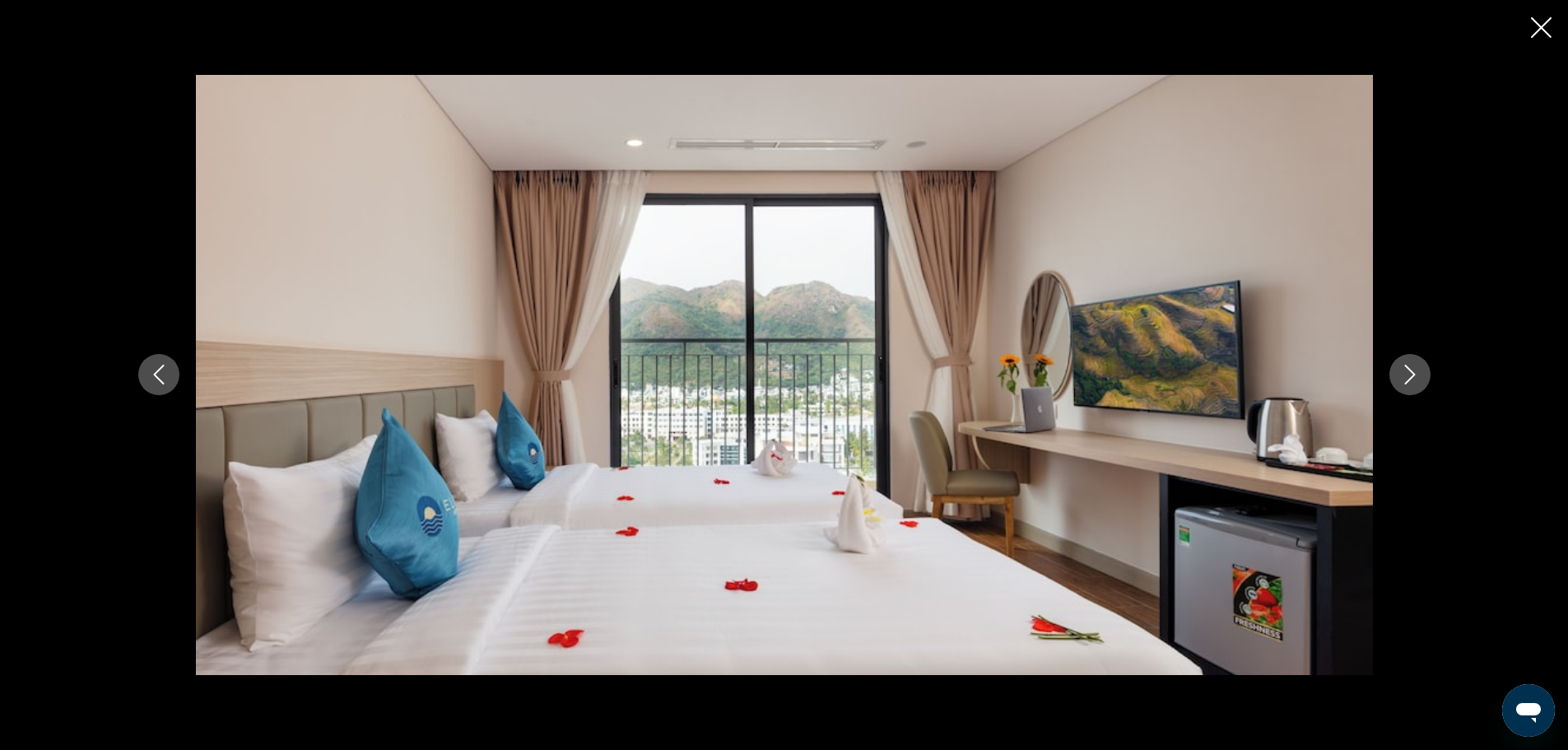
click at [1406, 381] on icon "Next image" at bounding box center [1410, 374] width 20 height 20
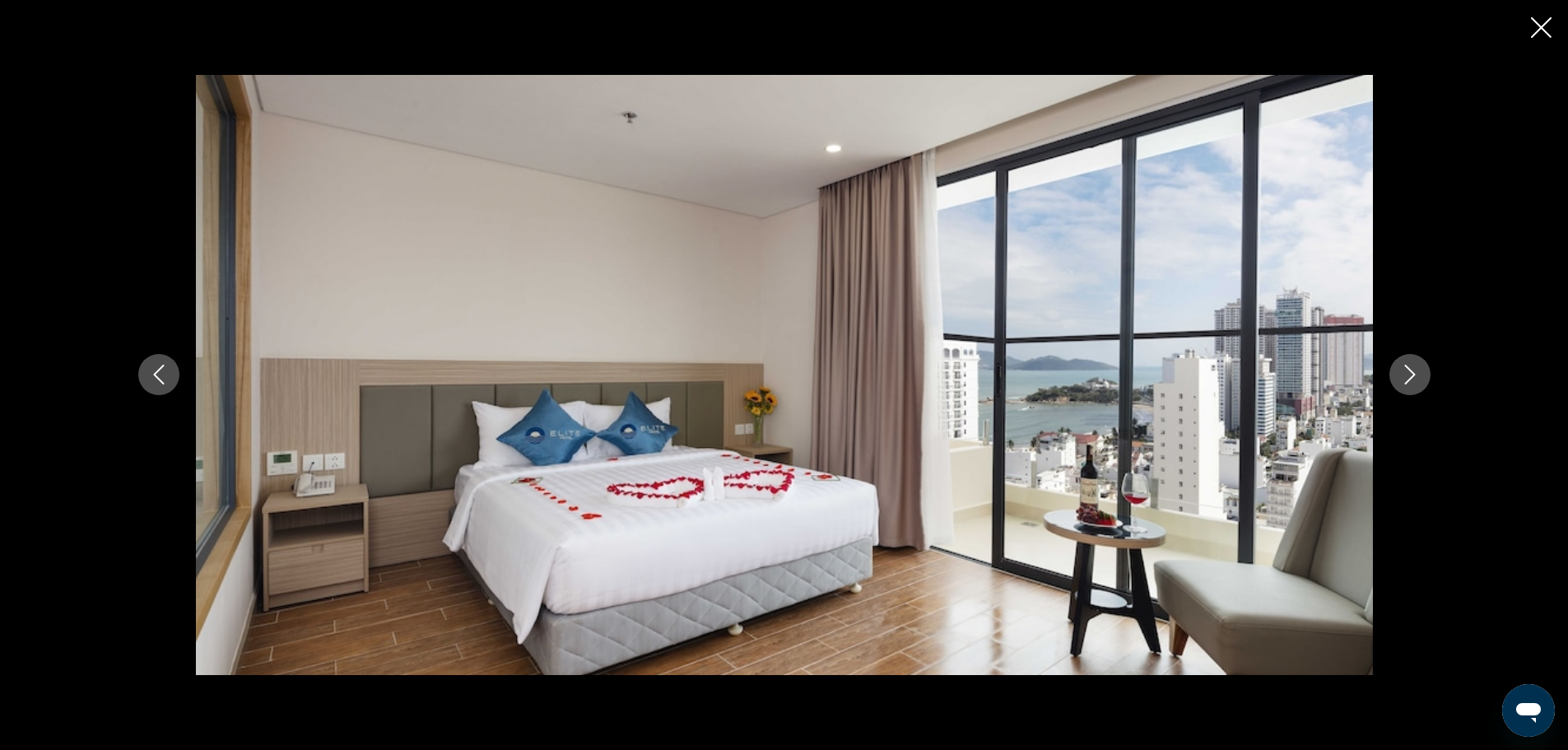
click at [1406, 381] on icon "Next image" at bounding box center [1410, 374] width 20 height 20
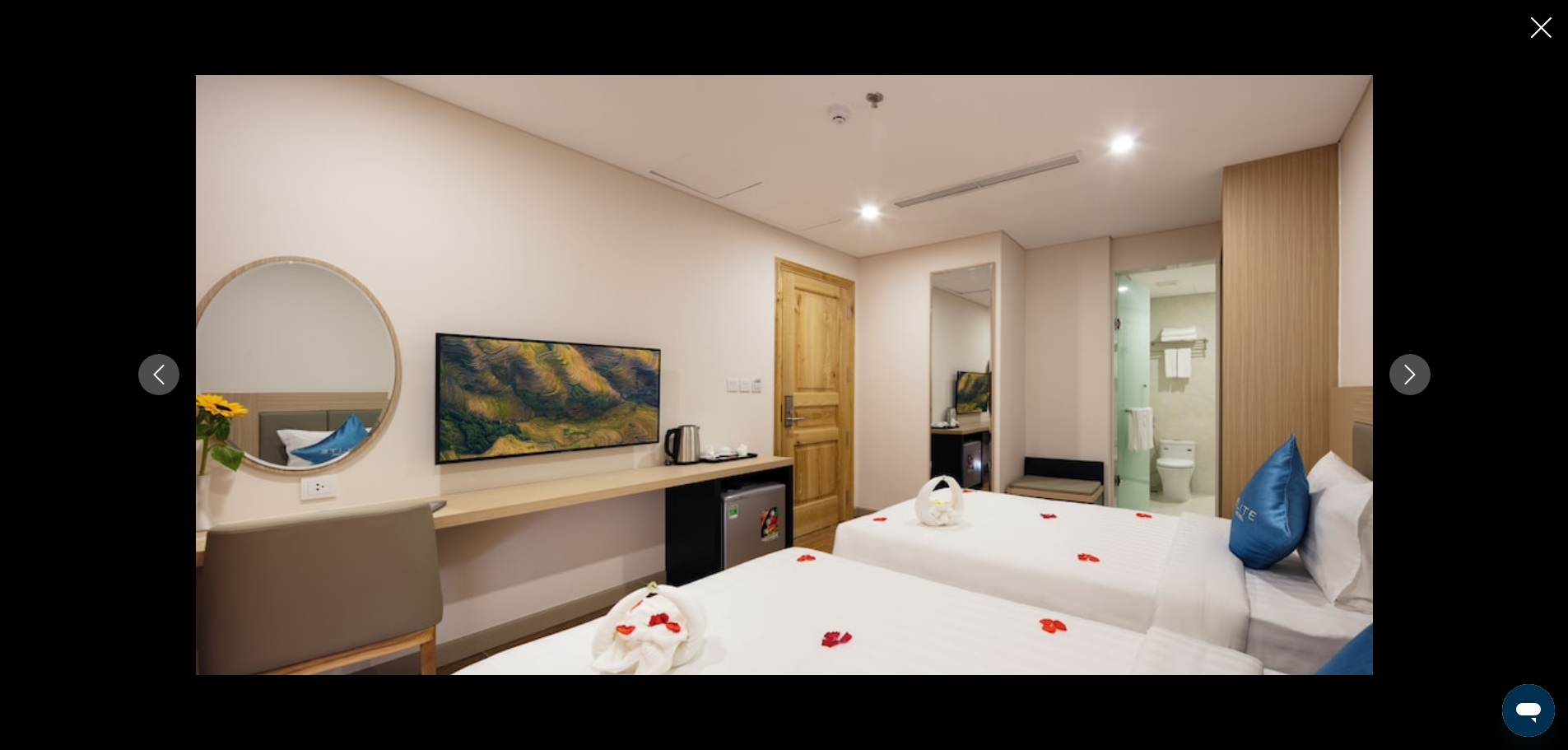
click at [1406, 381] on icon "Next image" at bounding box center [1410, 374] width 20 height 20
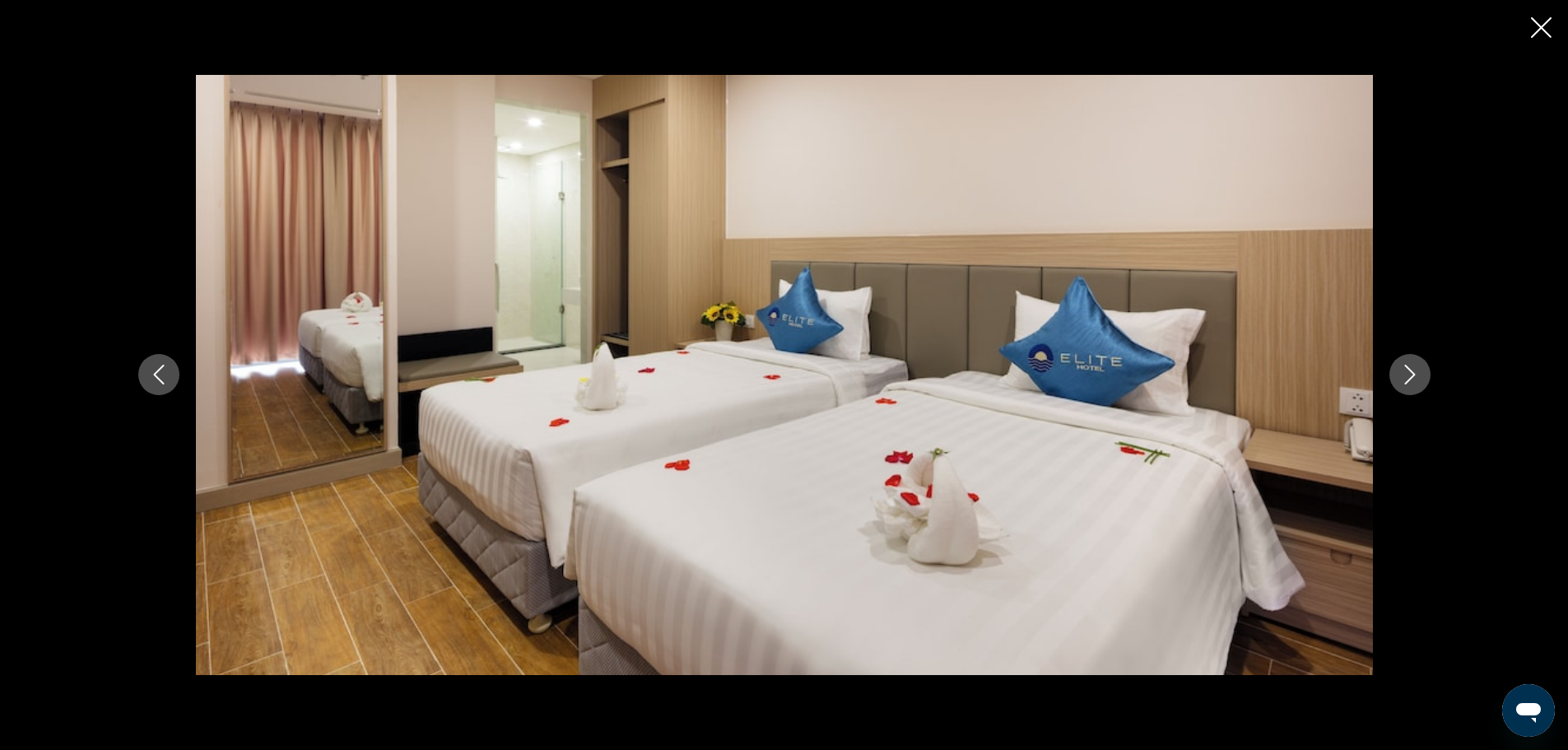
click at [1406, 381] on icon "Next image" at bounding box center [1410, 374] width 20 height 20
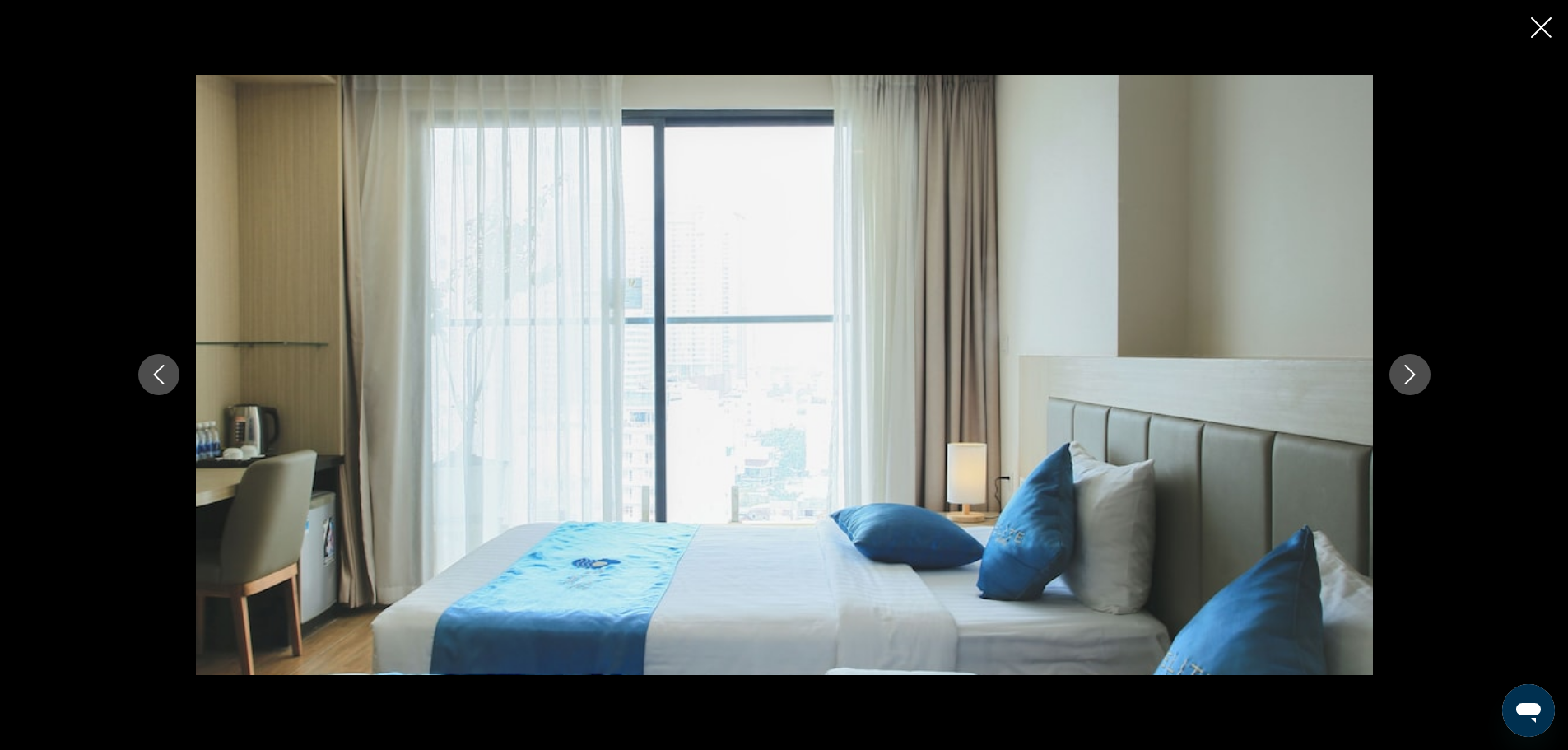
click at [1406, 381] on icon "Next image" at bounding box center [1410, 374] width 20 height 20
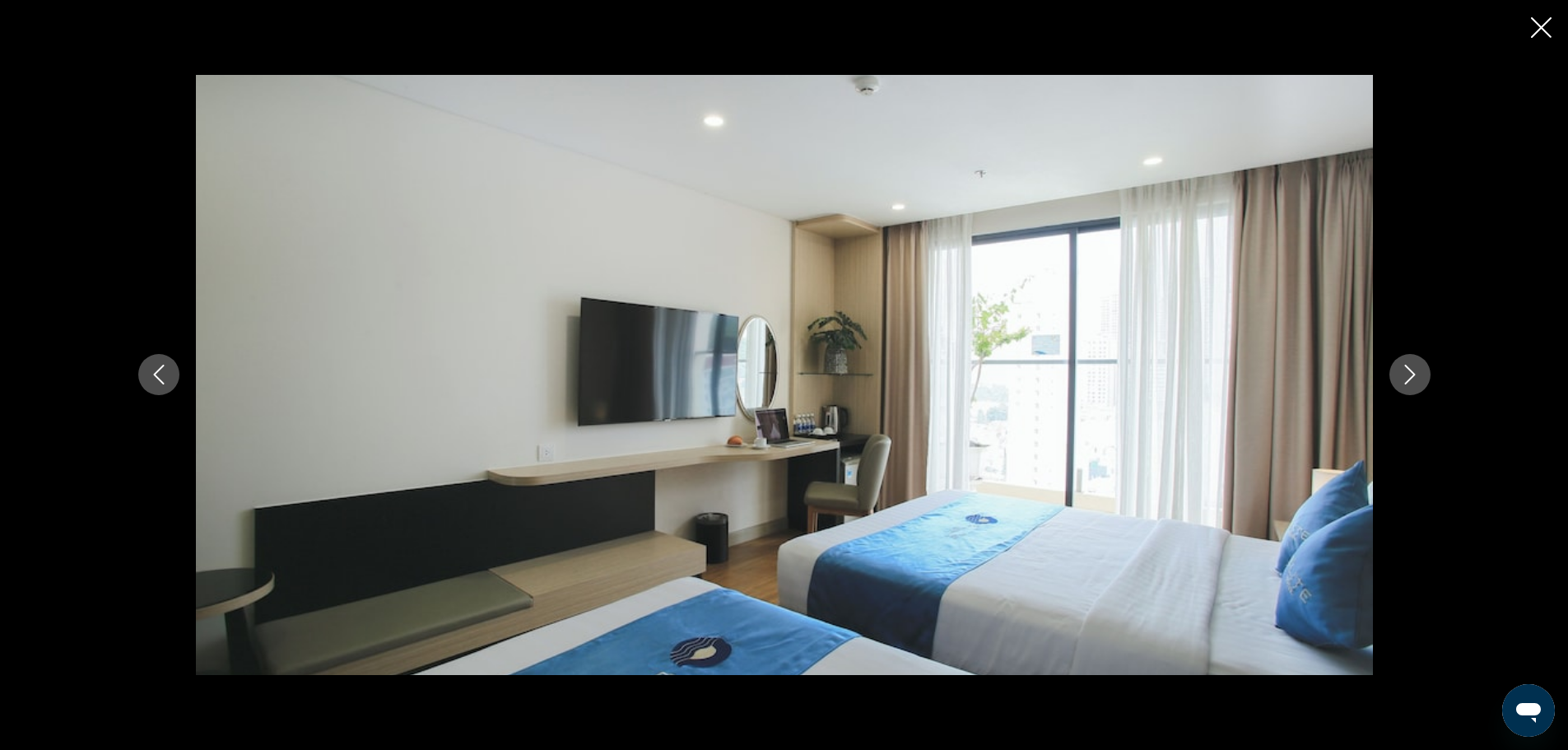
click at [1406, 381] on icon "Next image" at bounding box center [1410, 374] width 20 height 20
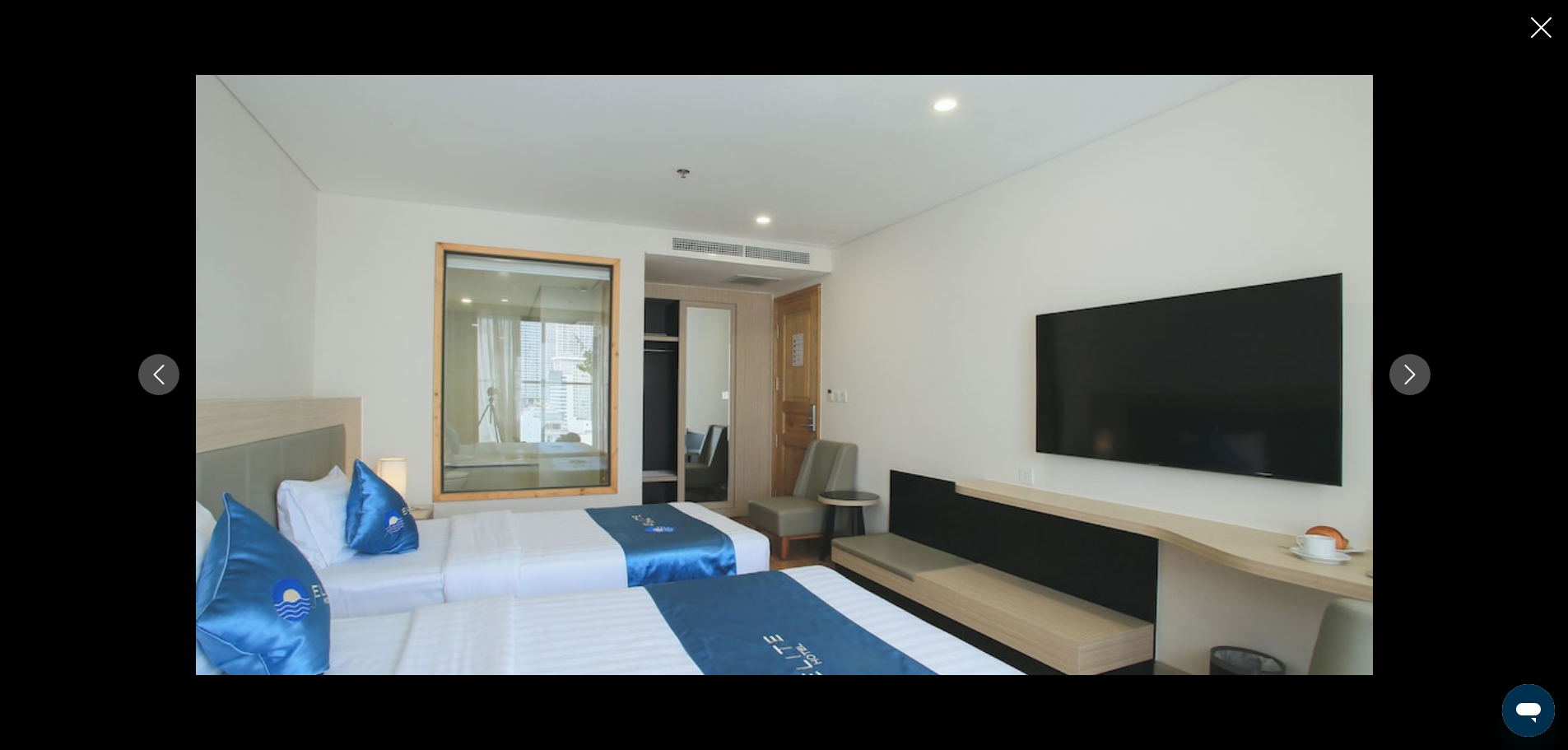
click at [1406, 381] on icon "Next image" at bounding box center [1410, 374] width 20 height 20
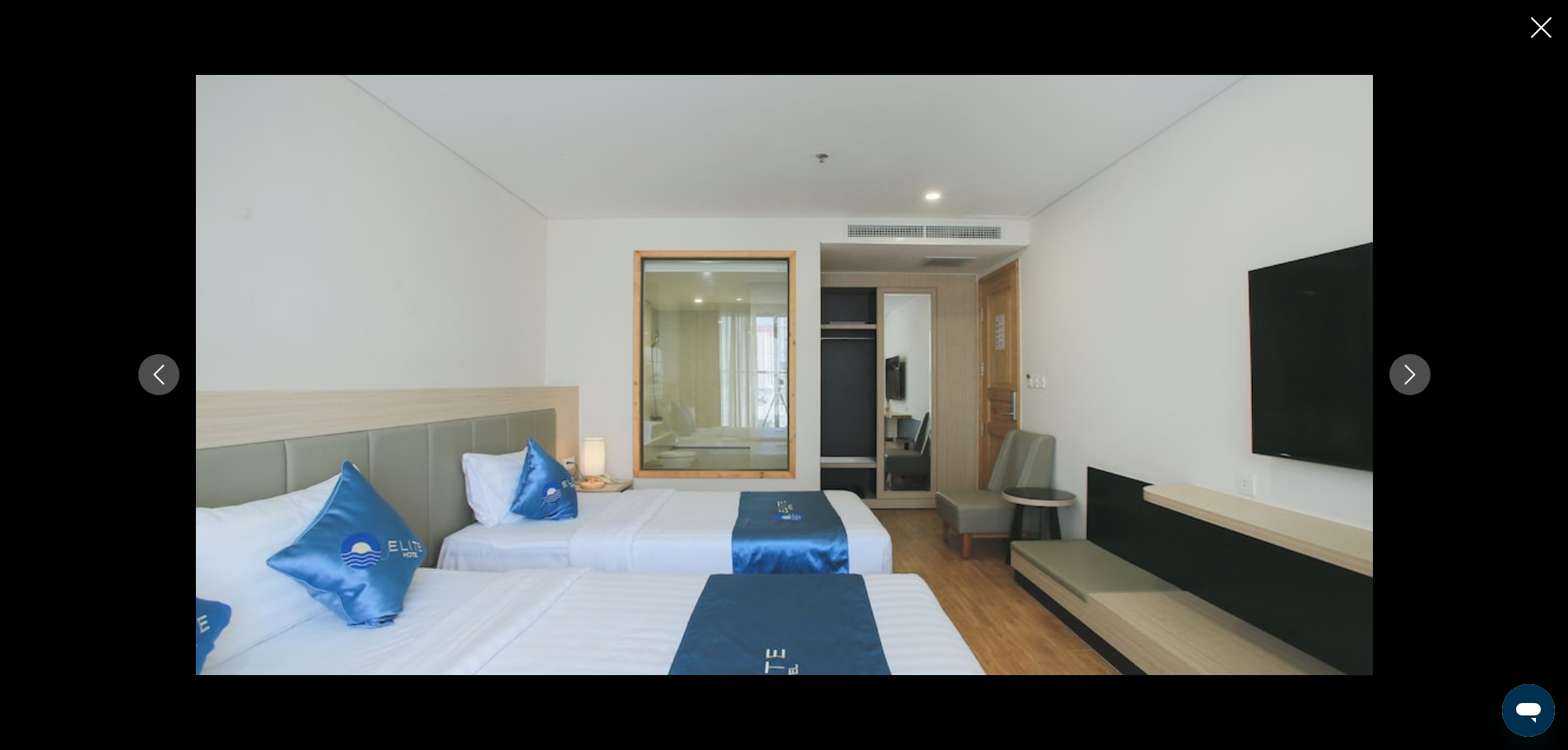
click at [1541, 32] on icon "Close slideshow" at bounding box center [1542, 27] width 21 height 21
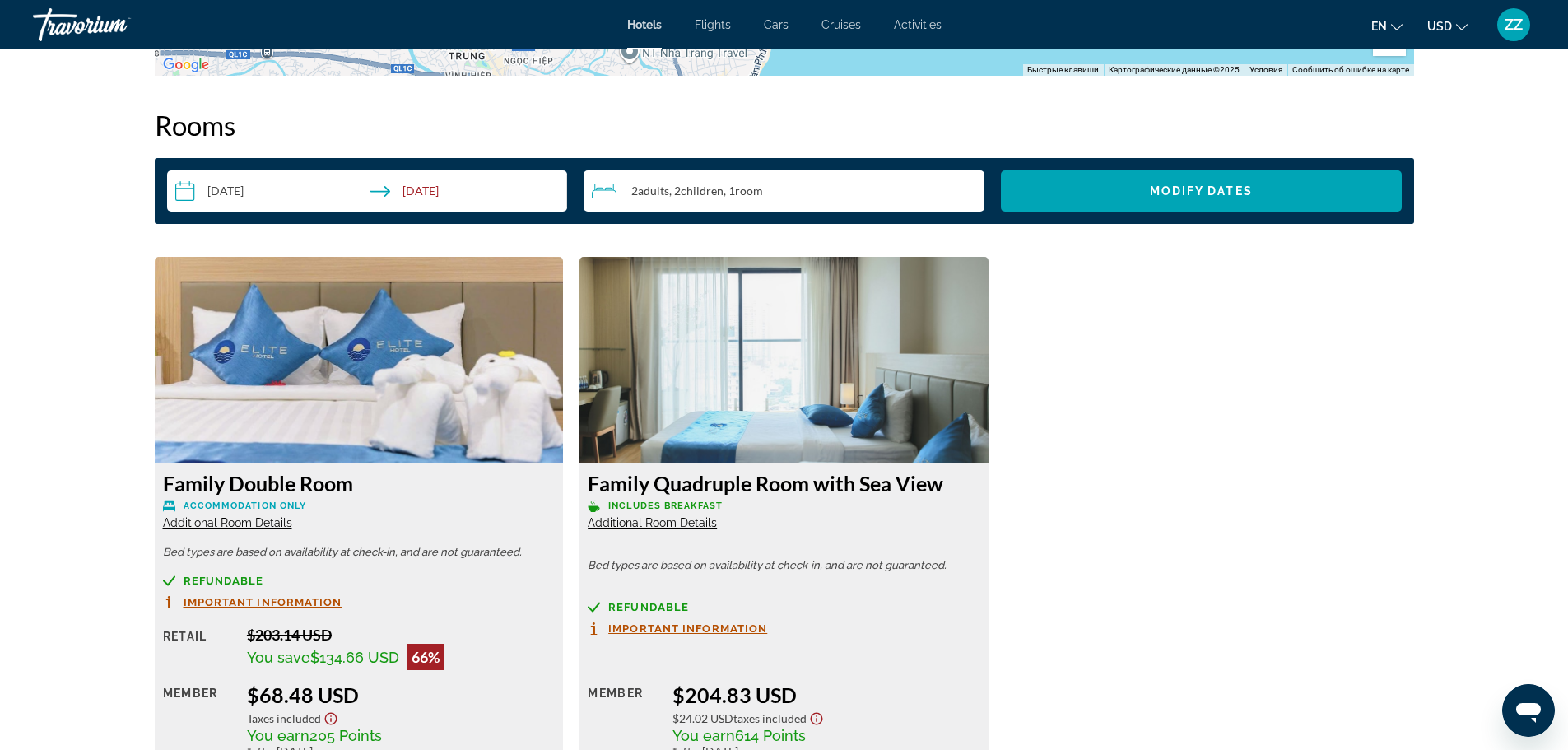
scroll to position [2071, 0]
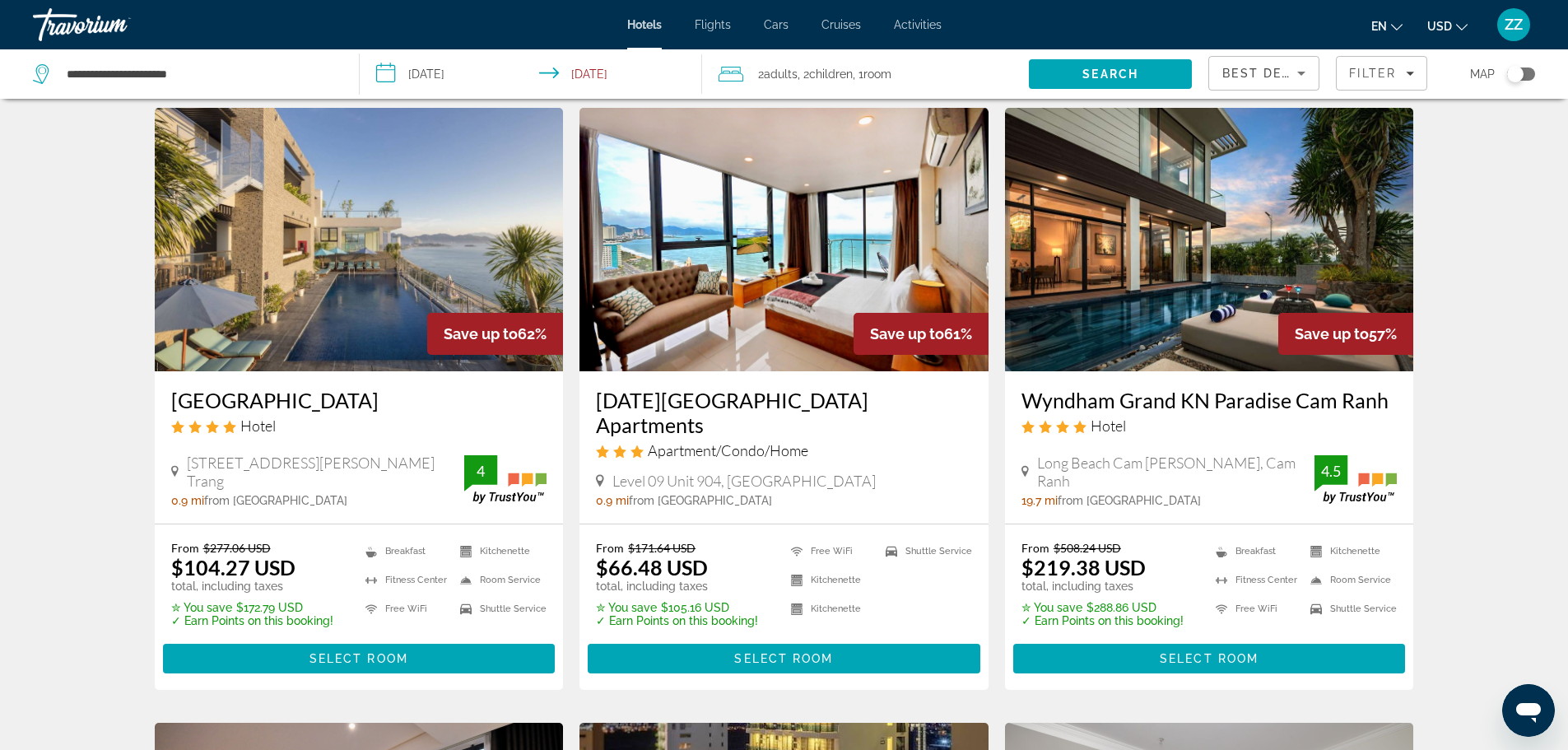
scroll to position [659, 0]
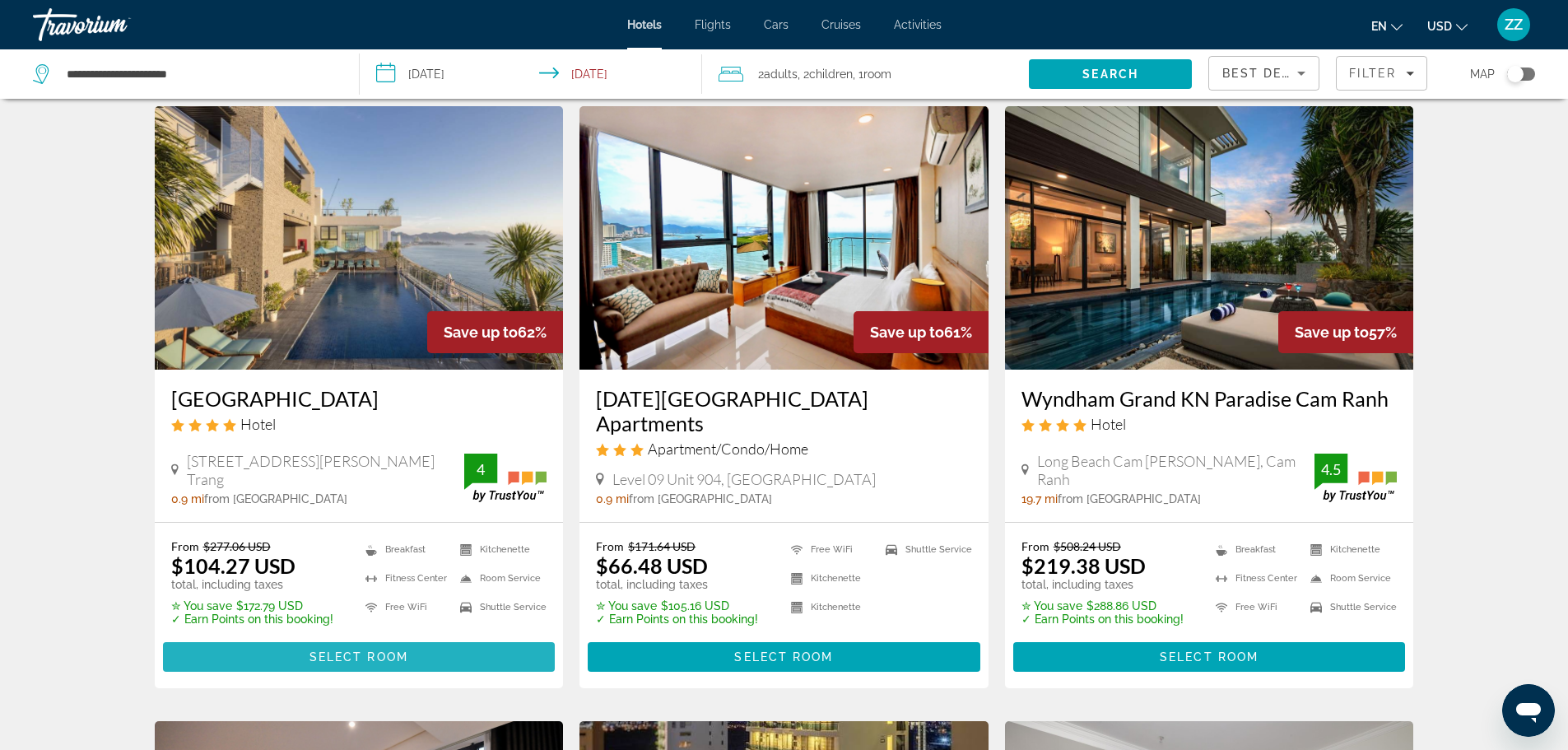
click at [267, 640] on span "Main content" at bounding box center [359, 657] width 392 height 40
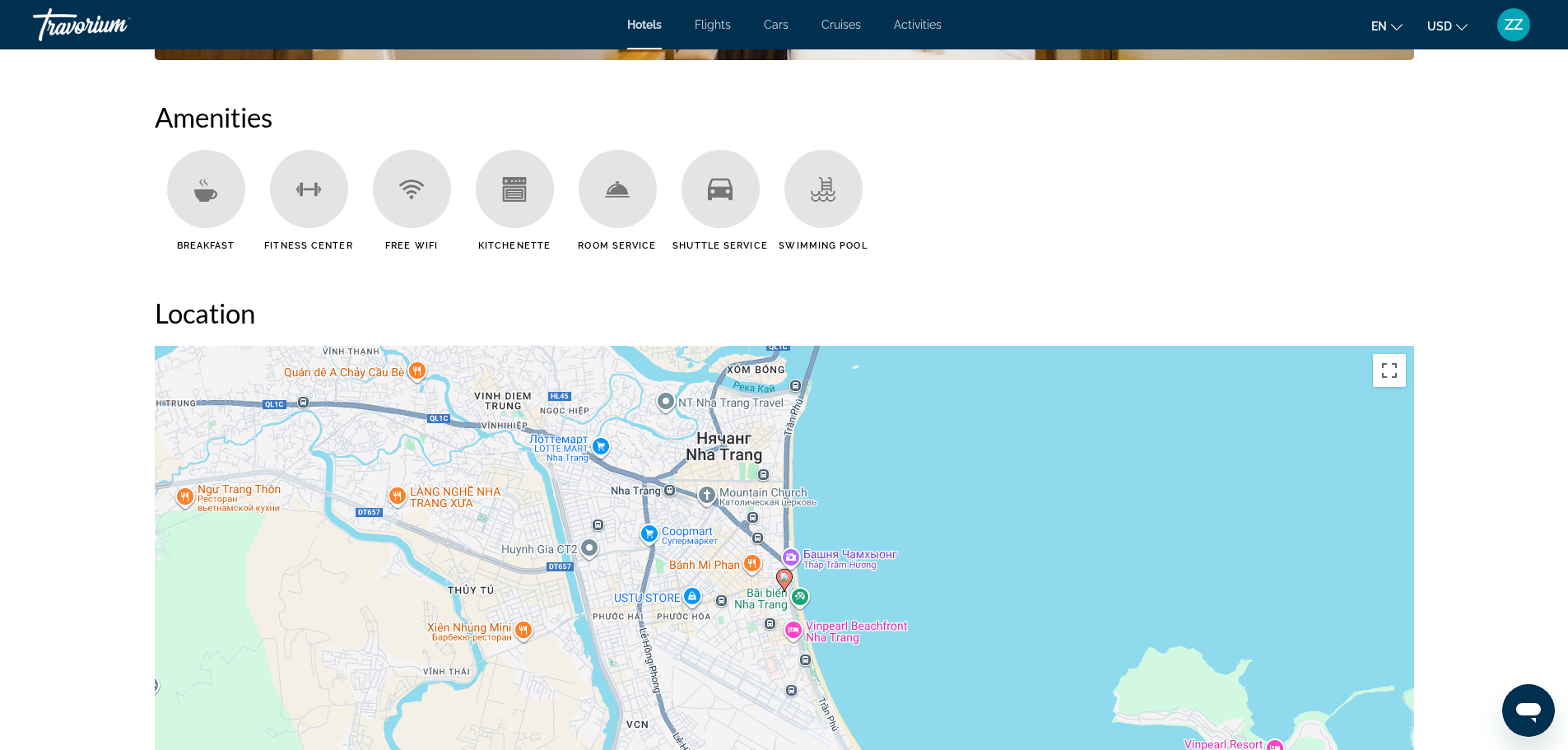
scroll to position [898, 0]
